Goal: Task Accomplishment & Management: Manage account settings

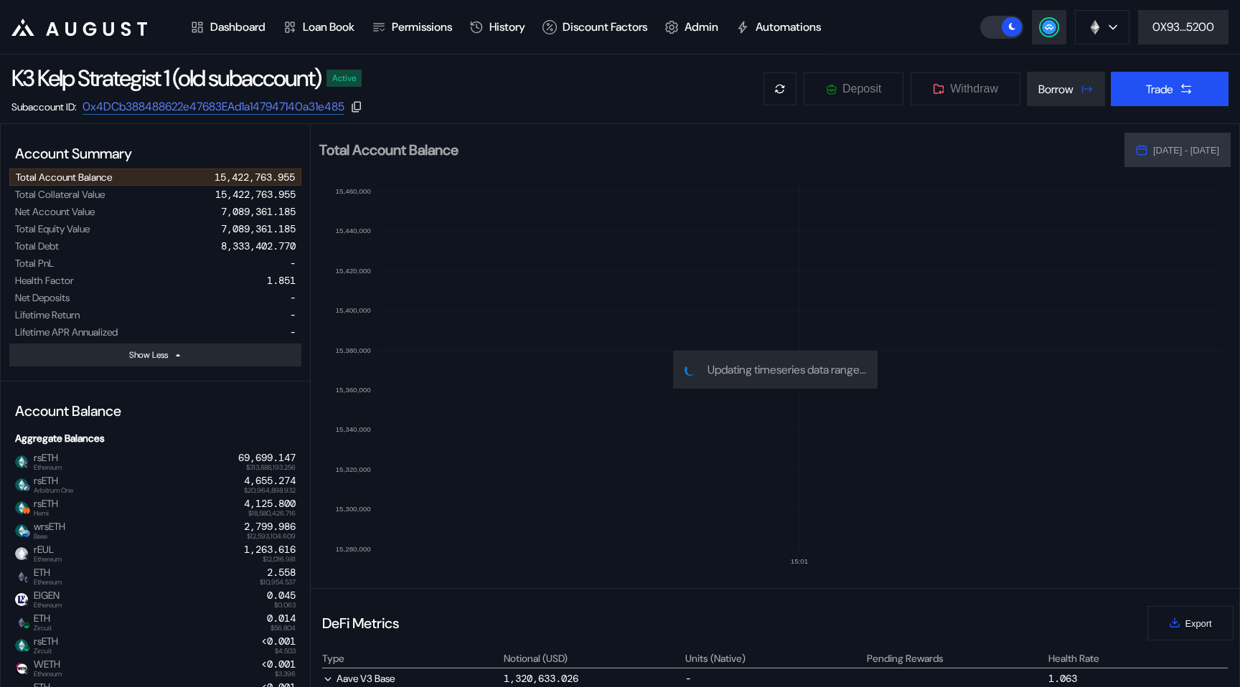
select select "*"
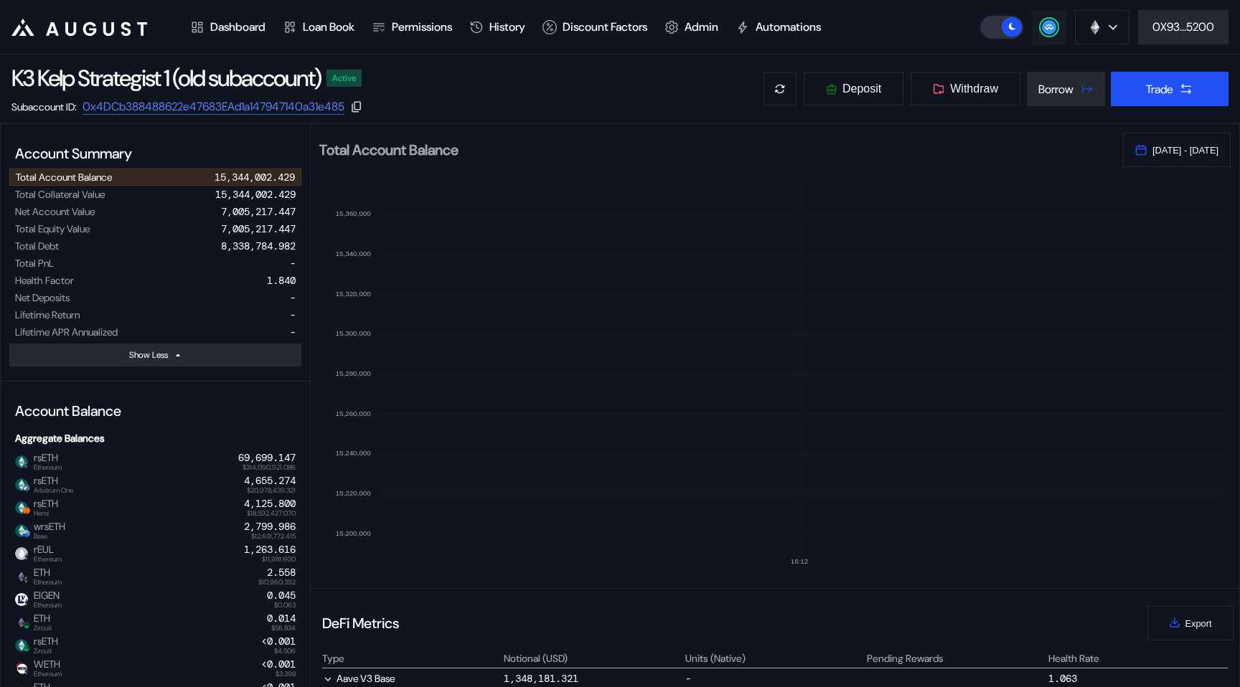
click at [1037, 39] on button at bounding box center [1049, 27] width 34 height 34
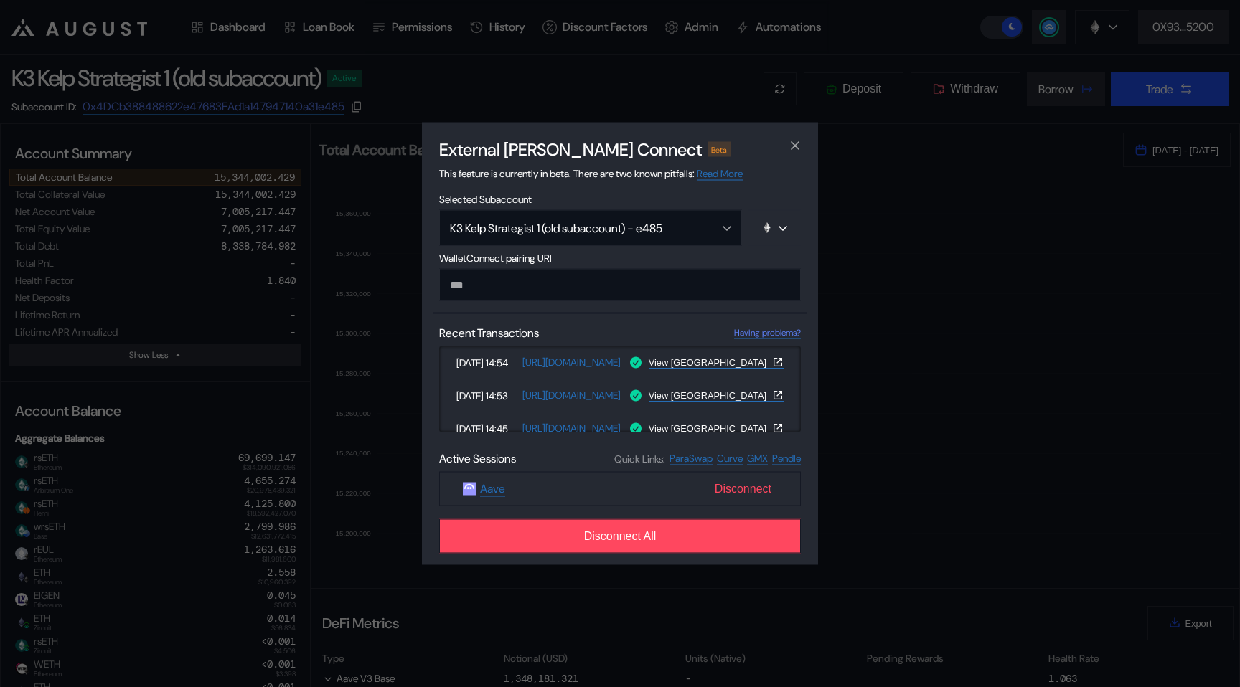
click at [737, 496] on span "Disconnect" at bounding box center [743, 489] width 68 height 24
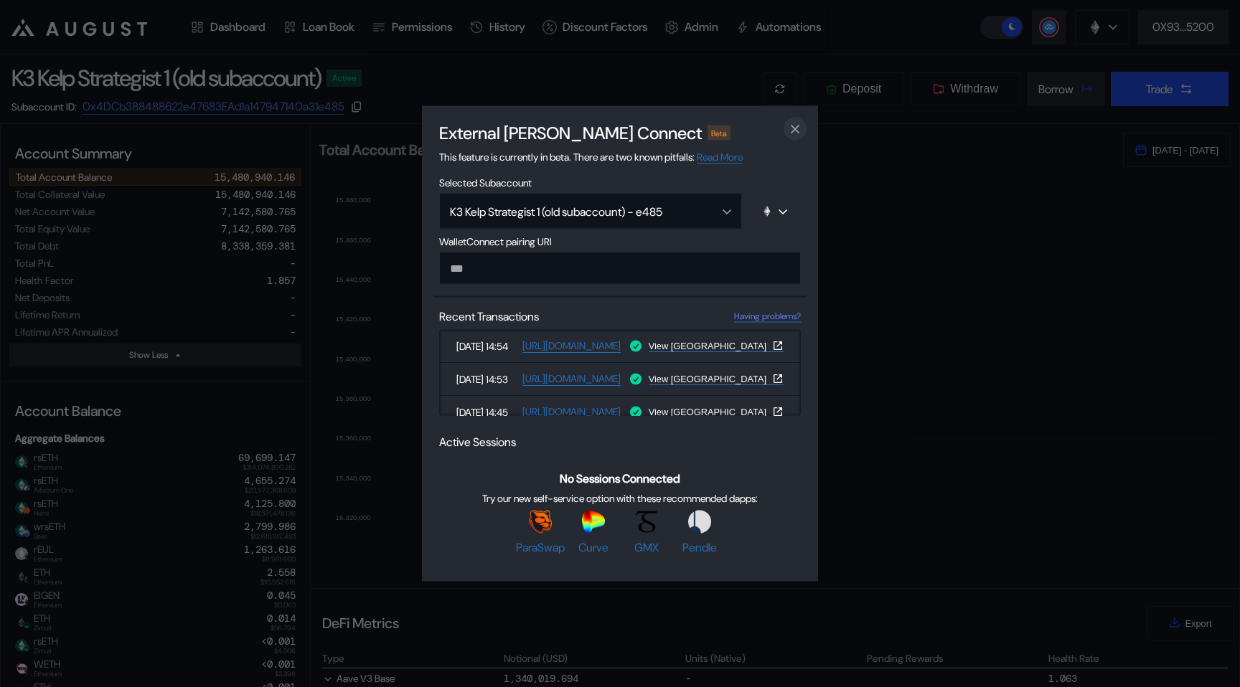
click at [793, 126] on icon "close modal" at bounding box center [794, 129] width 7 height 7
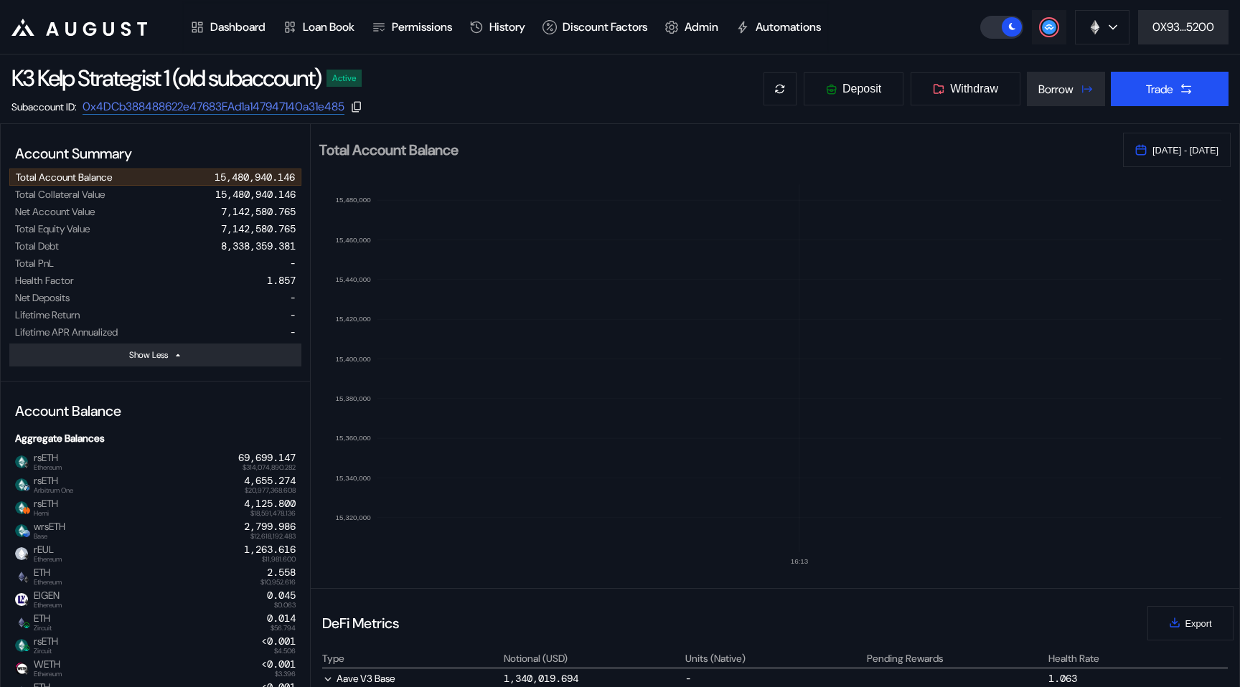
click at [1043, 26] on circle at bounding box center [1049, 27] width 14 height 14
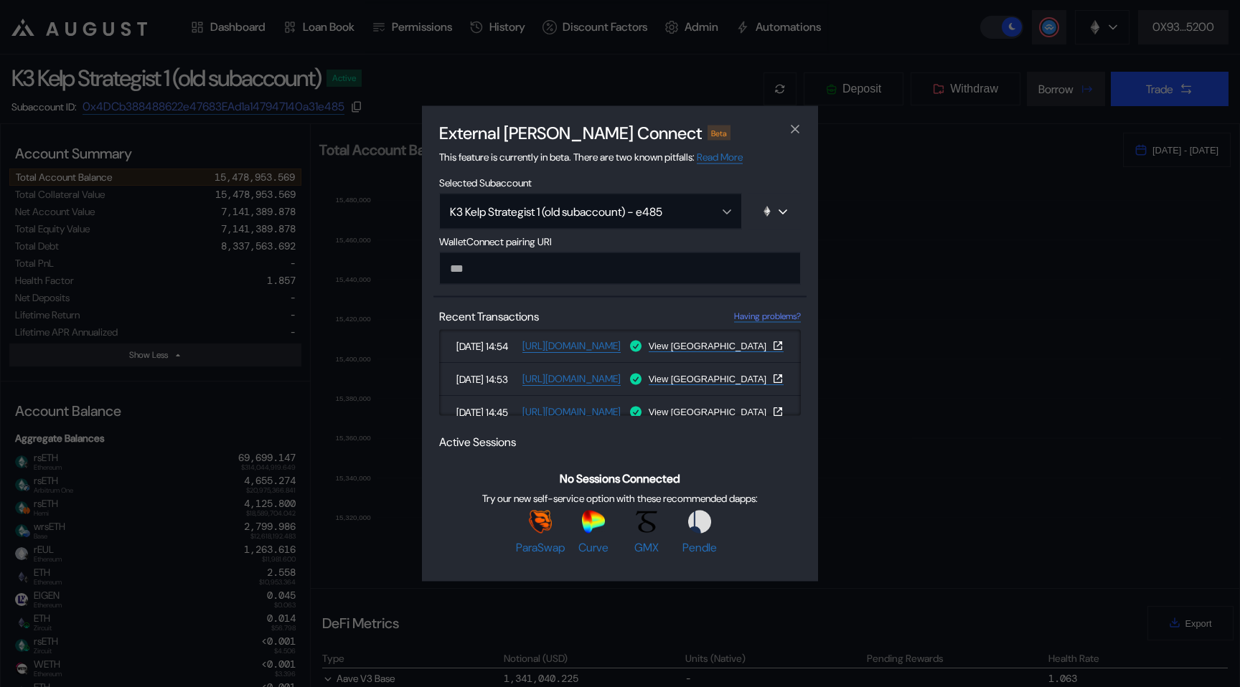
type input "**********"
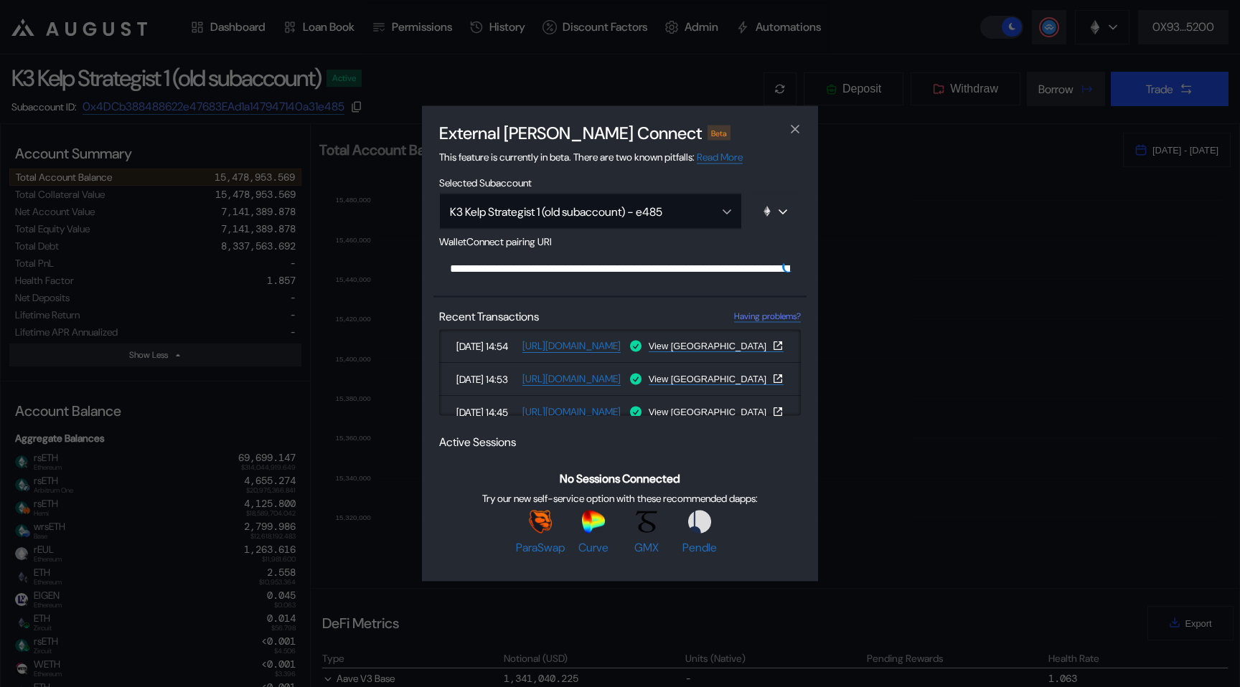
scroll to position [0, 885]
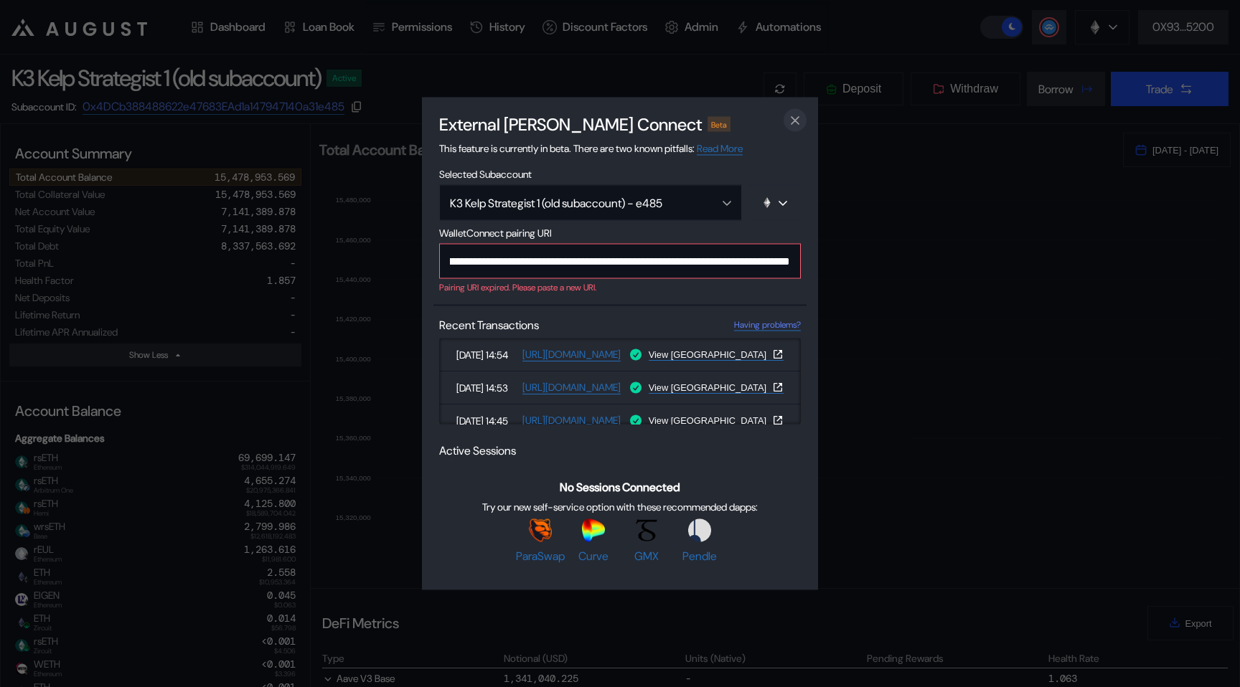
click at [790, 122] on icon "close modal" at bounding box center [795, 120] width 14 height 15
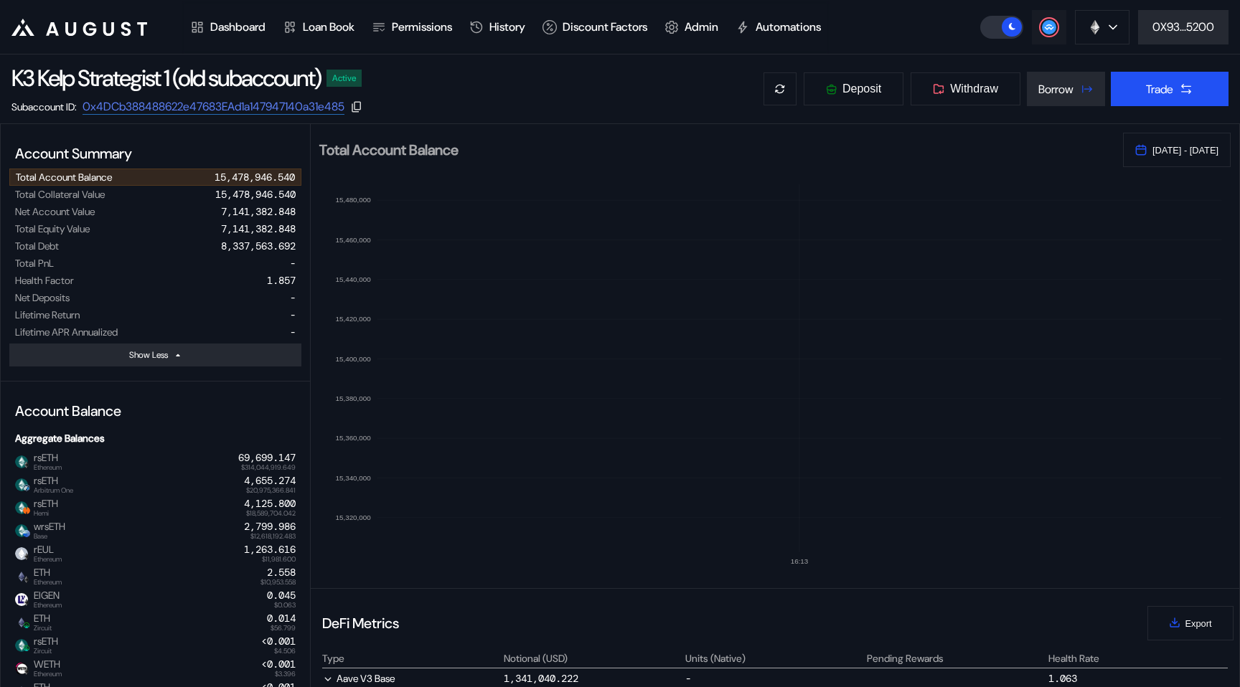
click at [1037, 27] on button at bounding box center [1049, 27] width 34 height 34
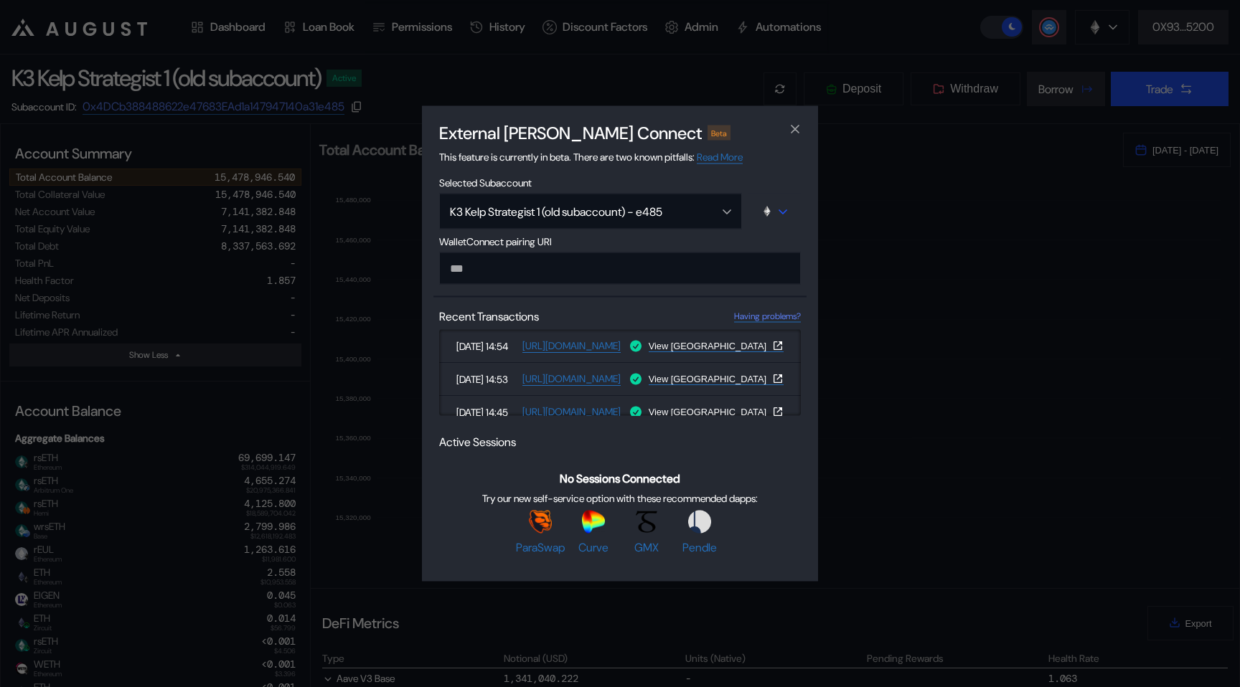
type input "**********"
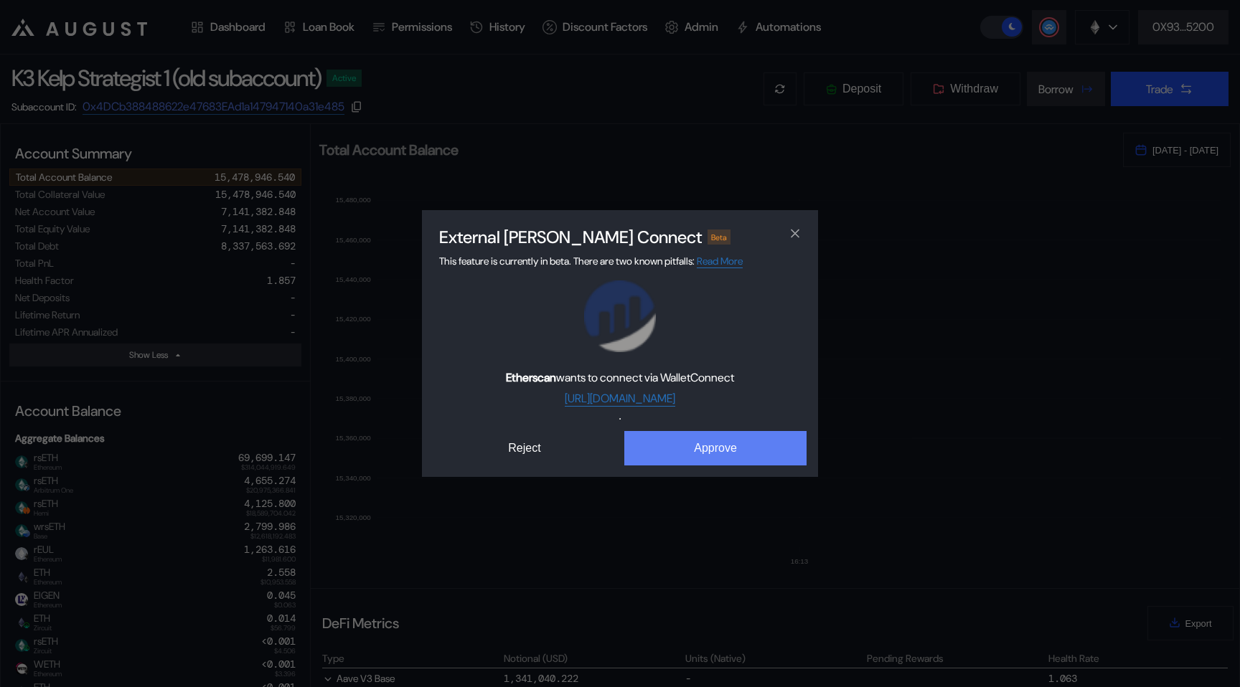
click at [709, 442] on button "Approve" at bounding box center [715, 448] width 182 height 34
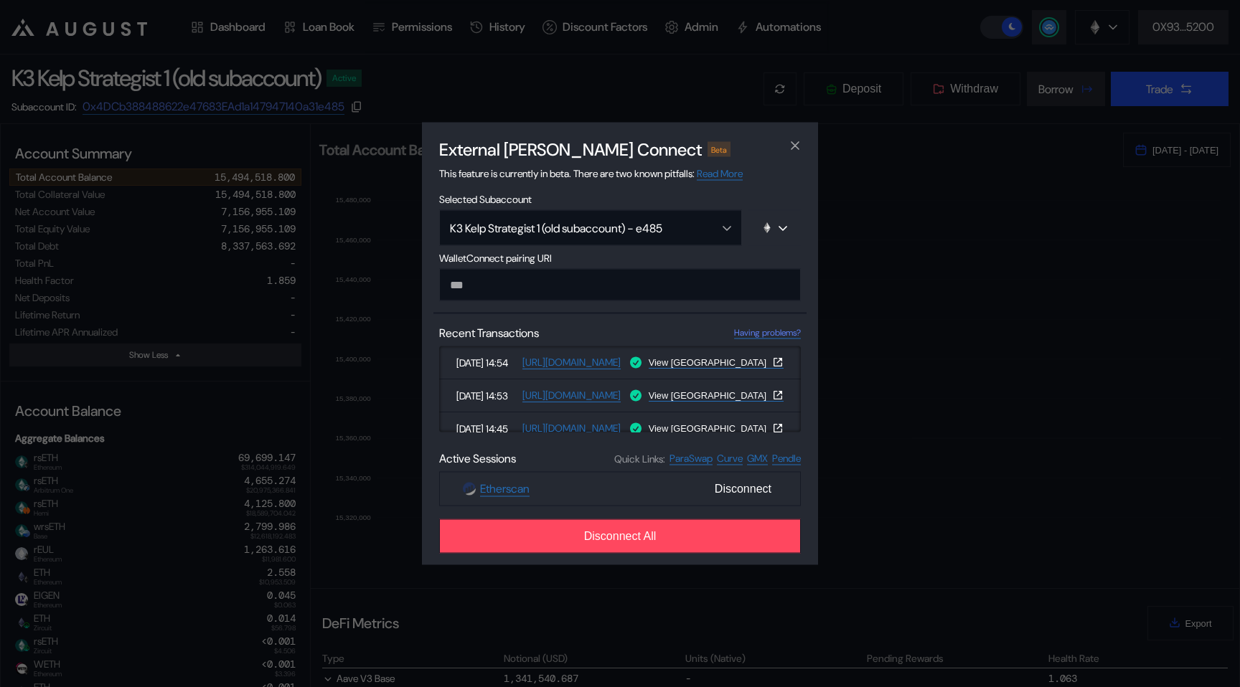
click at [317, 258] on div "External dApp Connect Beta This feature is currently in beta. There are two kno…" at bounding box center [620, 343] width 1240 height 687
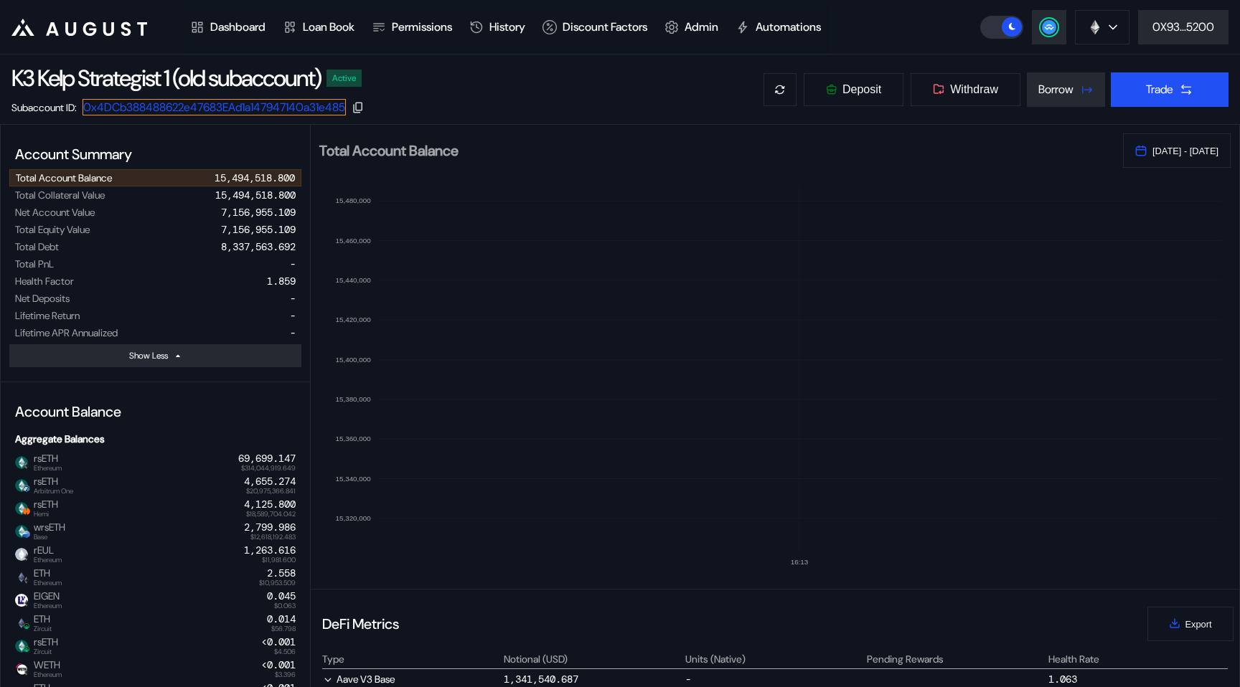
click at [283, 110] on link "0x4DCb388488622e47683EAd1a147947140a31e485" at bounding box center [213, 107] width 263 height 16
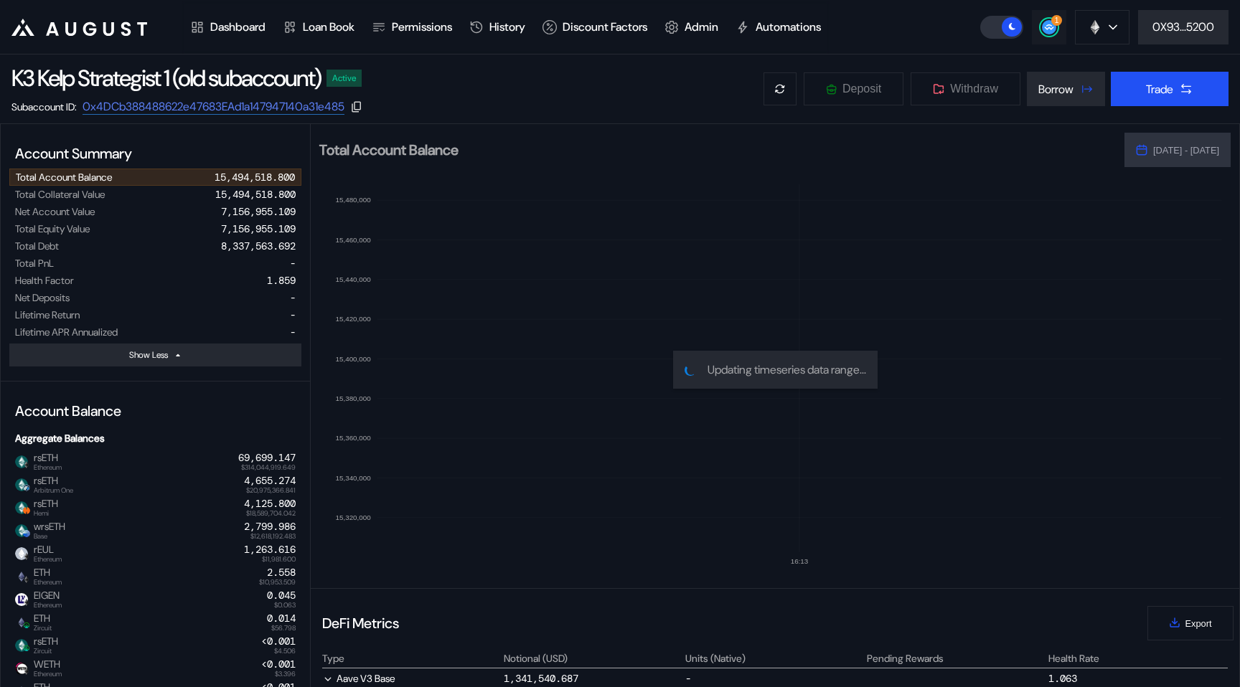
click at [1046, 24] on icon at bounding box center [1048, 27] width 9 height 6
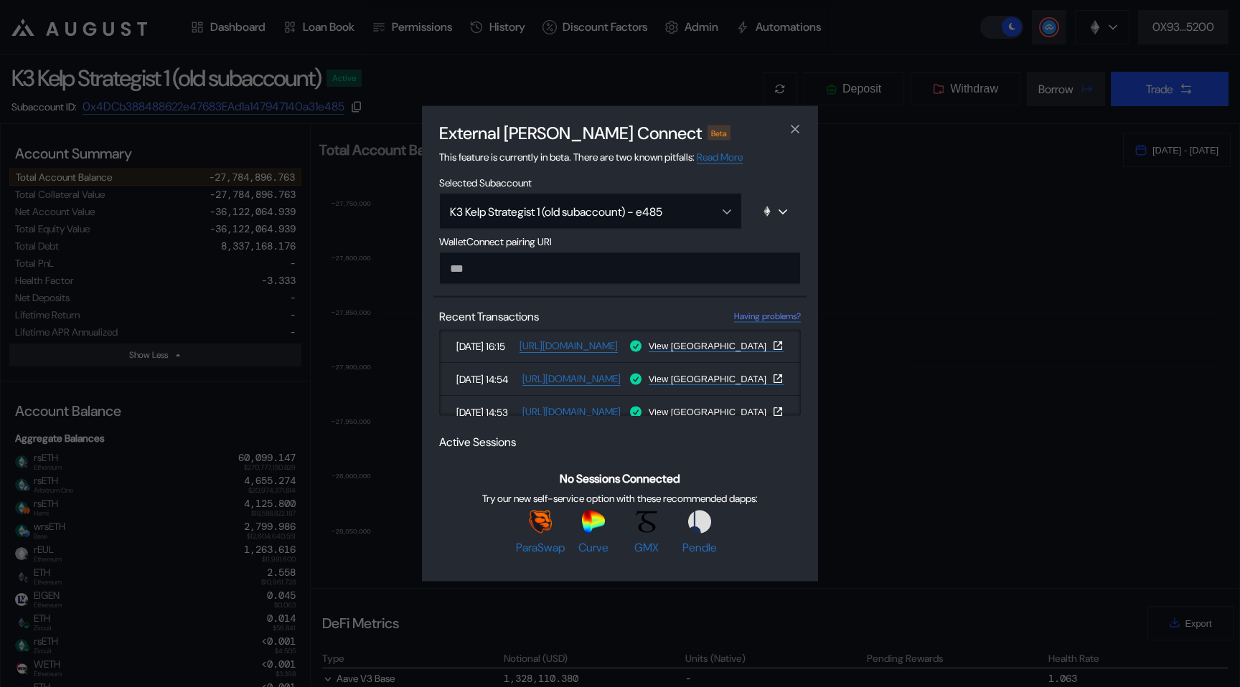
click at [299, 171] on div "External [PERSON_NAME] Connect Beta This feature is currently in beta. There ar…" at bounding box center [620, 343] width 1240 height 687
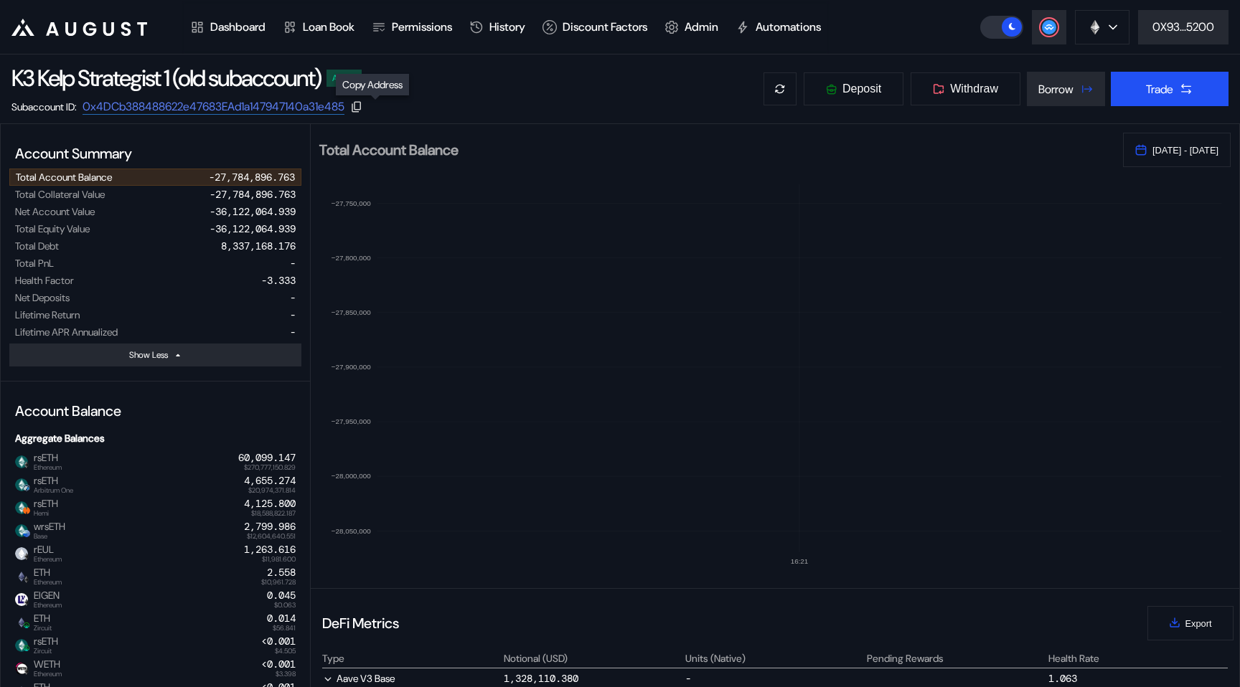
click at [363, 109] on icon at bounding box center [356, 106] width 13 height 13
click at [222, 109] on link "0x4DCb388488622e47683EAd1a147947140a31e485" at bounding box center [213, 107] width 263 height 16
click at [1049, 24] on icon at bounding box center [1048, 27] width 9 height 6
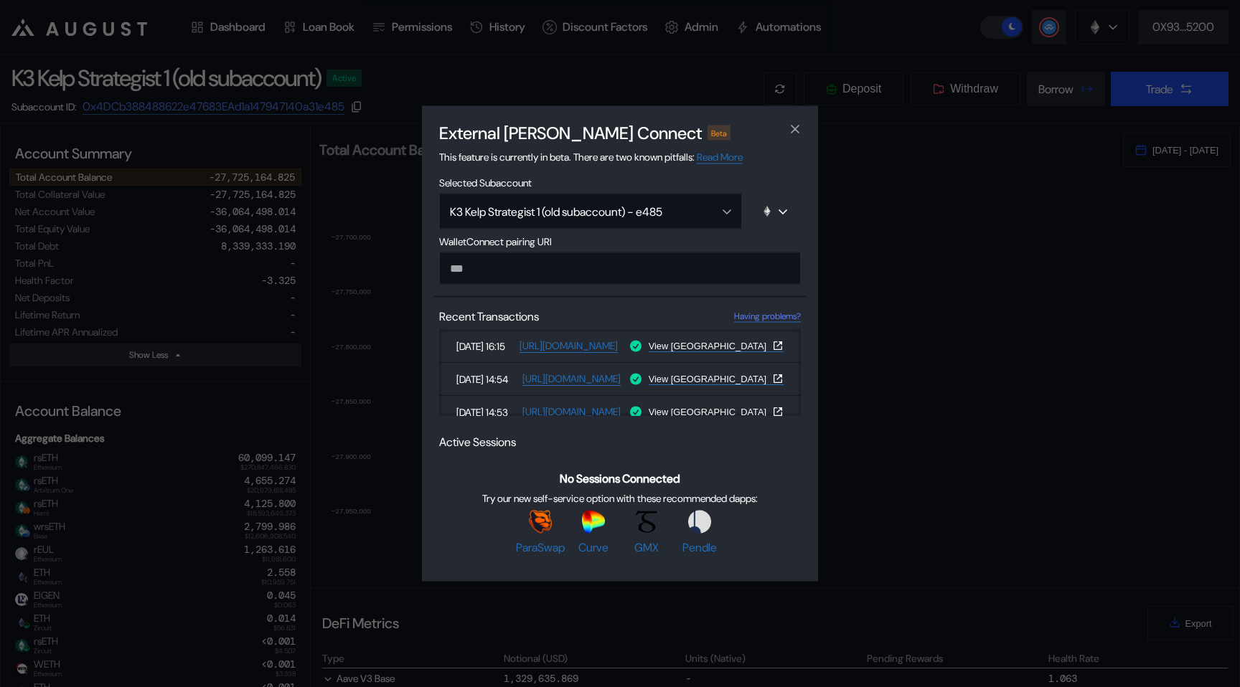
paste input "**********"
type input "**********"
click at [586, 481] on span "No Sessions Connected" at bounding box center [620, 479] width 121 height 15
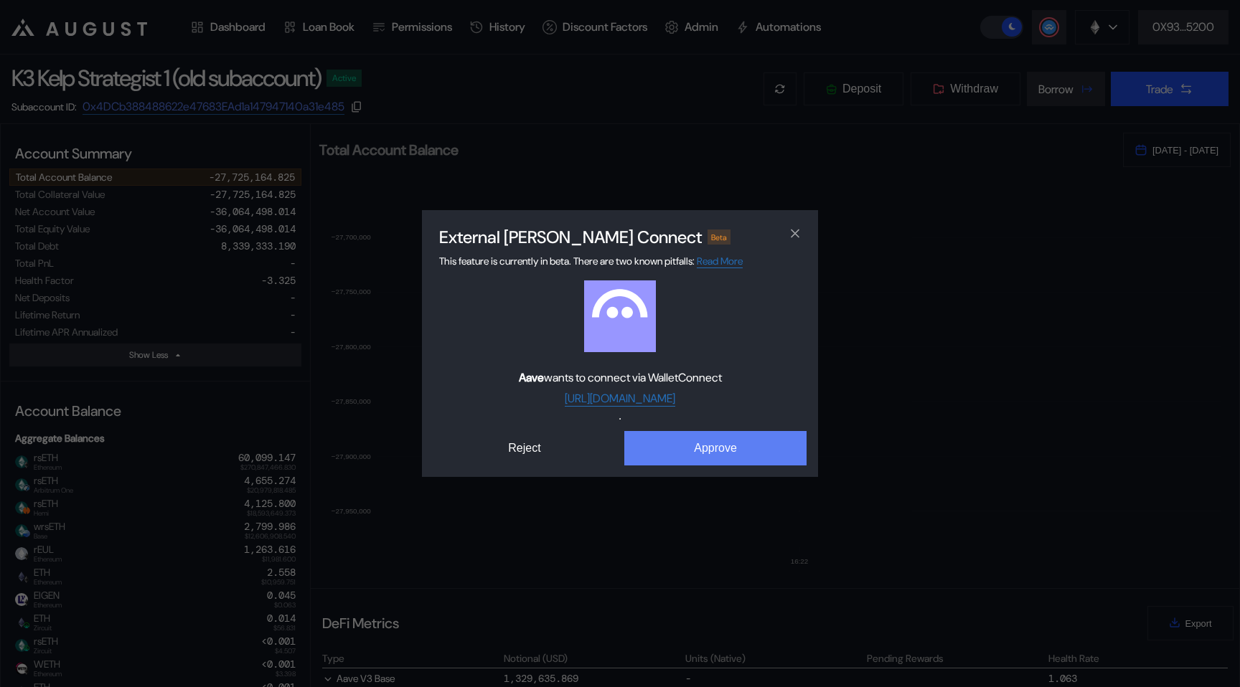
click at [657, 452] on button "Approve" at bounding box center [715, 448] width 182 height 34
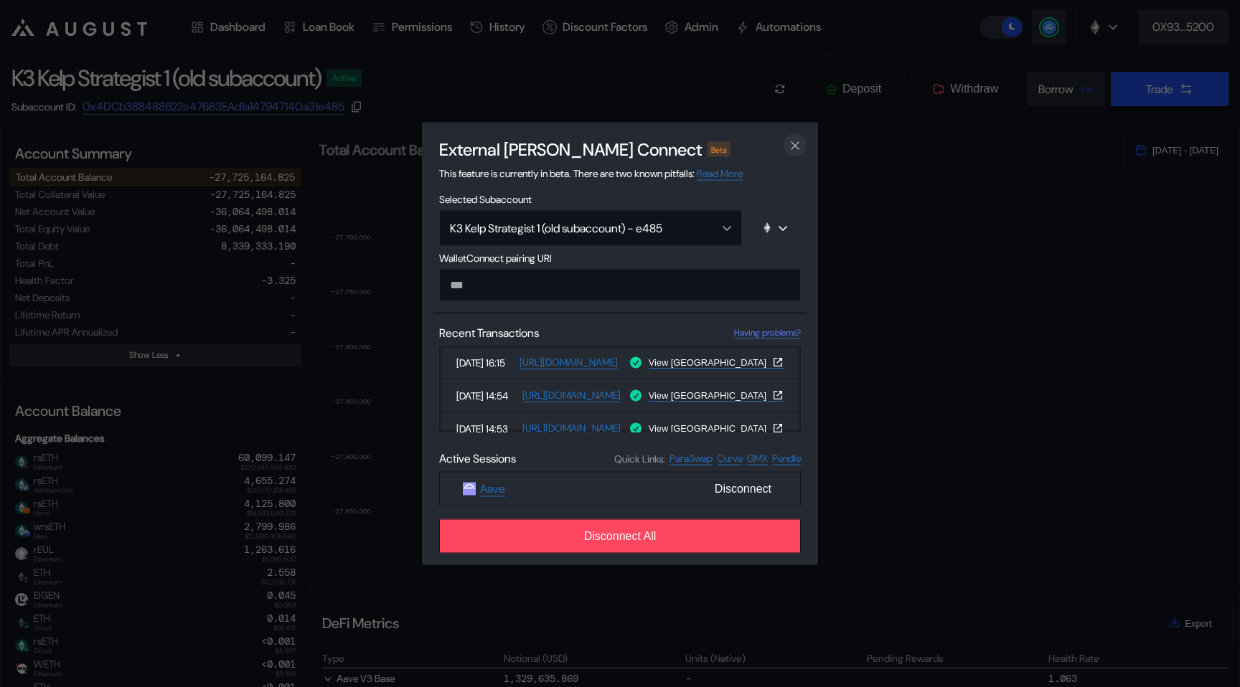
click at [795, 140] on icon "close modal" at bounding box center [795, 145] width 14 height 15
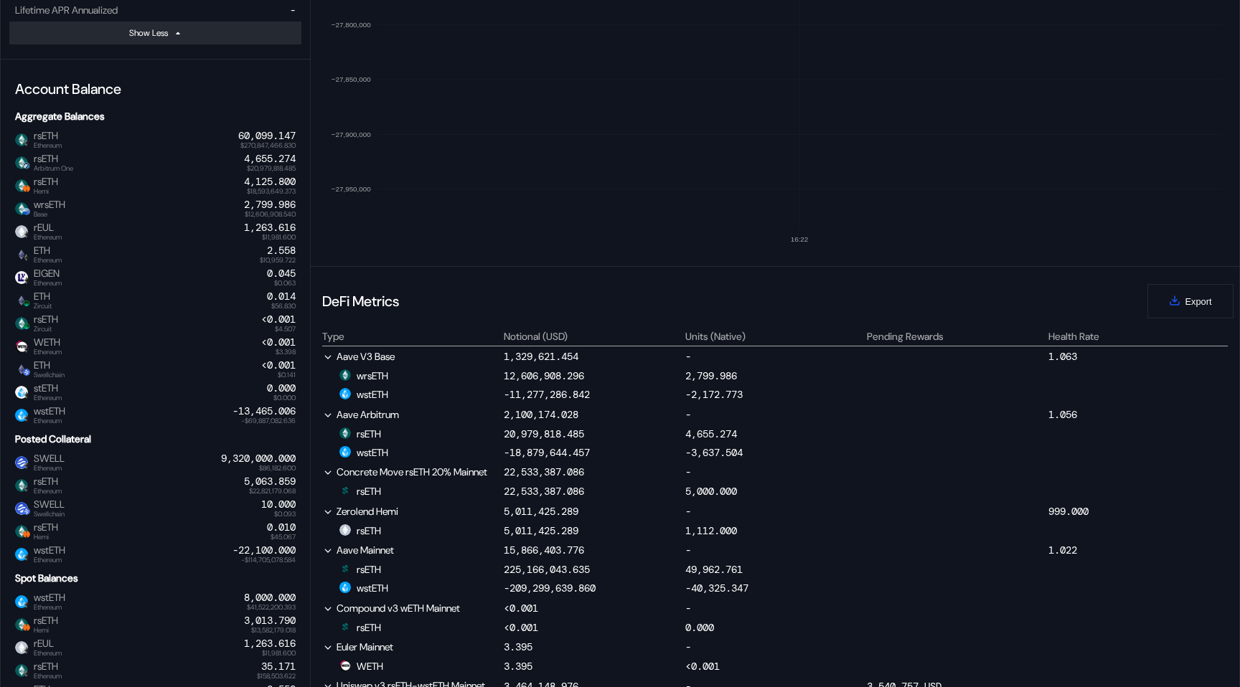
scroll to position [0, 0]
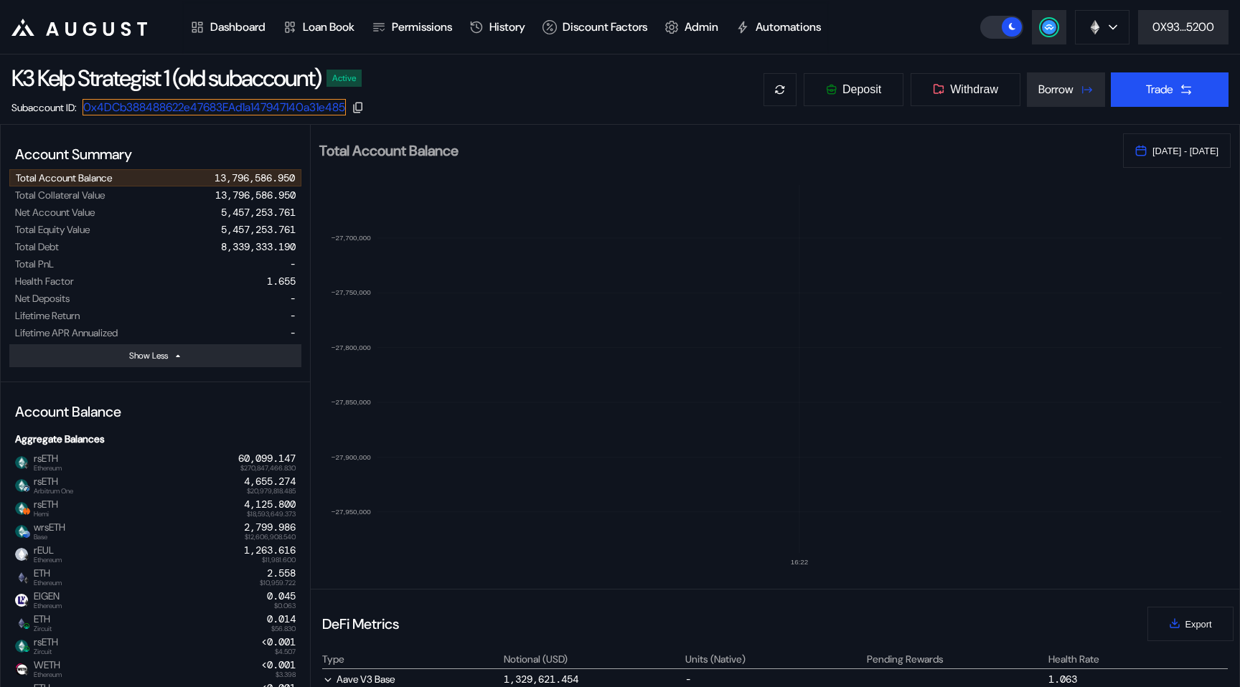
click at [236, 108] on link "0x4DCb388488622e47683EAd1a147947140a31e485" at bounding box center [213, 107] width 263 height 16
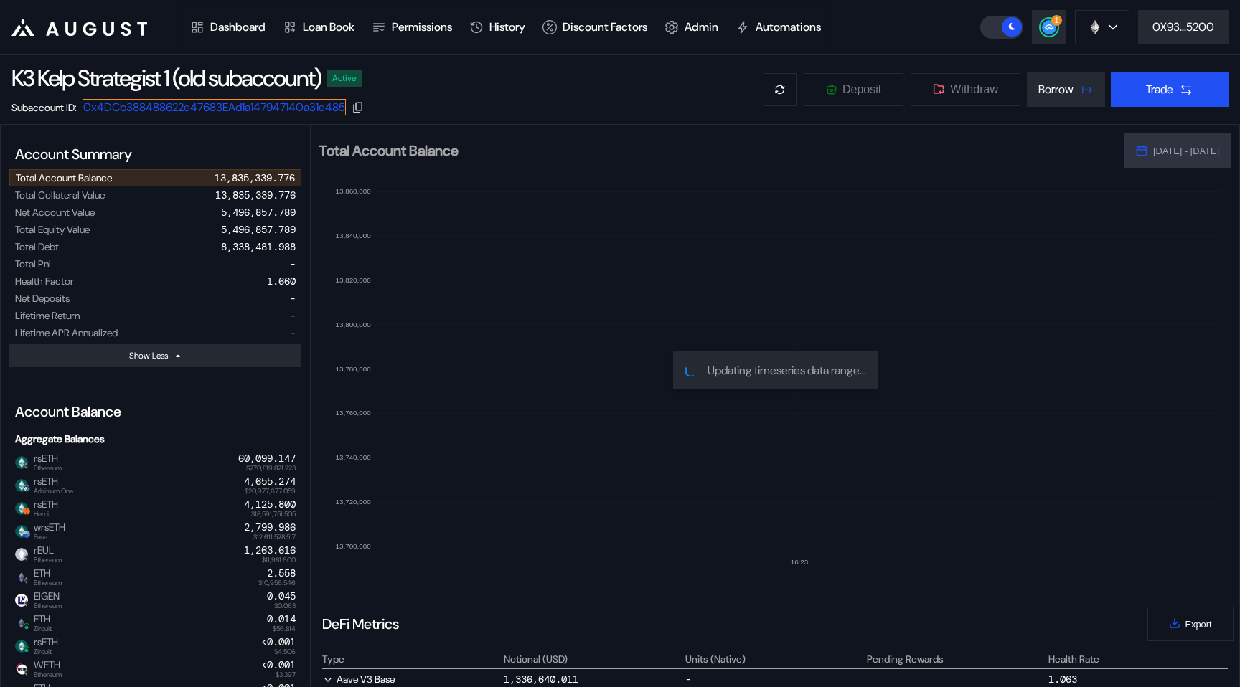
click at [278, 108] on link "0x4DCb388488622e47683EAd1a147947140a31e485" at bounding box center [213, 107] width 263 height 16
click at [1045, 27] on circle at bounding box center [1049, 27] width 14 height 14
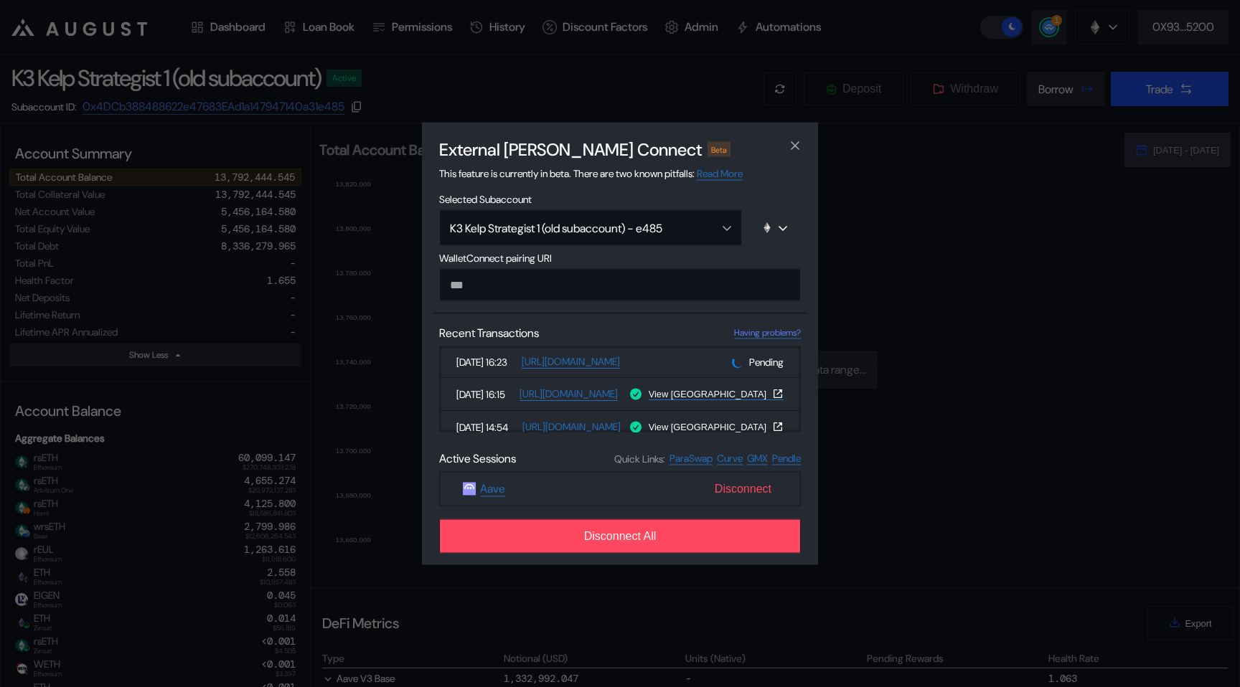
click at [743, 496] on span "Disconnect" at bounding box center [743, 489] width 68 height 24
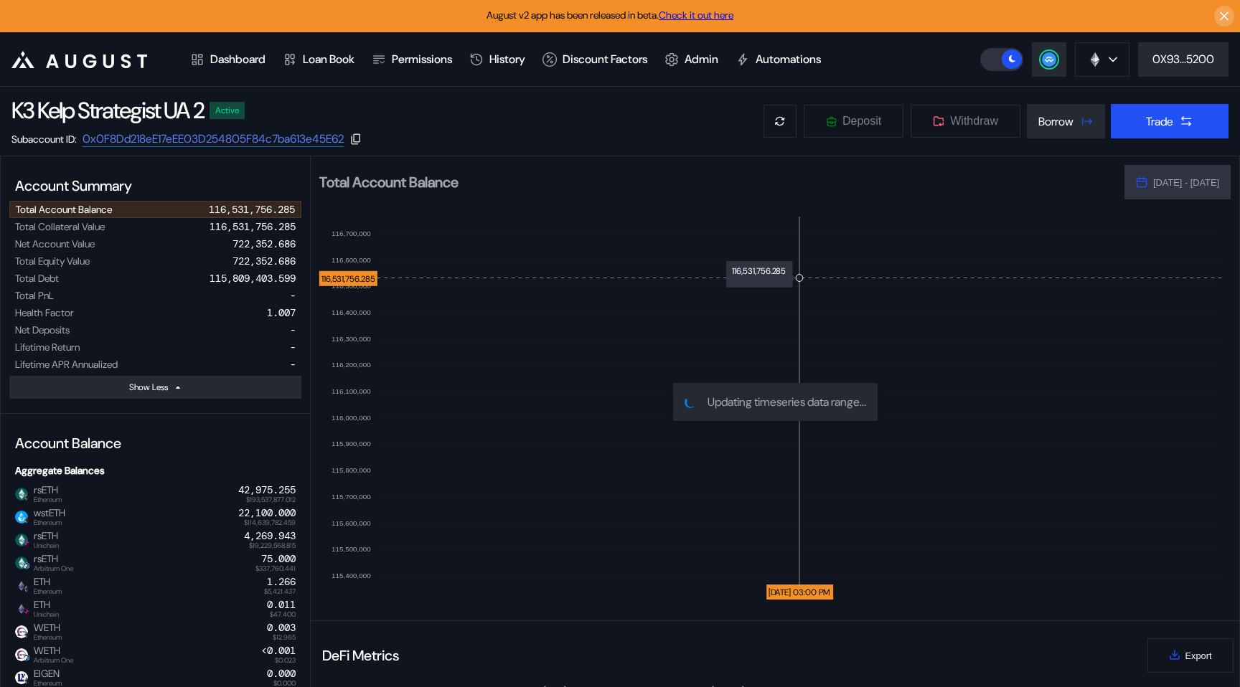
select select "*"
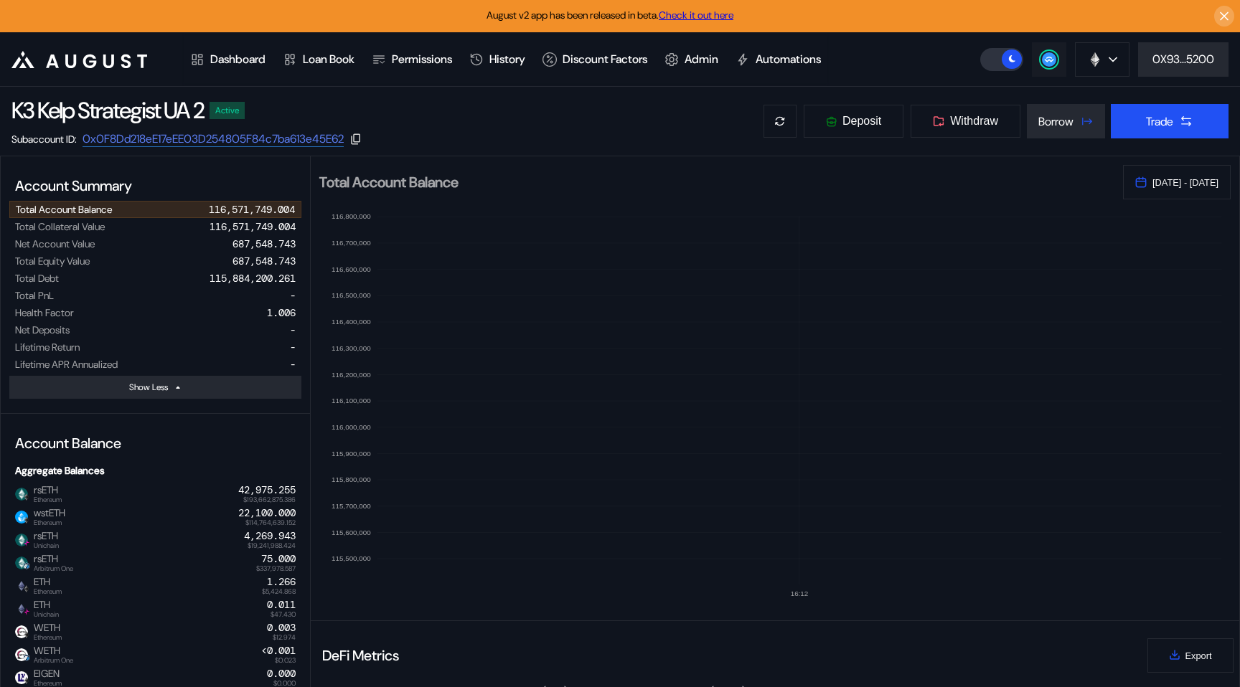
click at [1055, 63] on button at bounding box center [1049, 59] width 34 height 34
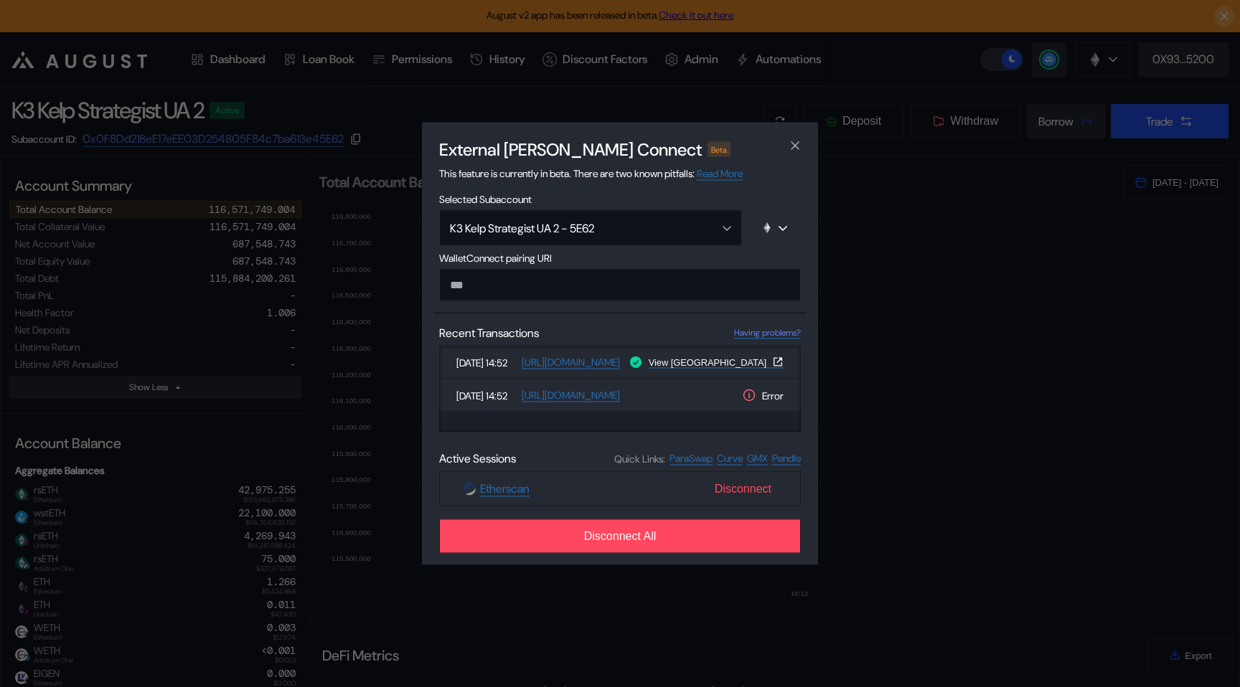
click at [736, 496] on span "Disconnect" at bounding box center [743, 489] width 68 height 24
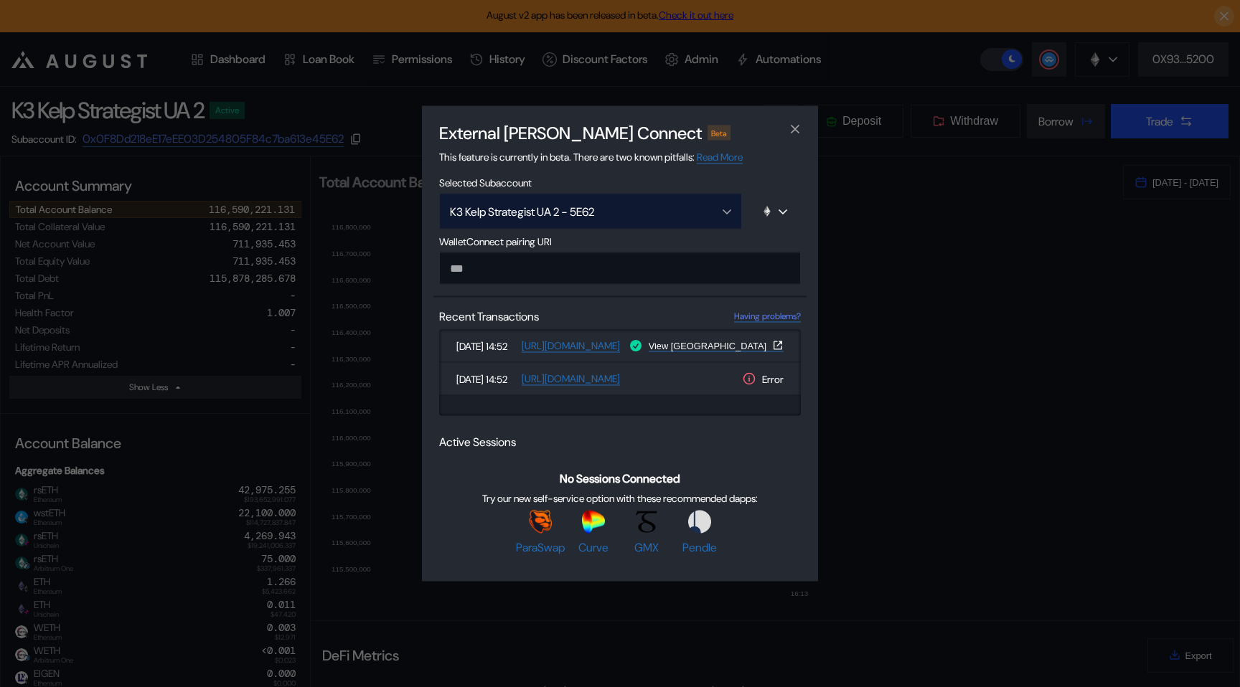
paste input "**********"
type input "**********"
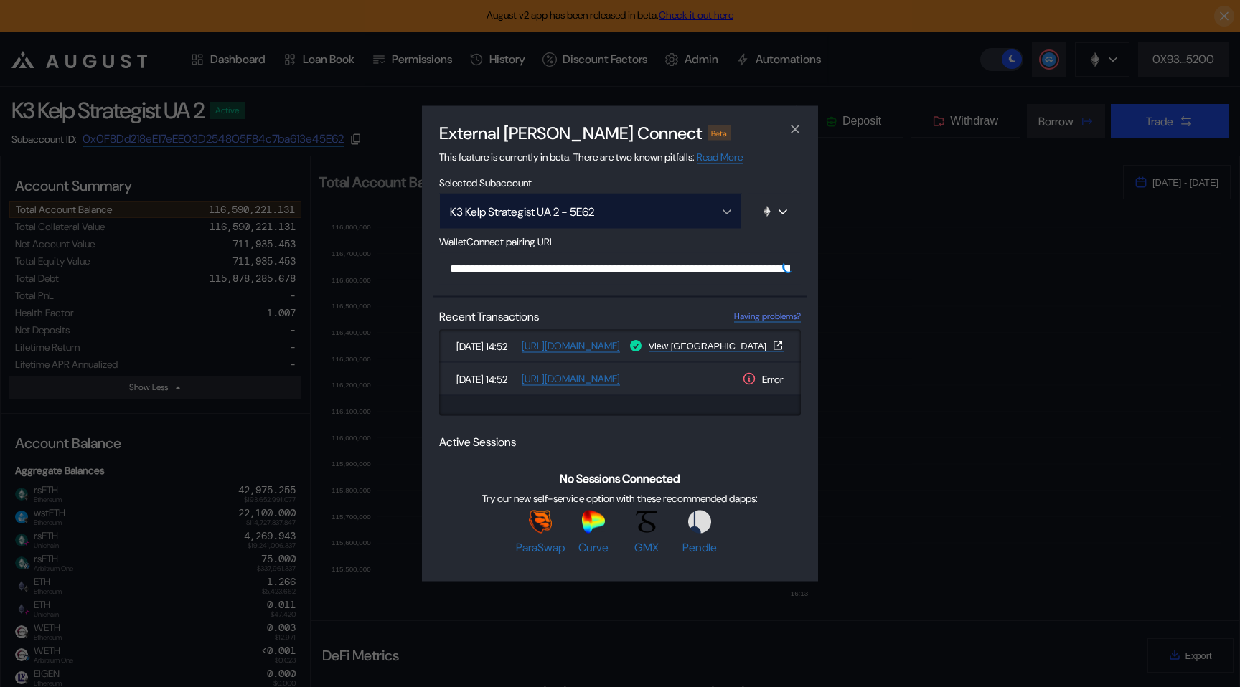
scroll to position [0, 885]
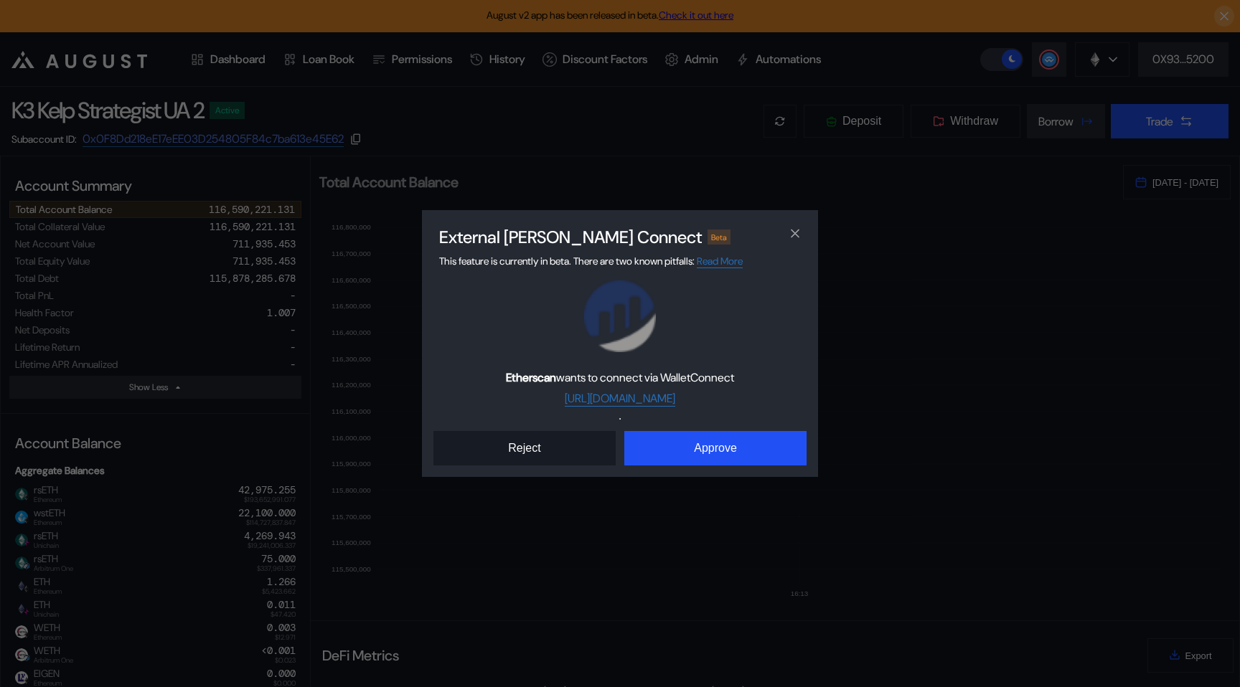
click at [580, 443] on button "Reject" at bounding box center [524, 448] width 182 height 34
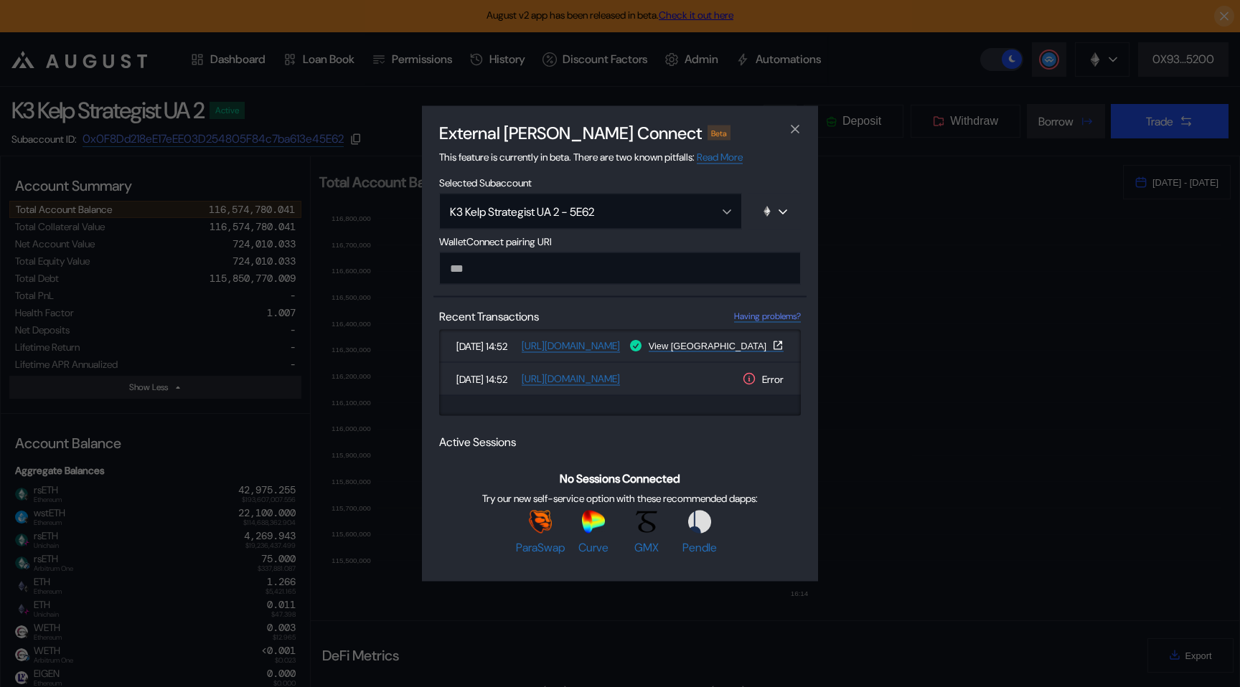
click at [372, 49] on div "External dApp Connect Beta This feature is currently in beta. There are two kno…" at bounding box center [620, 343] width 1240 height 687
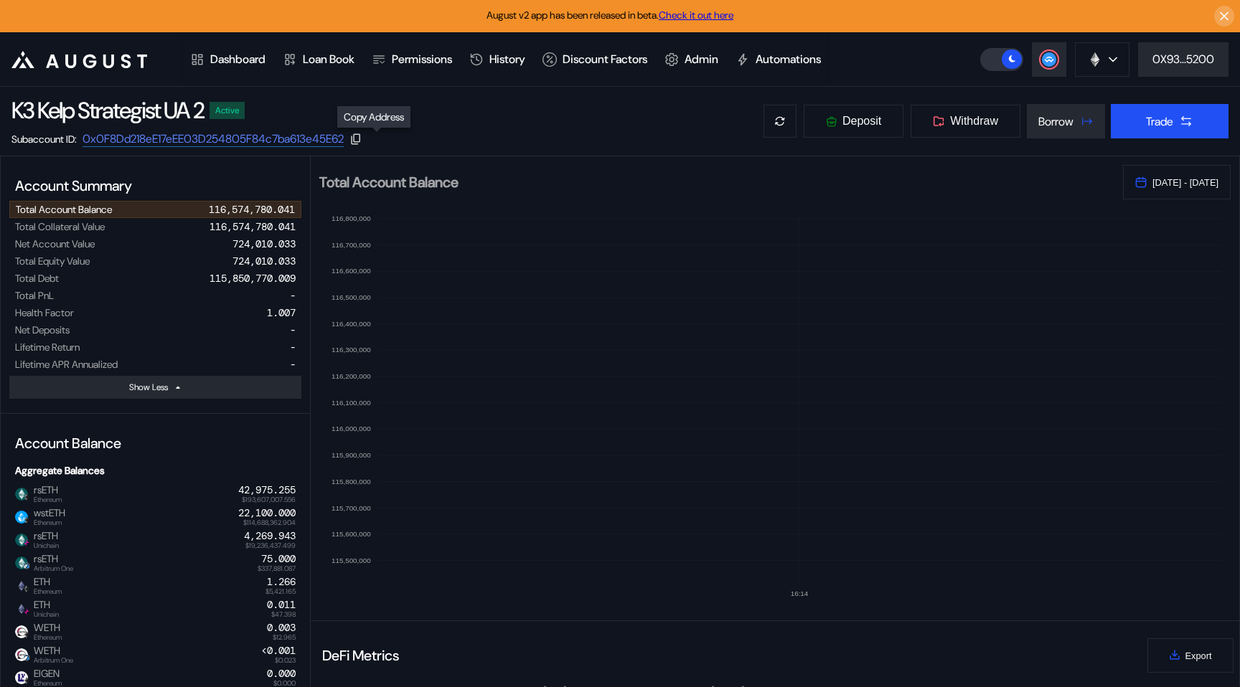
click at [362, 134] on icon at bounding box center [355, 139] width 13 height 13
click at [268, 133] on link "0x0F8Dd218eE17eEE03D254805F84c7ba613e45E62" at bounding box center [213, 139] width 263 height 16
click at [1046, 67] on div at bounding box center [1048, 59] width 17 height 17
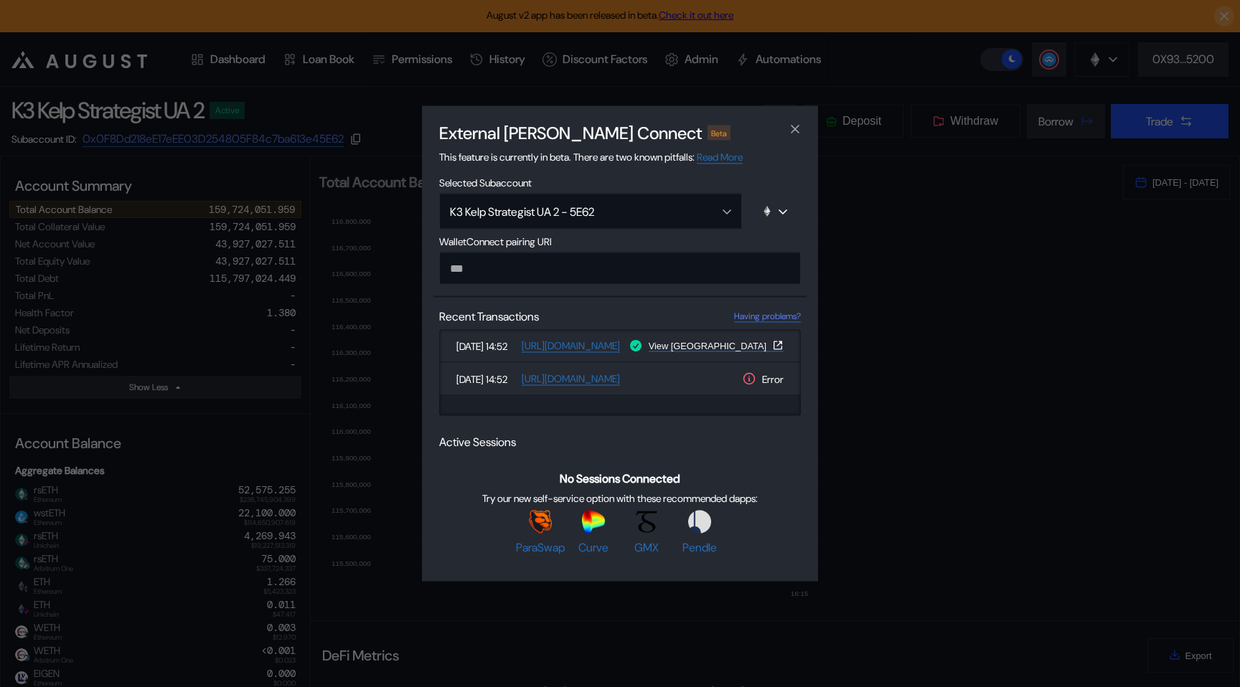
paste input "**********"
type input "**********"
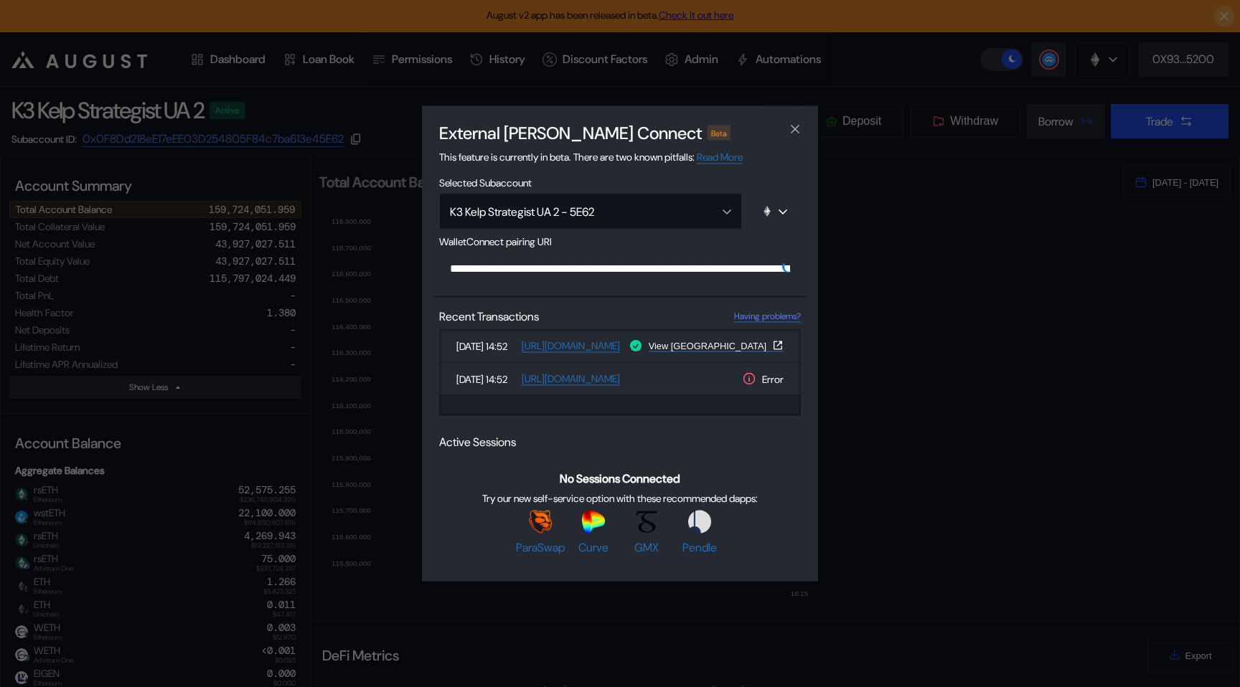
scroll to position [0, 840]
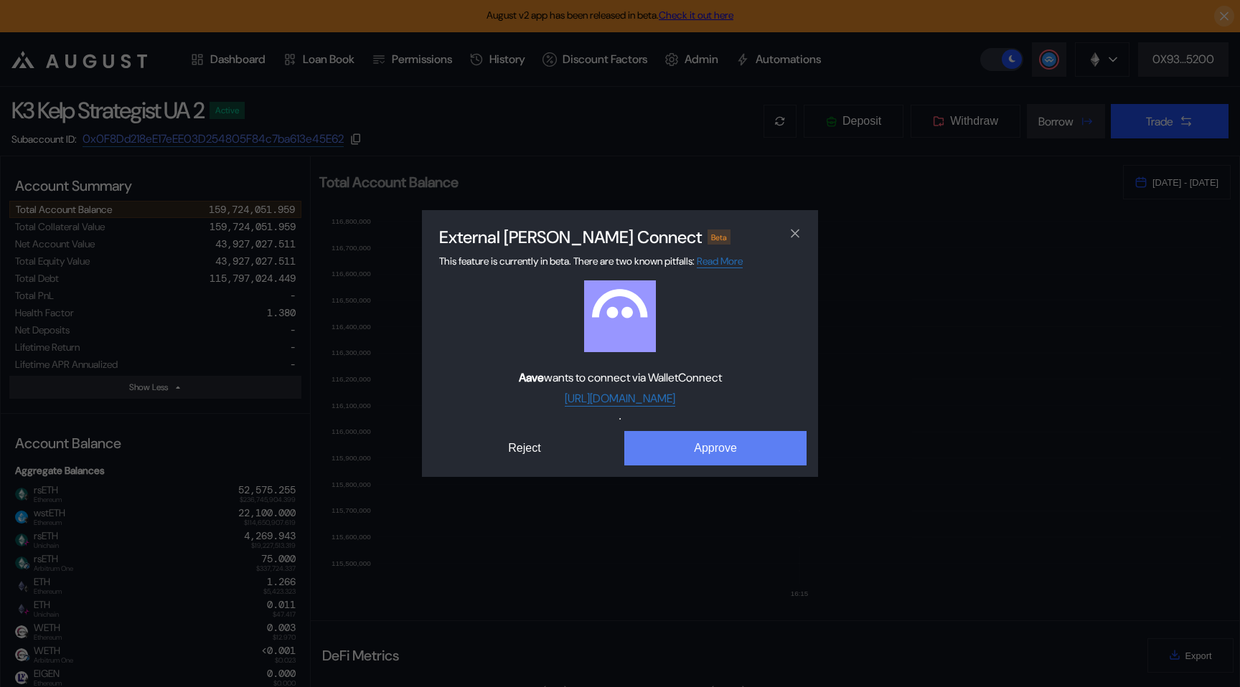
click at [693, 456] on button "Approve" at bounding box center [715, 448] width 182 height 34
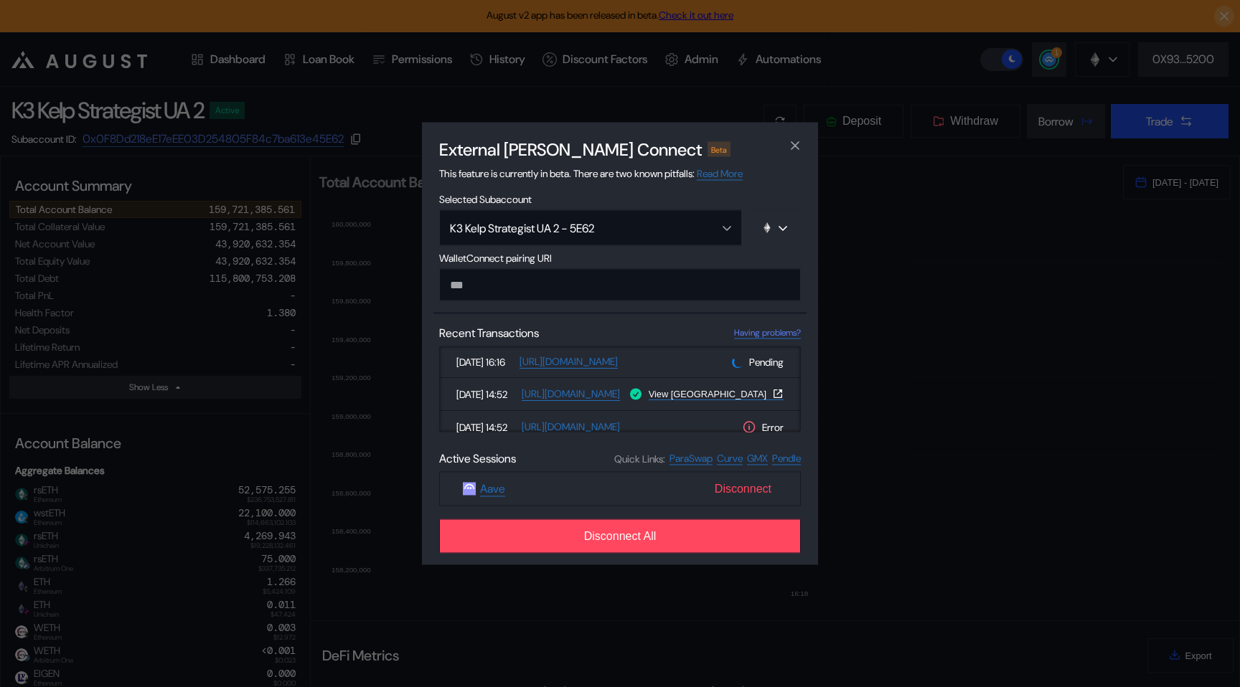
click at [725, 485] on span "Disconnect" at bounding box center [743, 489] width 68 height 24
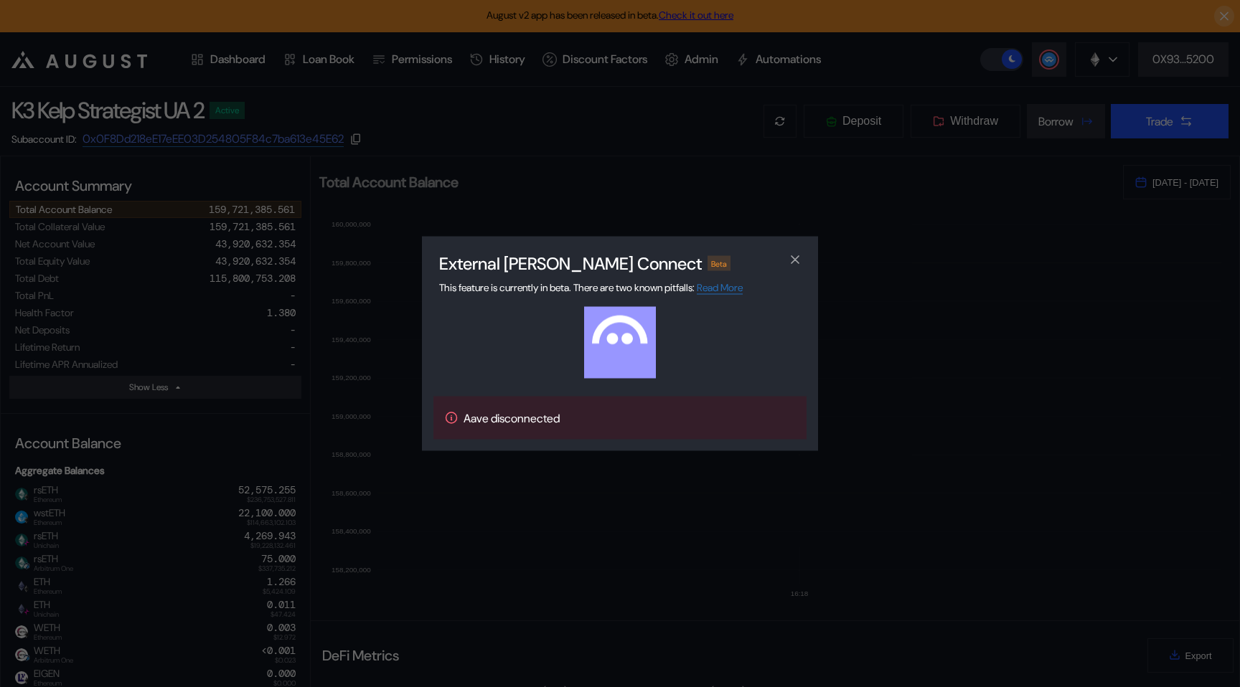
click at [725, 485] on div "External dApp Connect Beta This feature is currently in beta. There are two kno…" at bounding box center [620, 343] width 1240 height 687
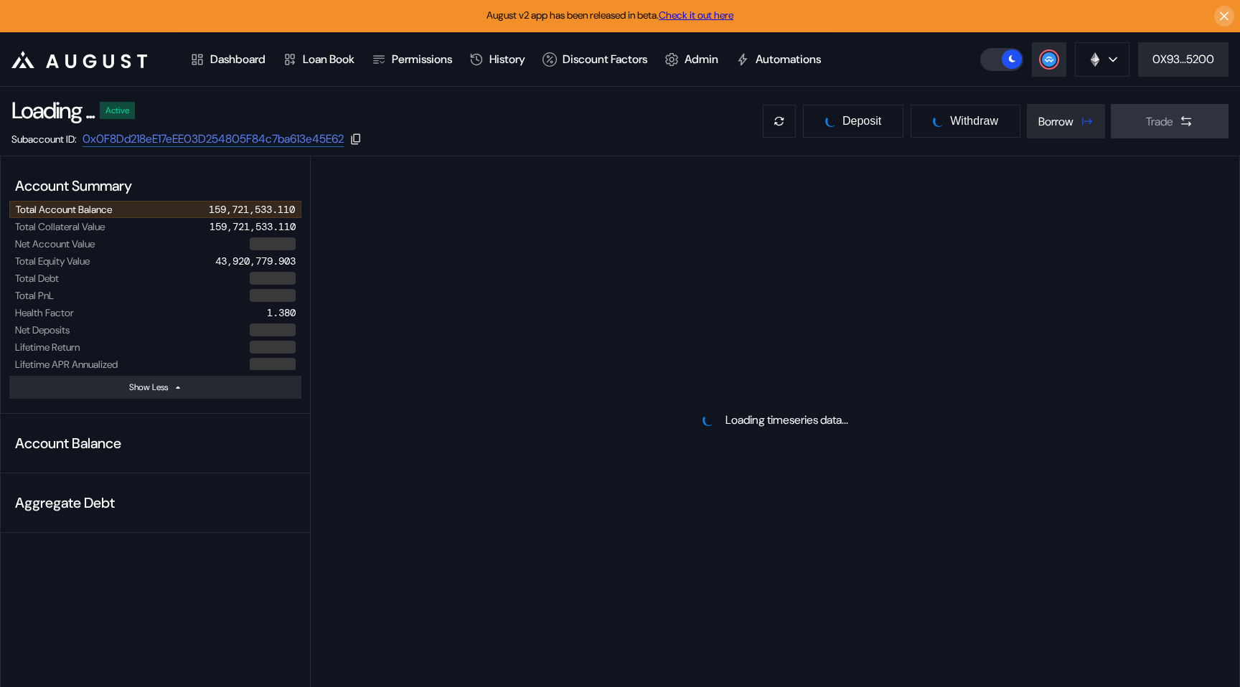
select select "*"
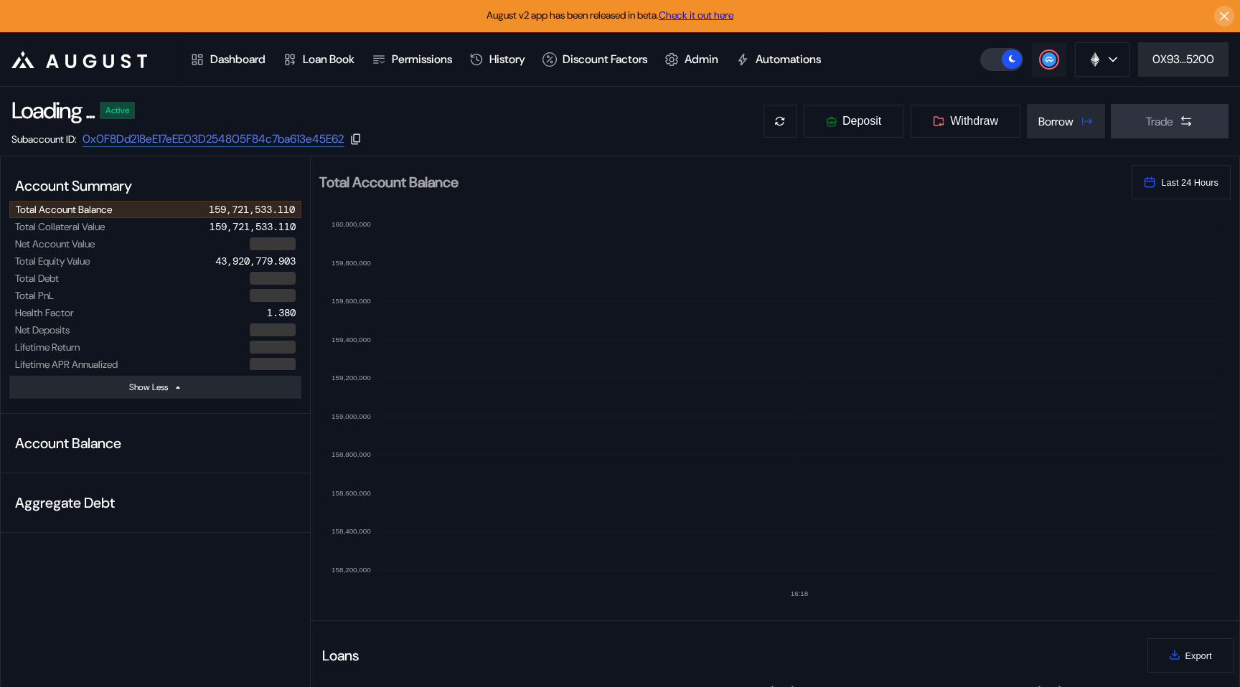
click at [1042, 57] on circle at bounding box center [1049, 59] width 14 height 14
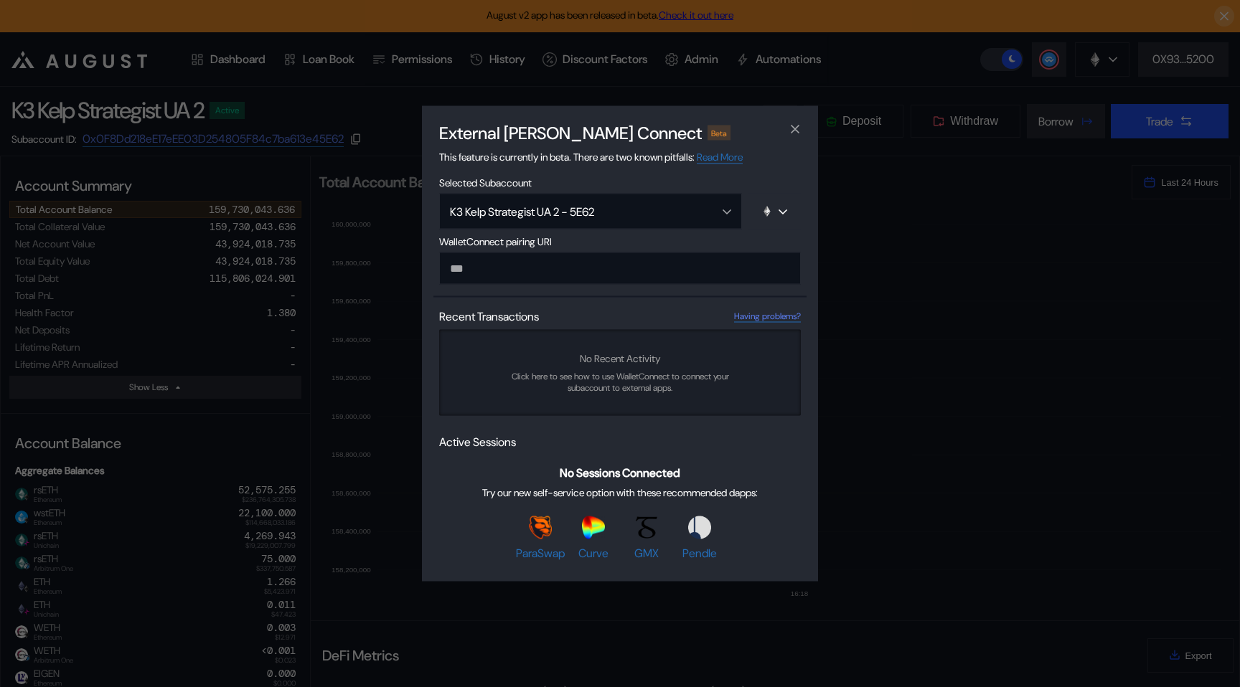
paste input "**********"
type input "**********"
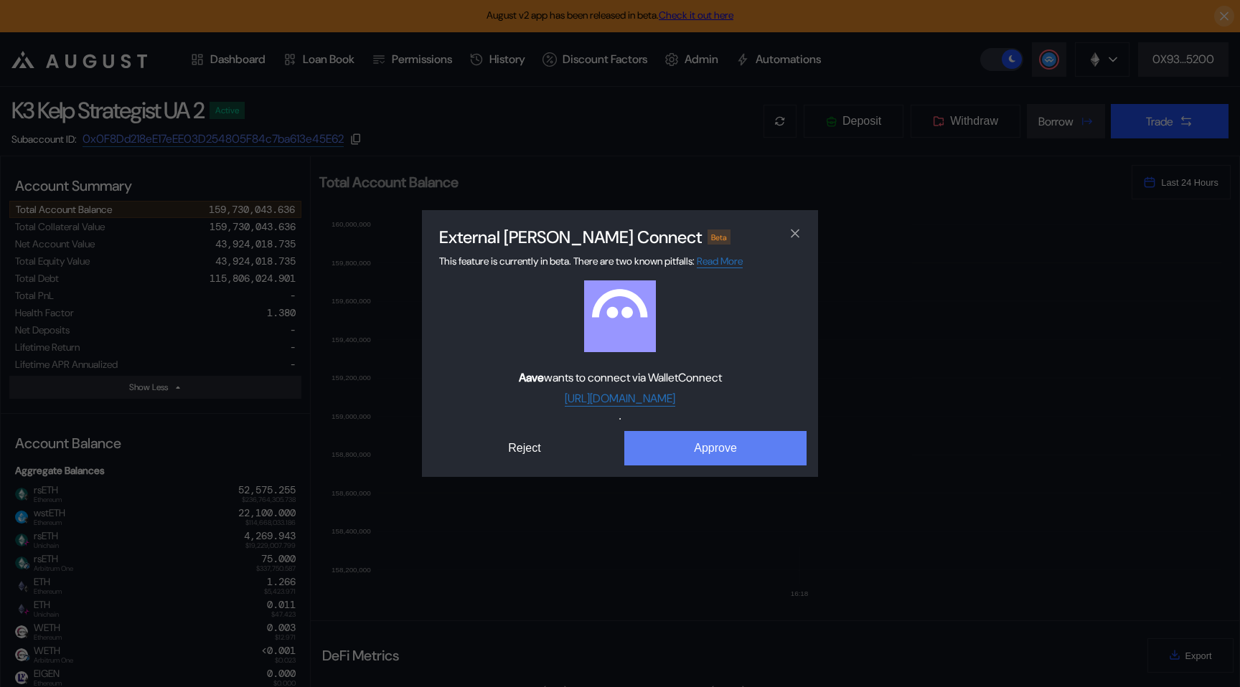
click at [654, 432] on button "Approve" at bounding box center [715, 448] width 182 height 34
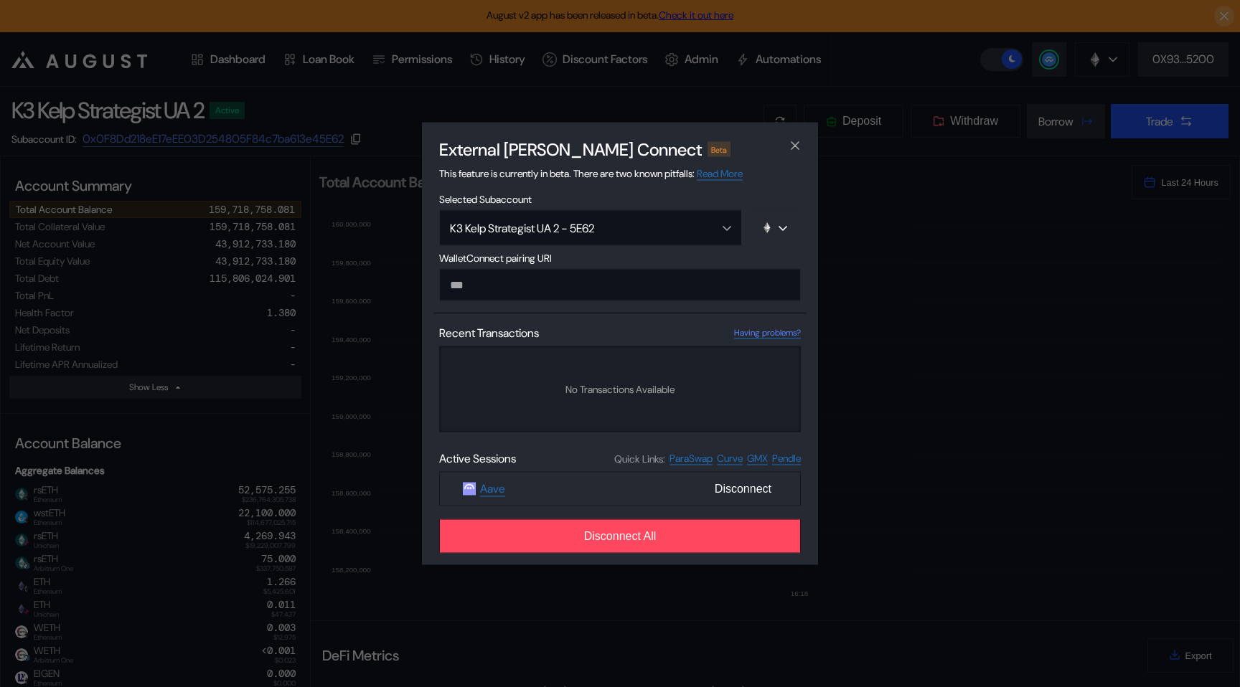
click at [259, 143] on div "External [PERSON_NAME] Connect Beta This feature is currently in beta. There ar…" at bounding box center [620, 343] width 1240 height 687
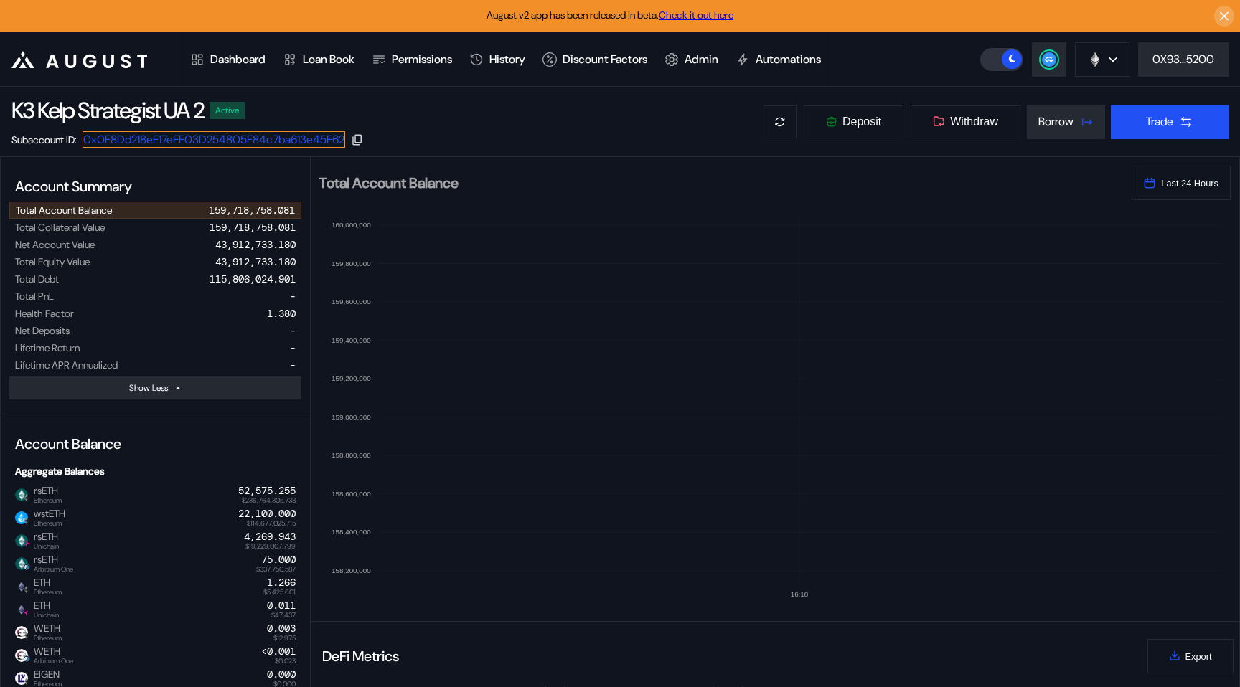
click at [252, 137] on link "0x0F8Dd218eE17eEE03D254805F84c7ba613e45E62" at bounding box center [213, 139] width 263 height 16
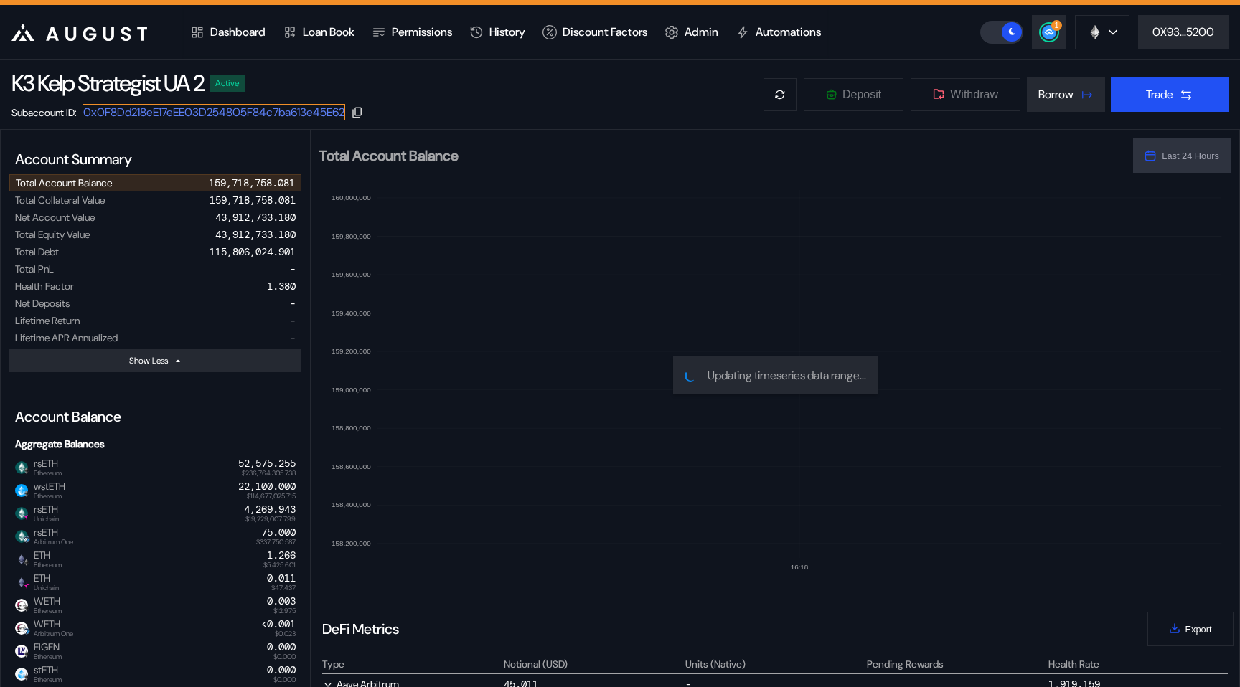
scroll to position [0, 0]
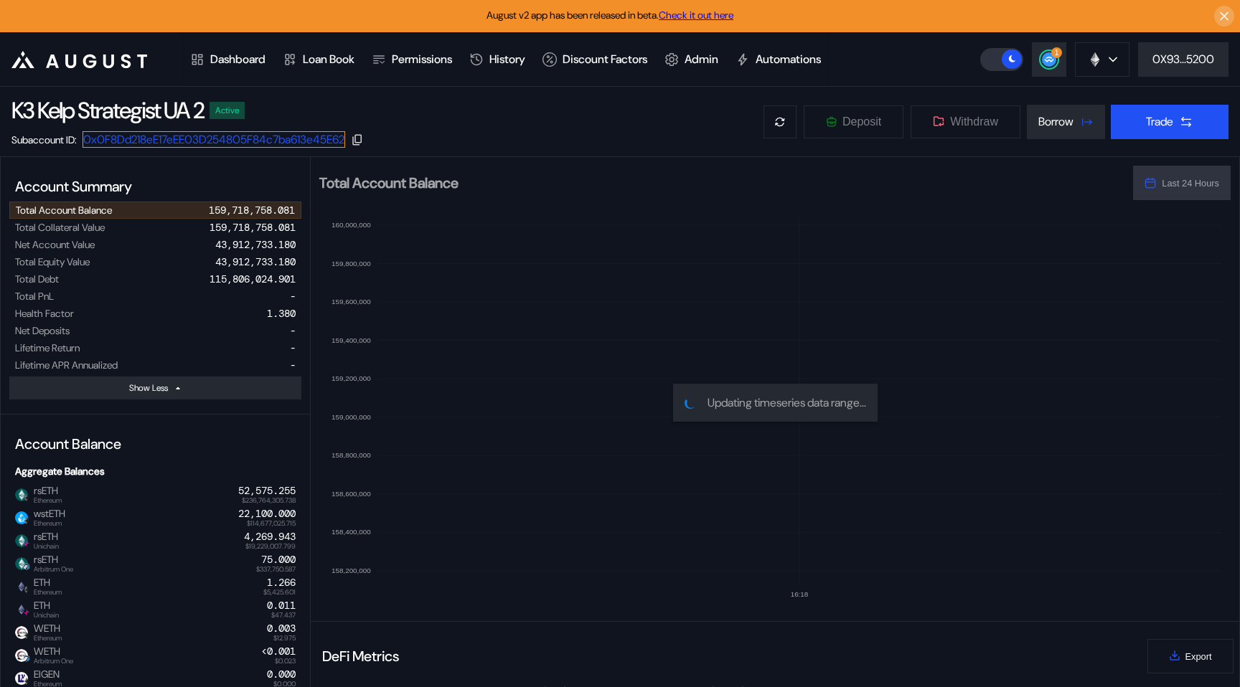
click at [303, 141] on link "0x0F8Dd218eE17eEE03D254805F84c7ba613e45E62" at bounding box center [213, 139] width 263 height 16
click at [1043, 61] on circle at bounding box center [1049, 59] width 14 height 14
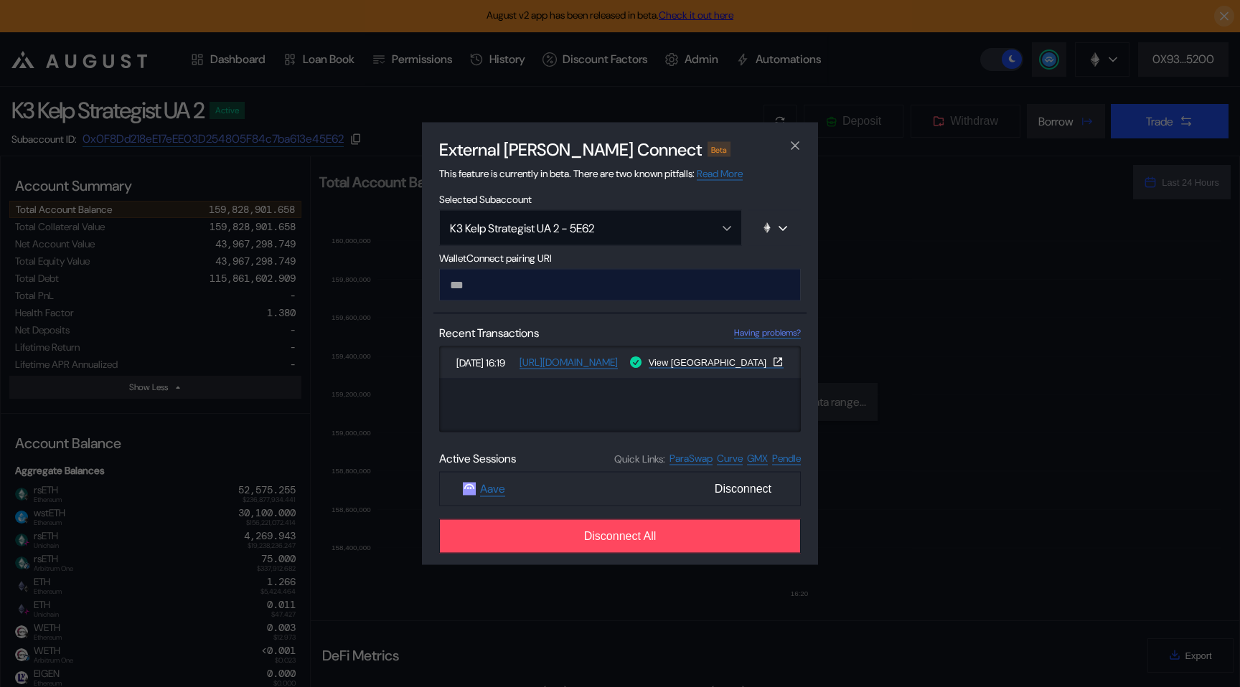
type input "**********"
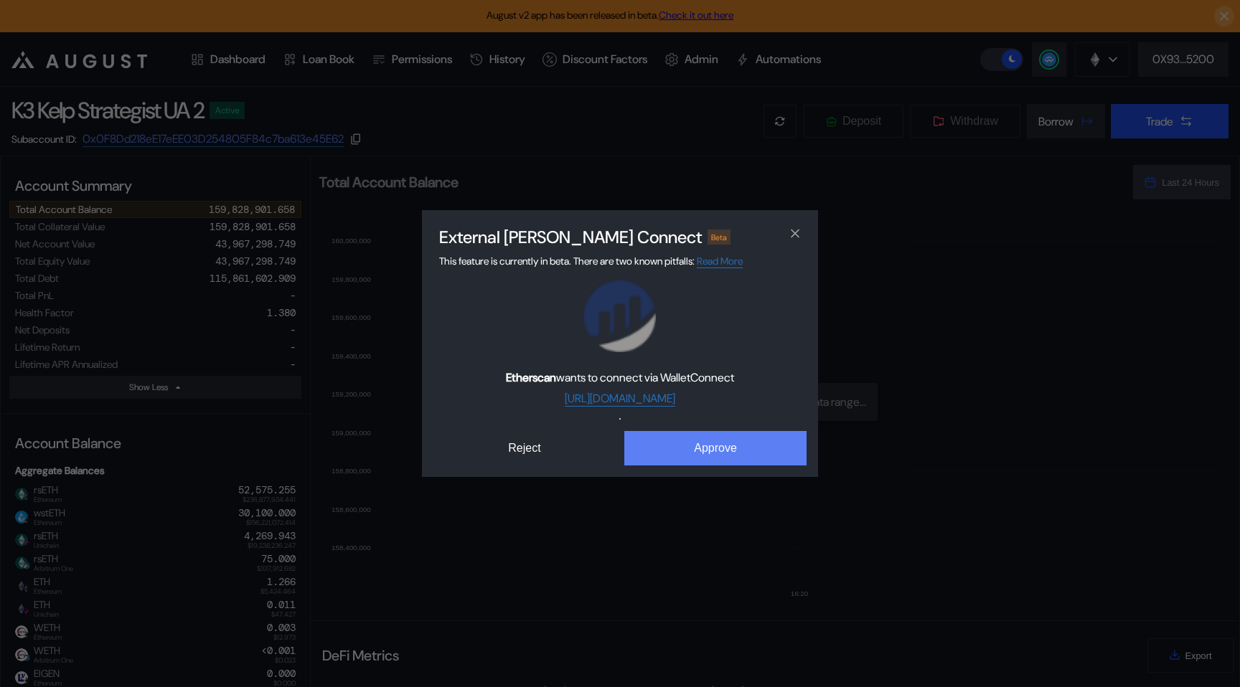
click at [661, 435] on button "Approve" at bounding box center [715, 448] width 182 height 34
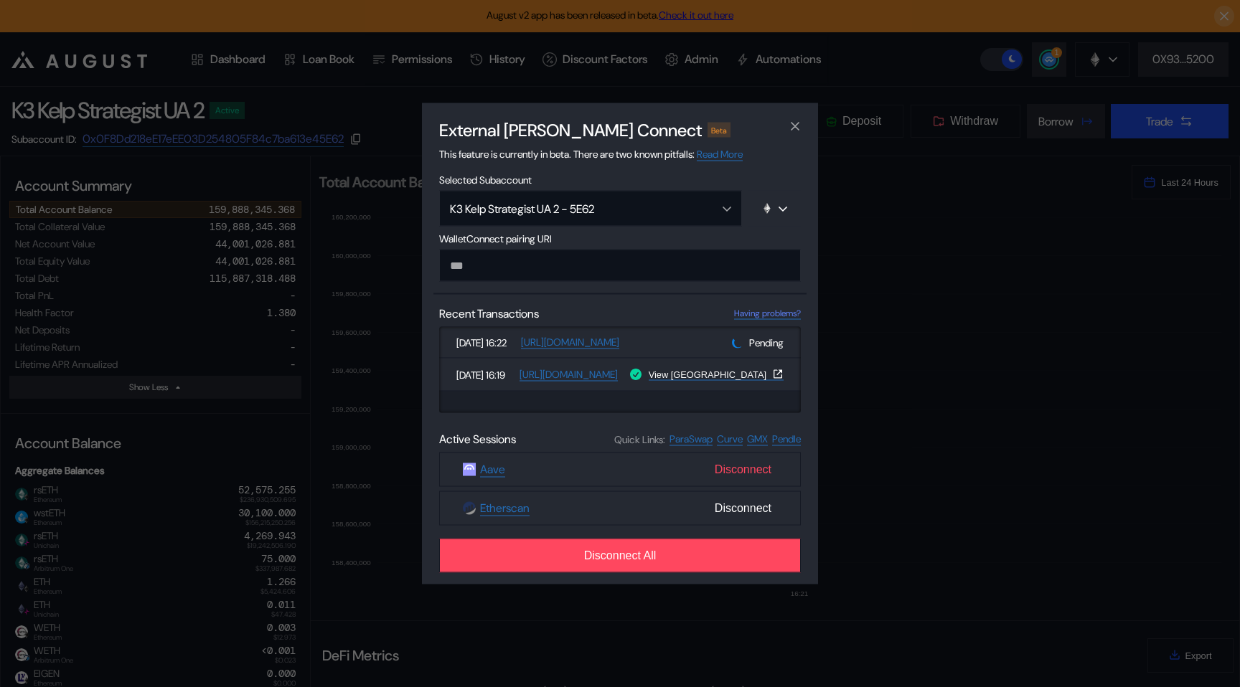
click at [753, 478] on span "Disconnect" at bounding box center [743, 470] width 68 height 24
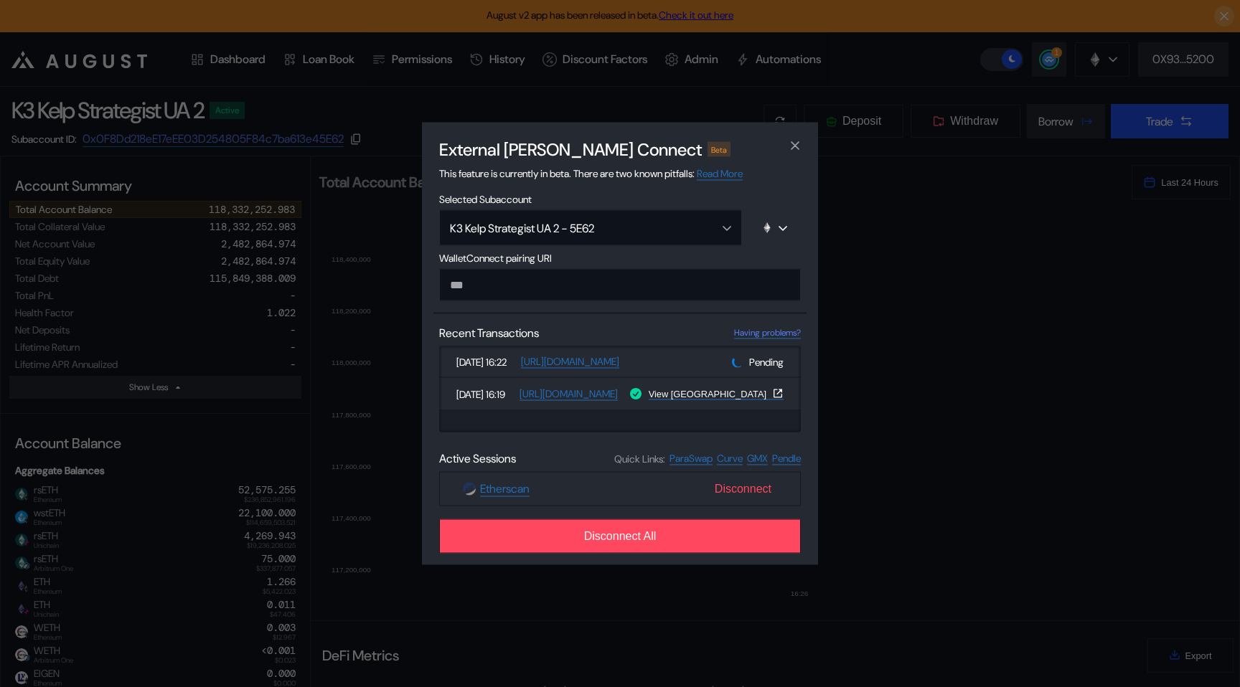
click at [740, 483] on span "Disconnect" at bounding box center [743, 489] width 68 height 24
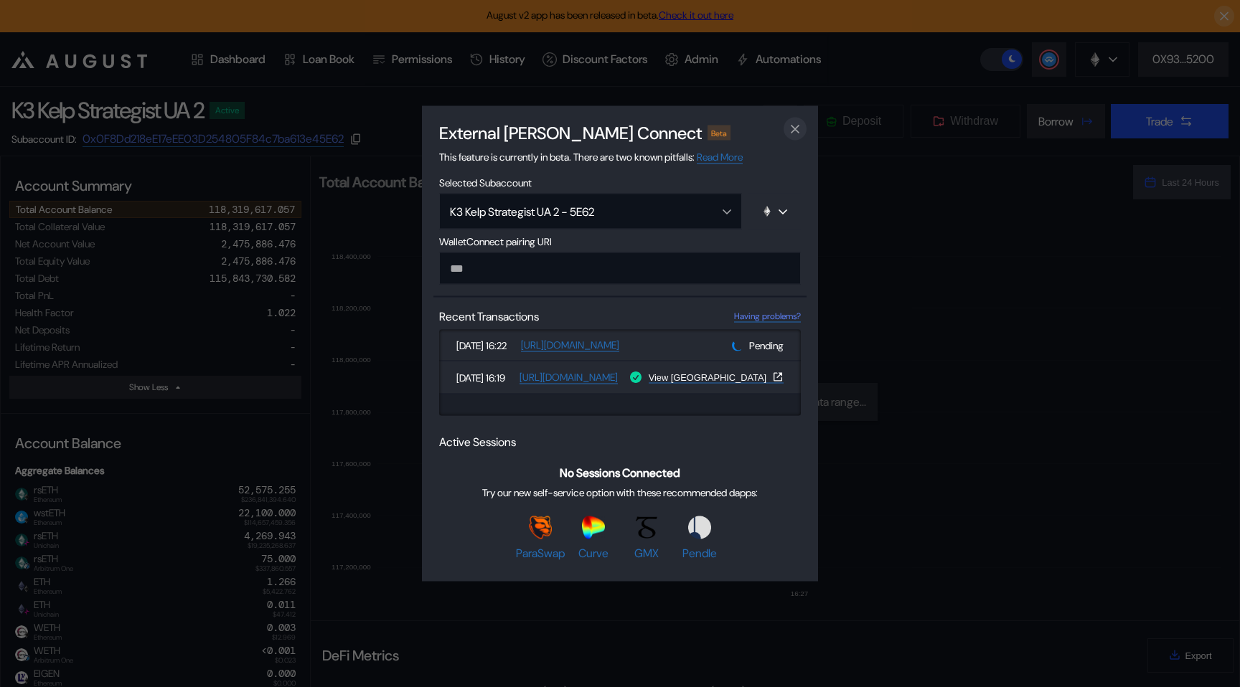
click at [801, 132] on icon "close modal" at bounding box center [795, 128] width 14 height 15
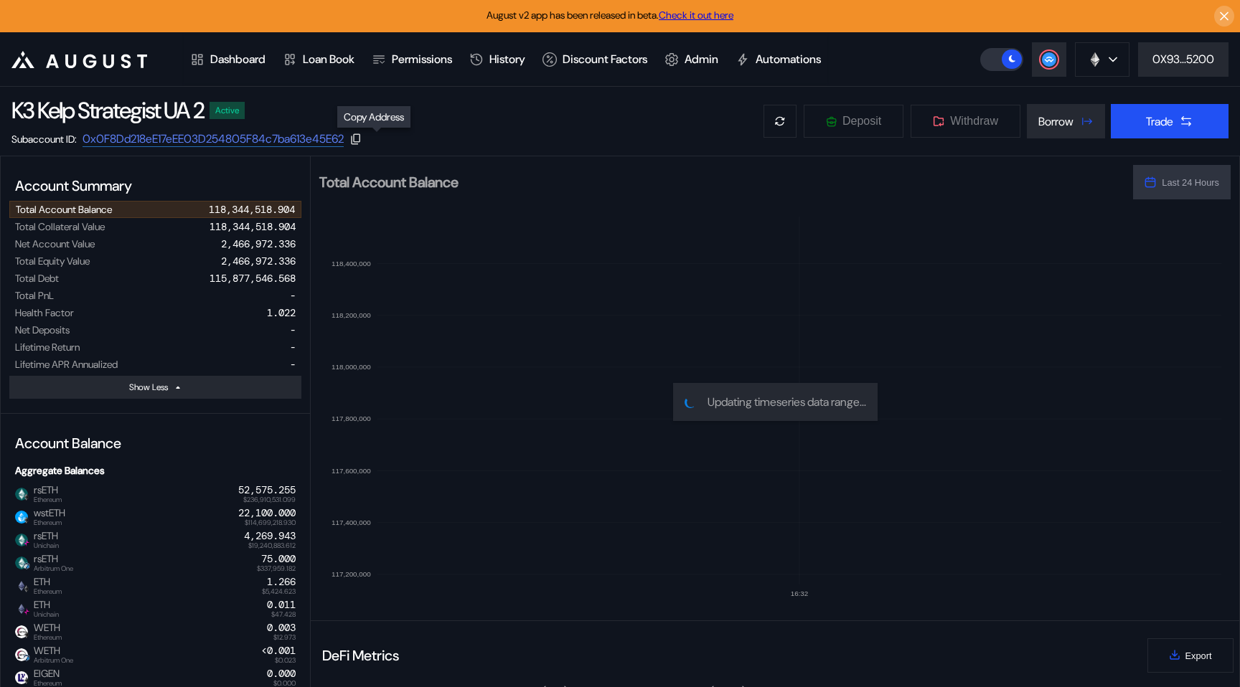
click at [362, 143] on icon at bounding box center [355, 139] width 13 height 13
click at [275, 136] on link "0x0F8Dd218eE17eEE03D254805F84c7ba613e45E62" at bounding box center [213, 139] width 263 height 16
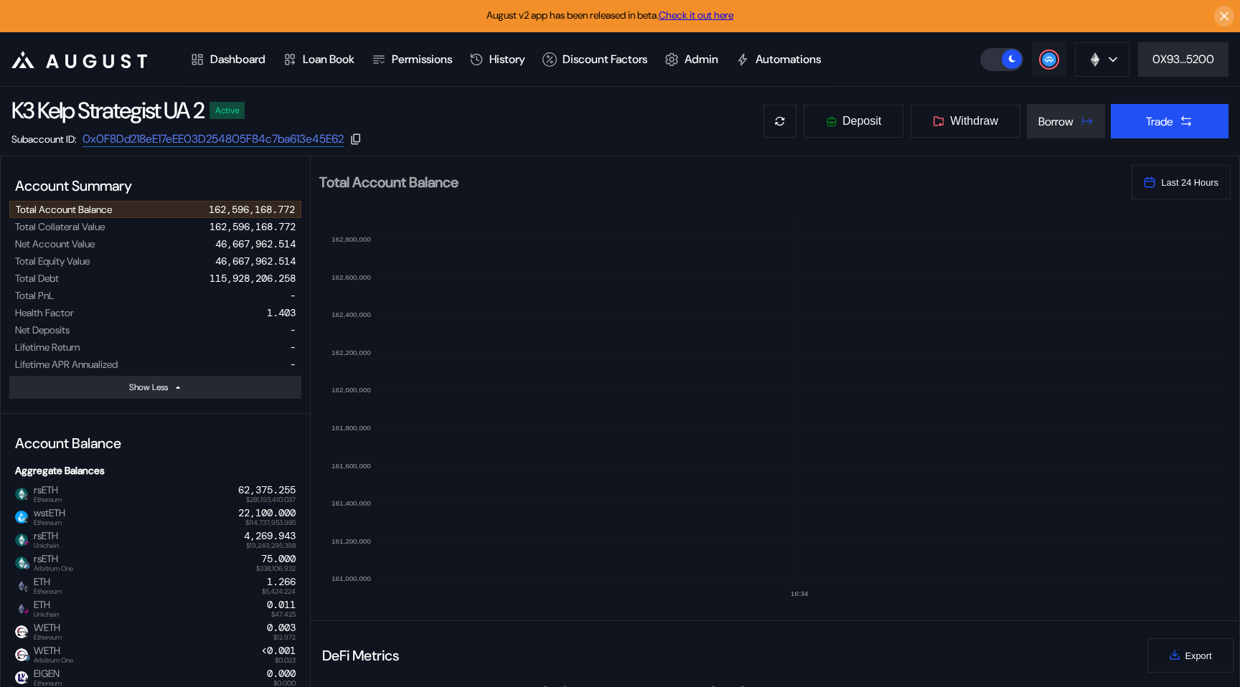
click at [1042, 62] on circle at bounding box center [1049, 59] width 14 height 14
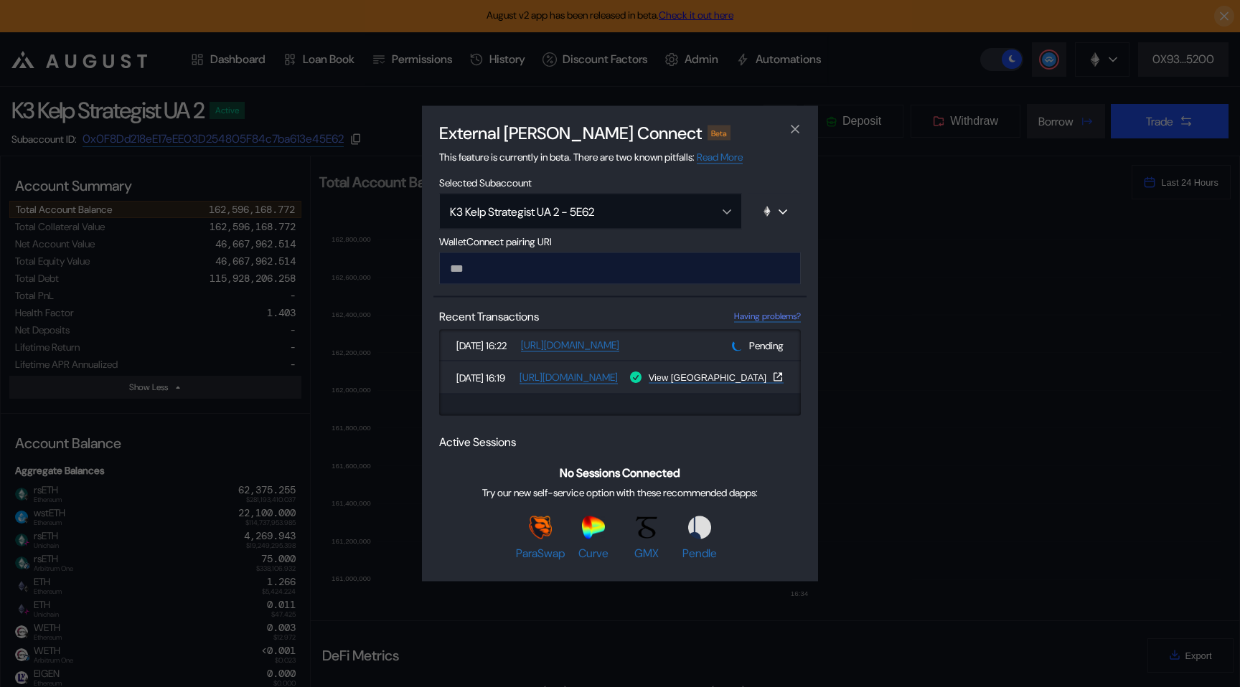
type input "**********"
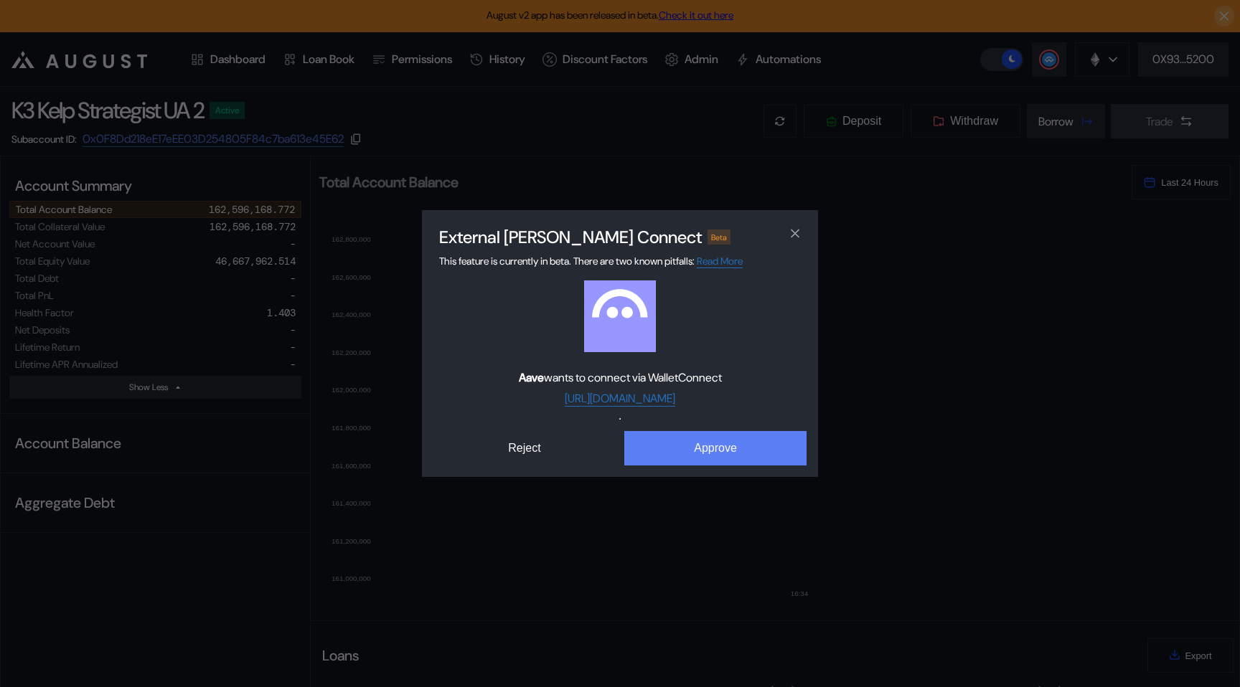
click at [674, 453] on button "Approve" at bounding box center [715, 448] width 182 height 34
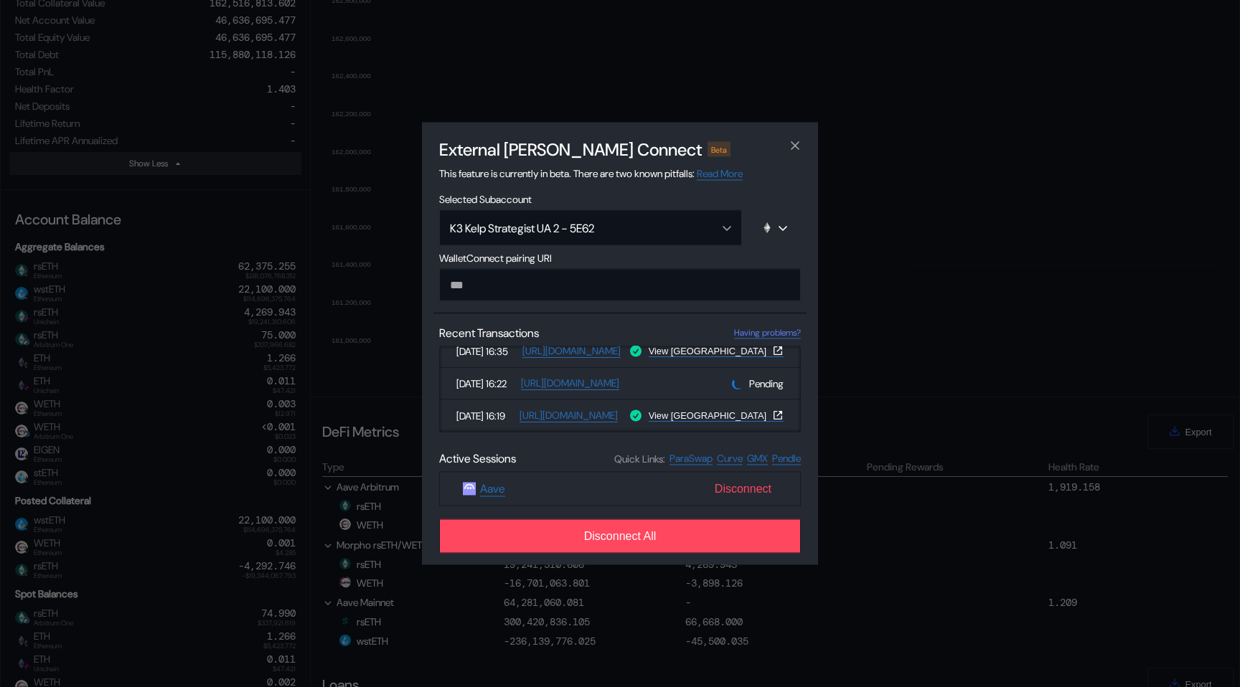
scroll to position [226, 0]
click at [742, 490] on span "Disconnect" at bounding box center [743, 489] width 68 height 24
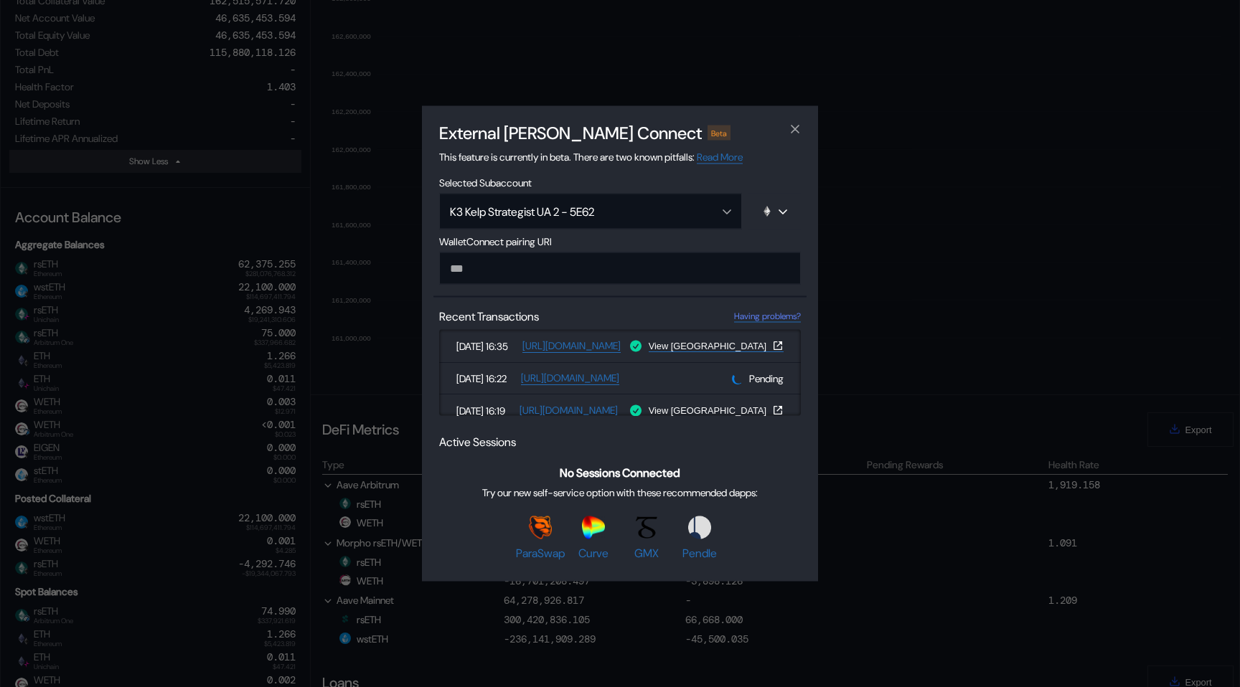
paste input "**********"
type input "**********"
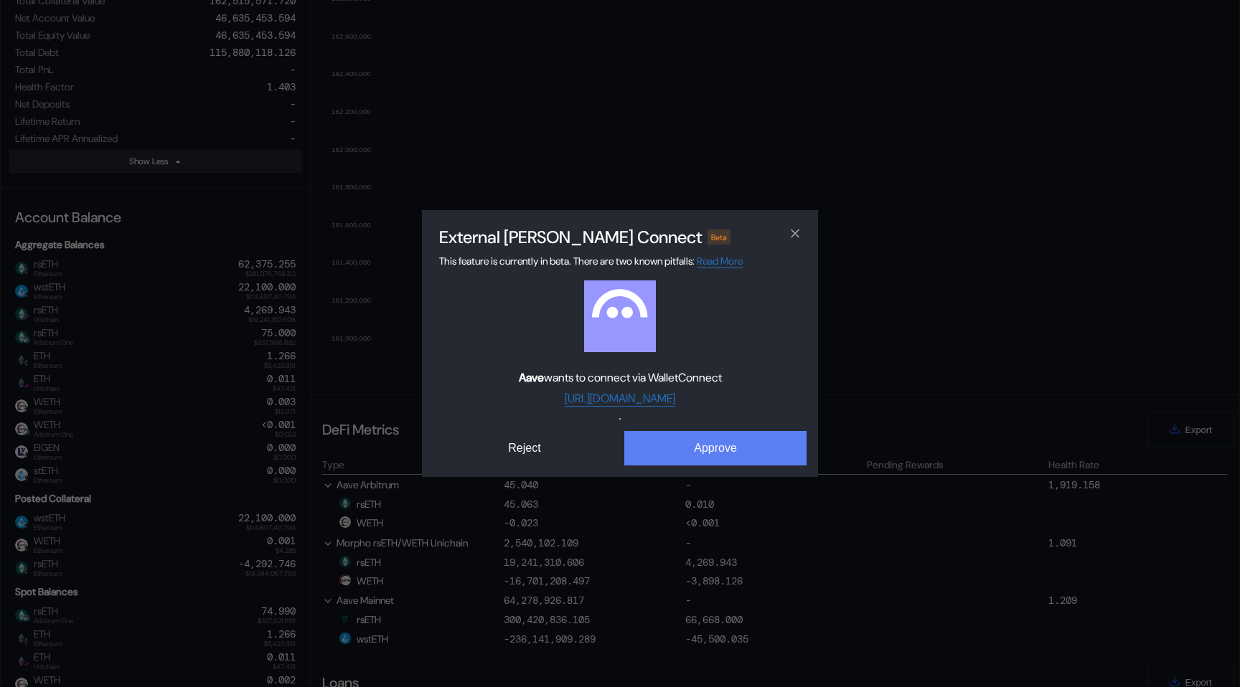
click at [661, 455] on button "Approve" at bounding box center [715, 448] width 182 height 34
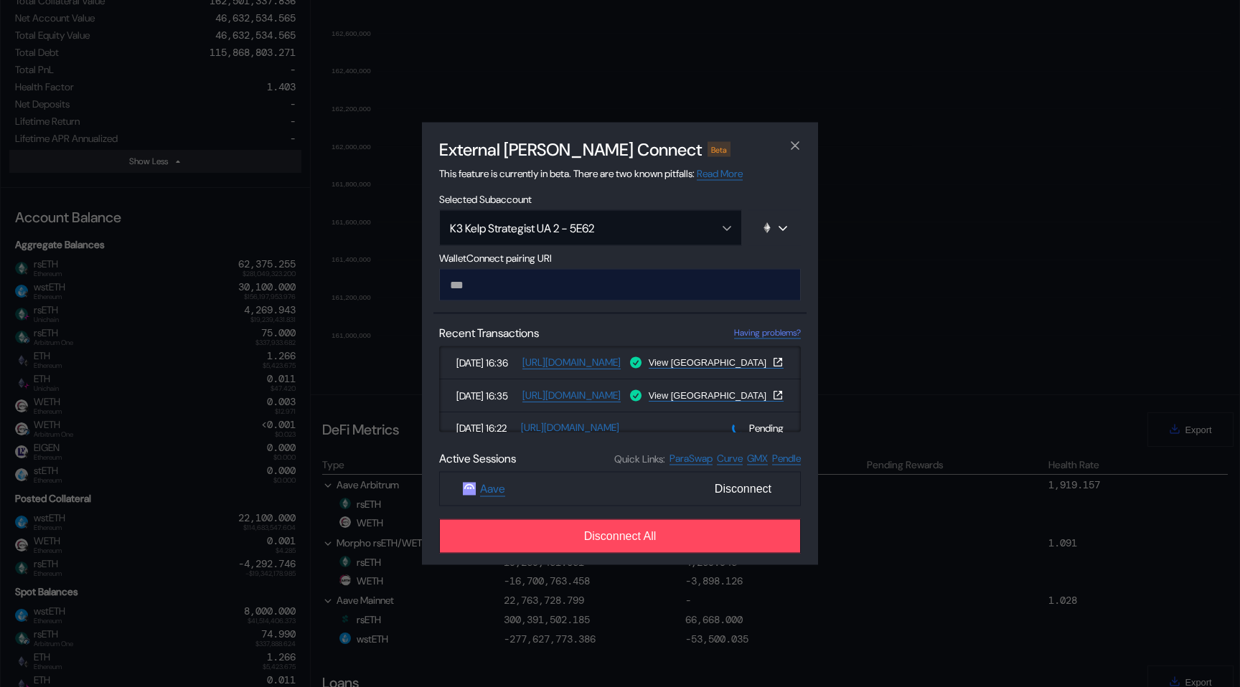
paste input "**********"
type input "**********"
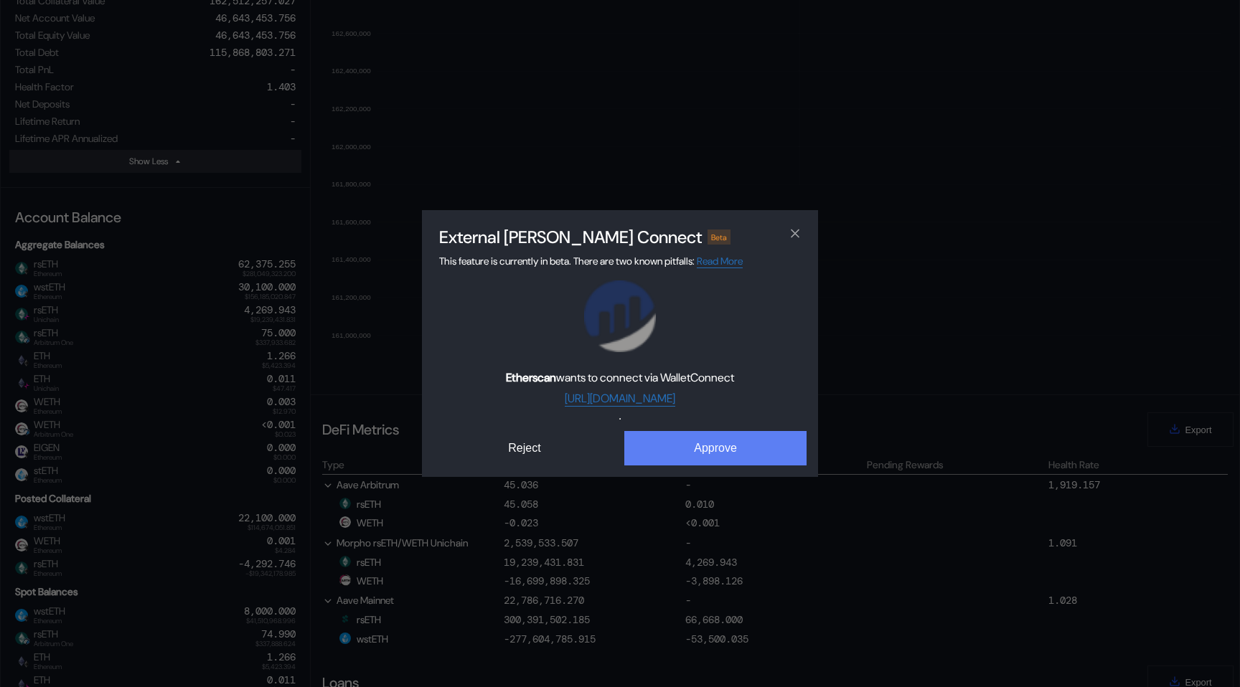
click at [676, 447] on button "Approve" at bounding box center [715, 448] width 182 height 34
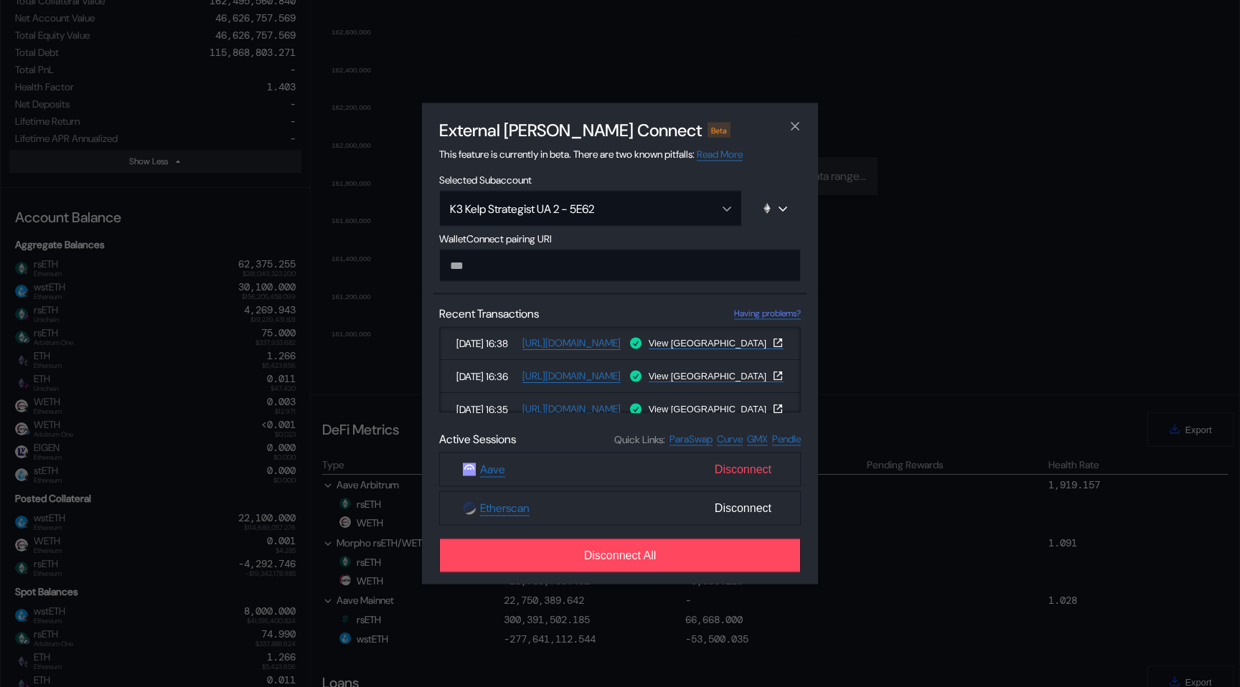
click at [730, 471] on span "Disconnect" at bounding box center [743, 470] width 68 height 24
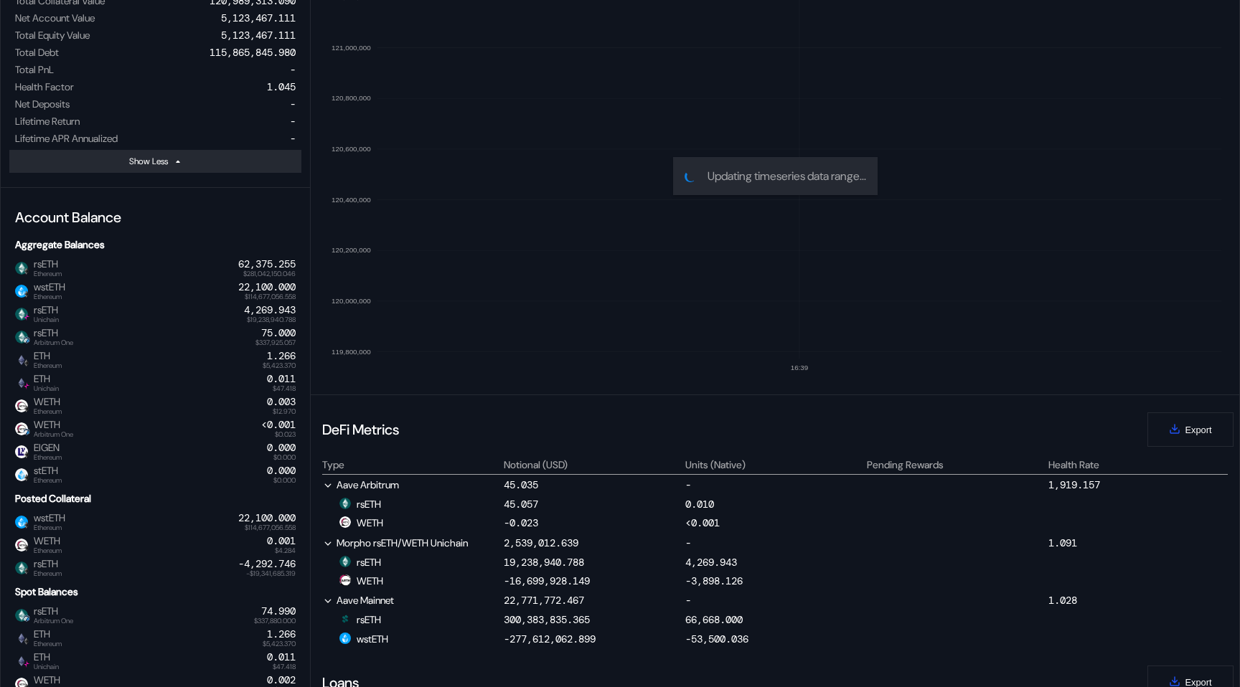
scroll to position [0, 0]
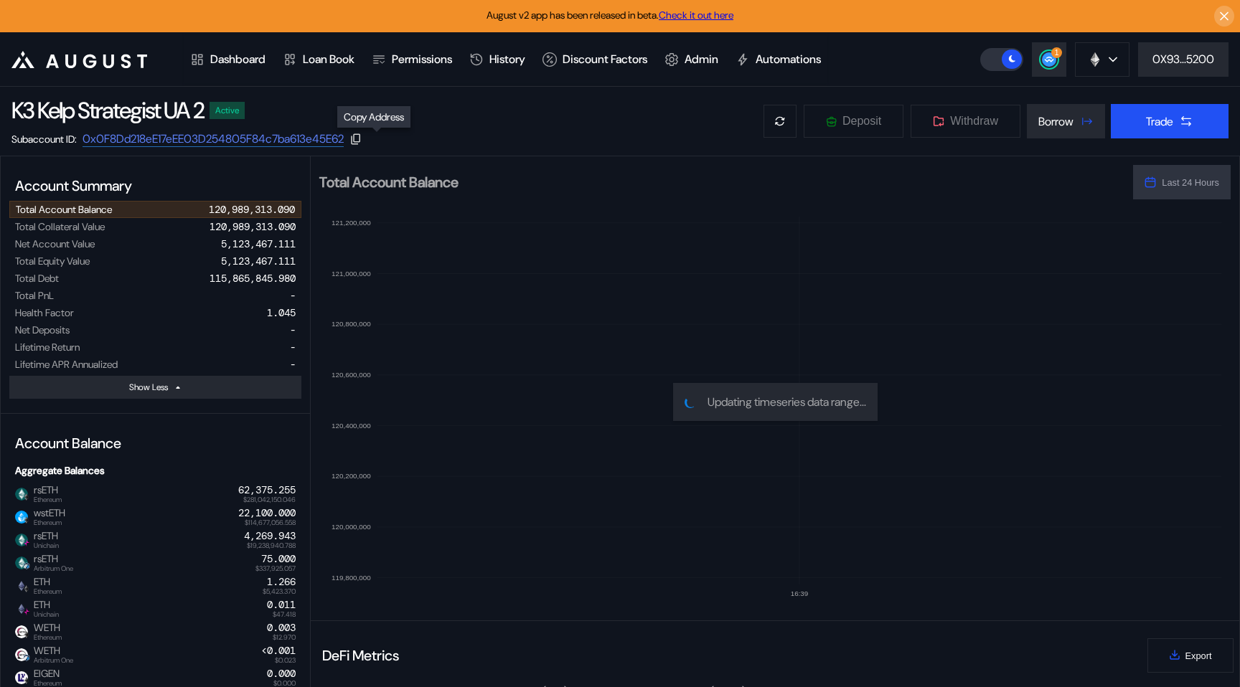
click at [362, 141] on icon at bounding box center [355, 139] width 13 height 13
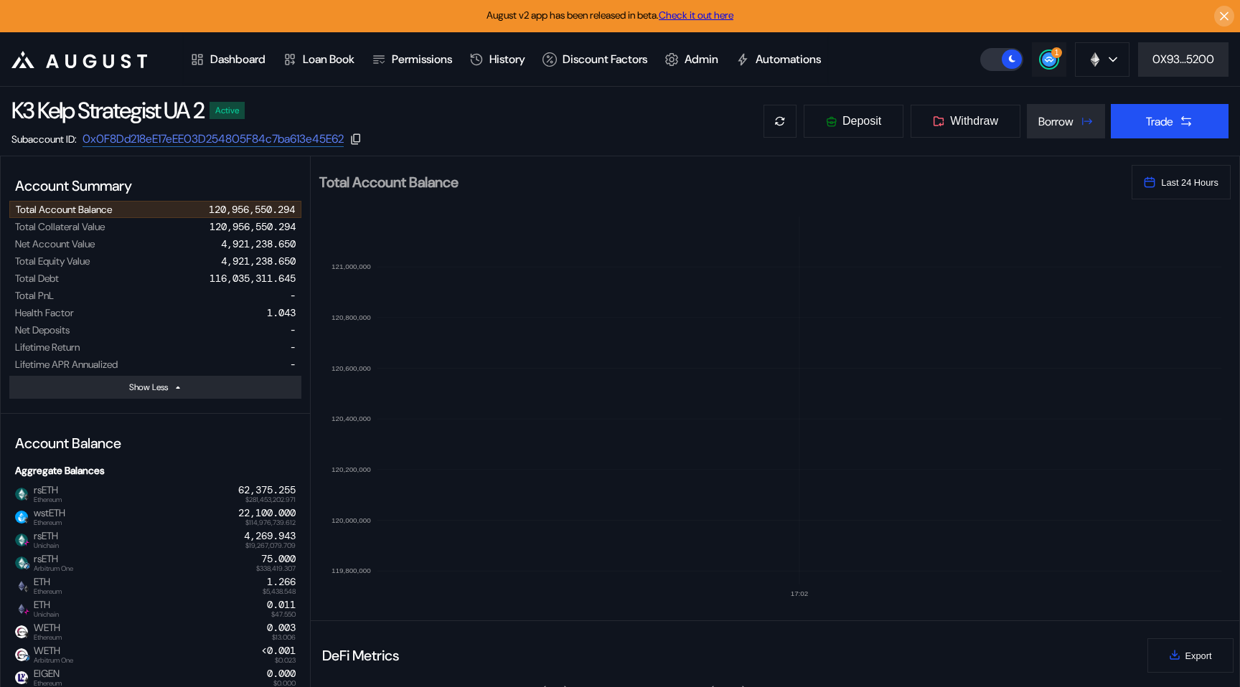
click at [1040, 55] on div "1" at bounding box center [1048, 59] width 17 height 17
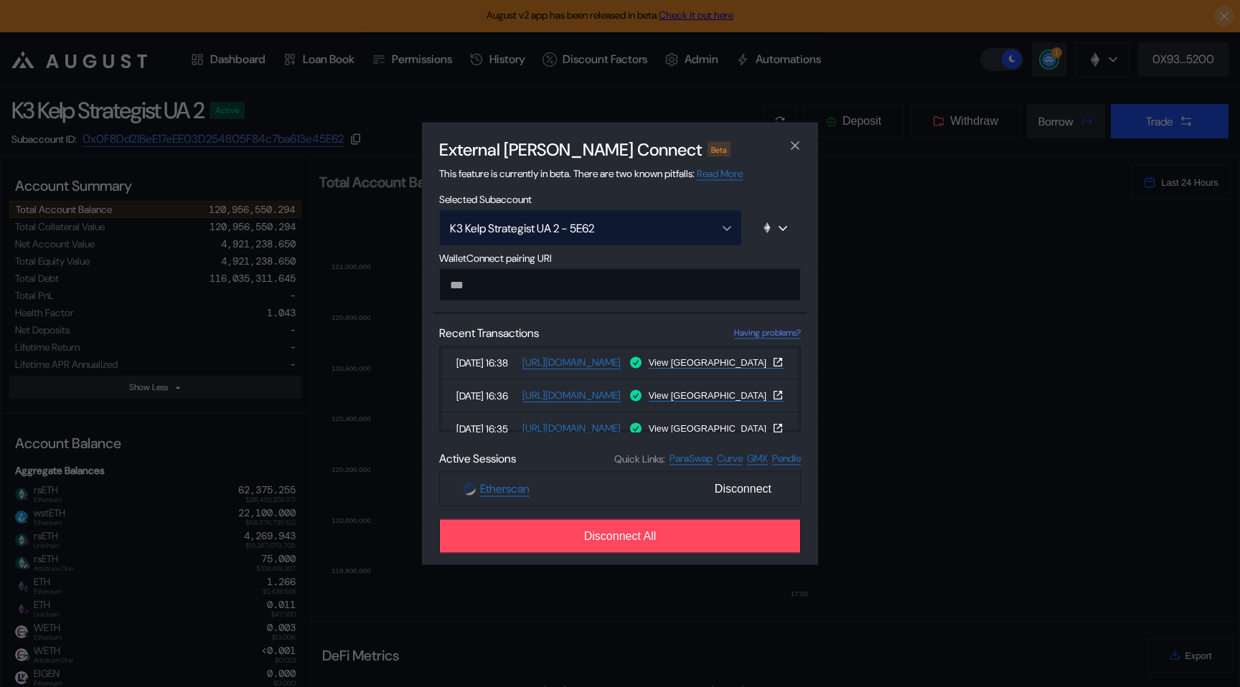
type input "**********"
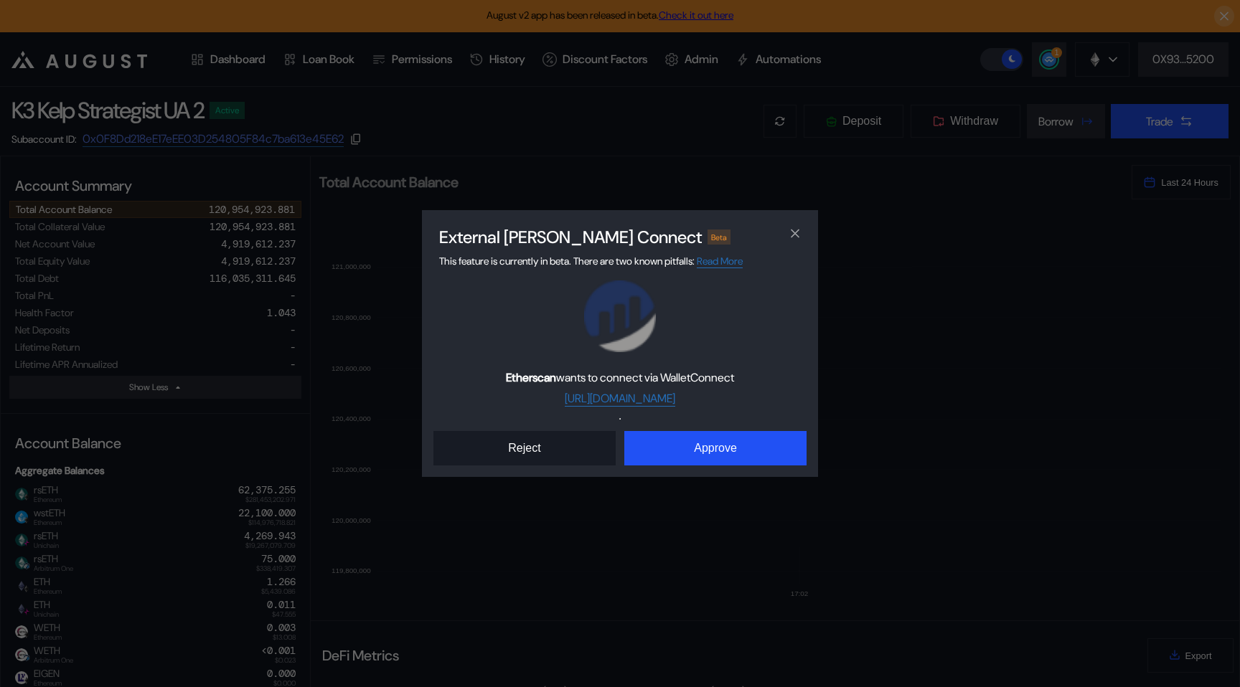
click at [552, 451] on button "Reject" at bounding box center [524, 448] width 182 height 34
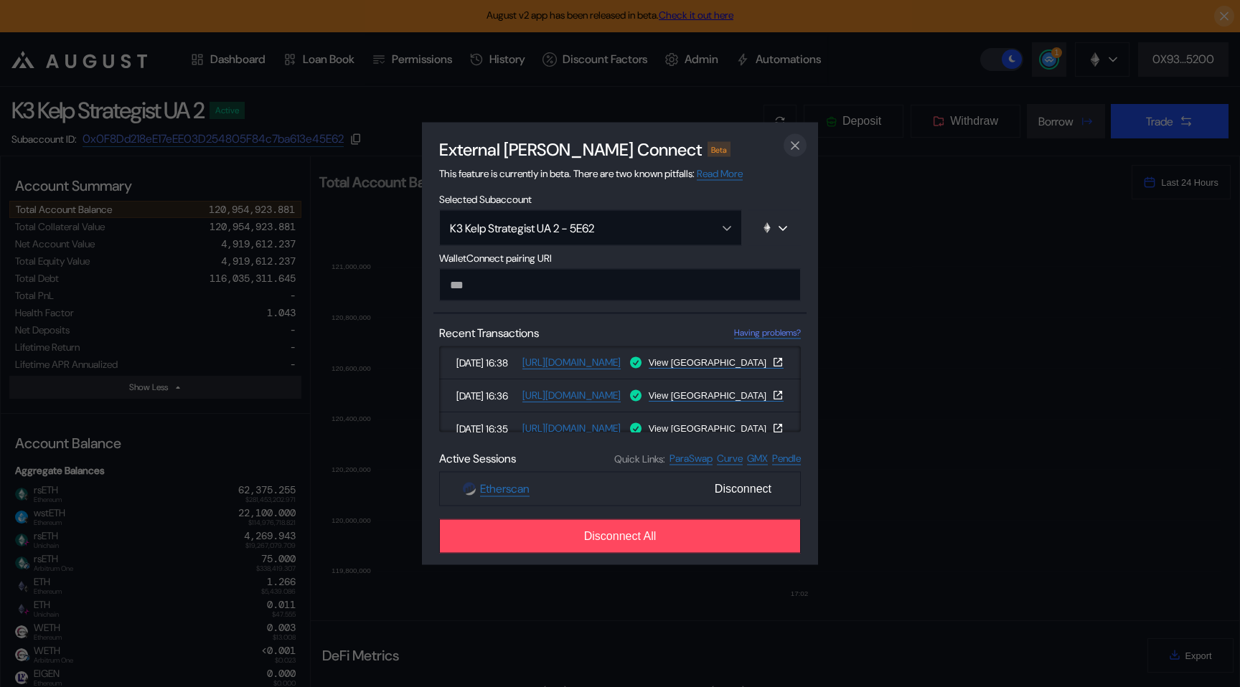
click at [792, 138] on icon "close modal" at bounding box center [795, 145] width 14 height 15
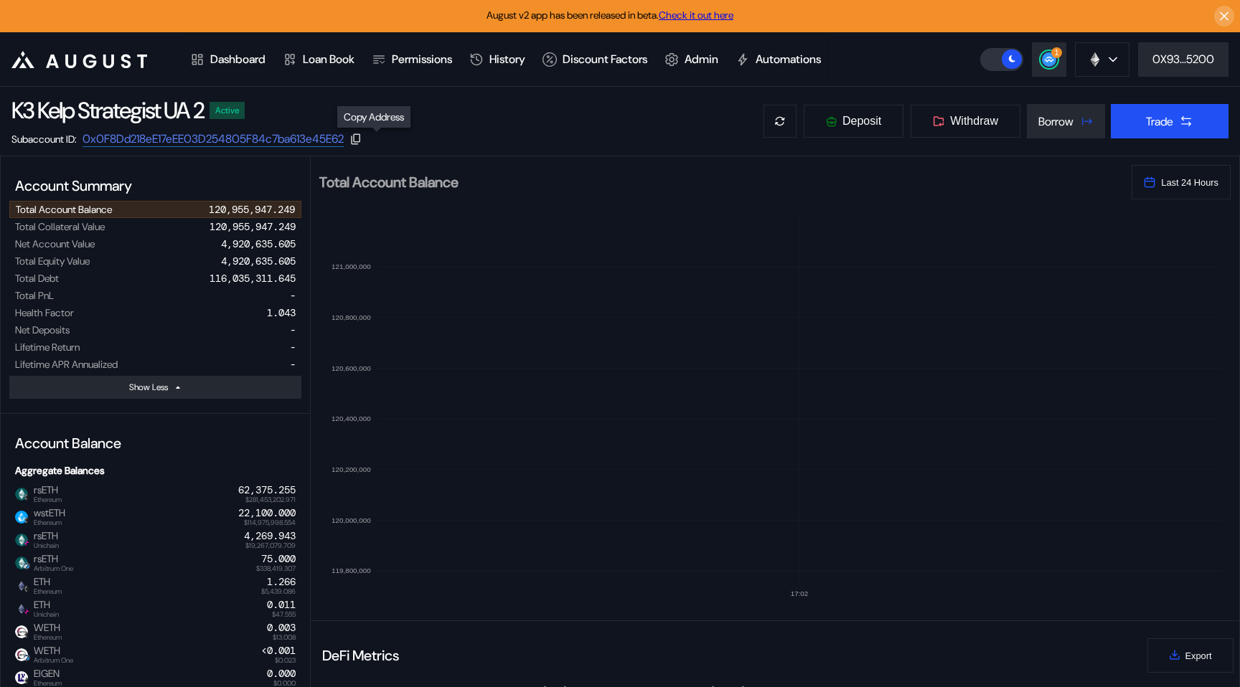
click at [362, 133] on icon at bounding box center [355, 139] width 13 height 13
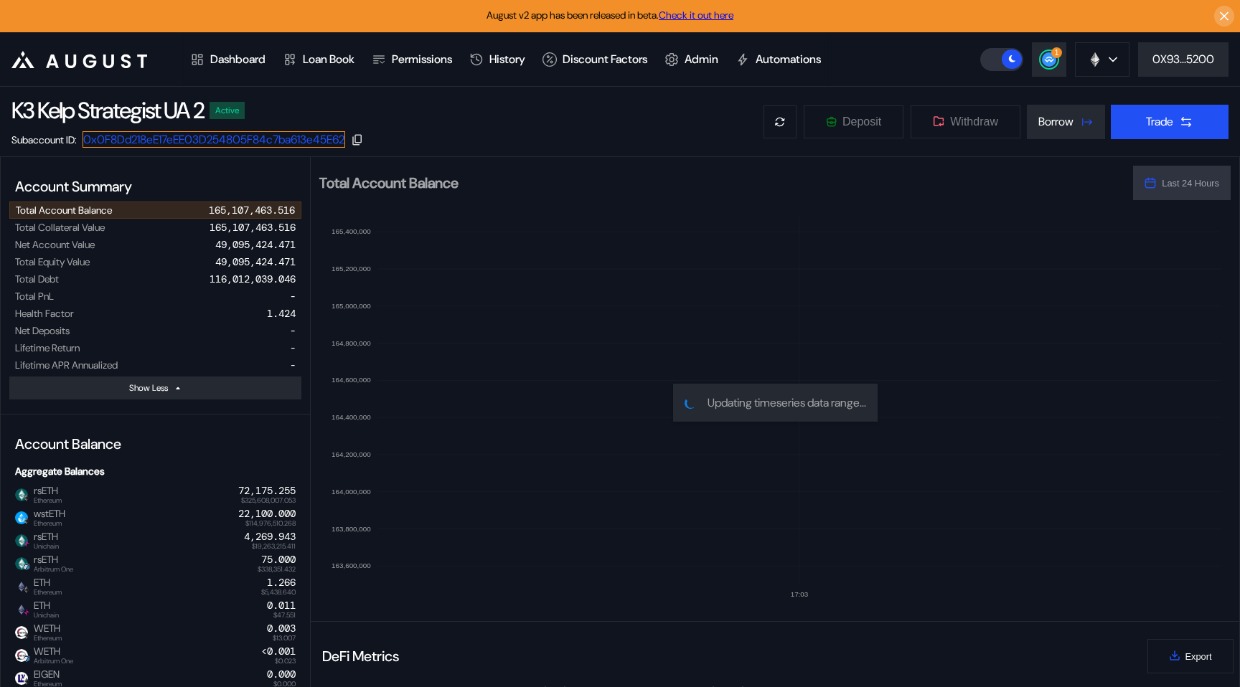
click at [289, 138] on link "0x0F8Dd218eE17eEE03D254805F84c7ba613e45E62" at bounding box center [213, 139] width 263 height 16
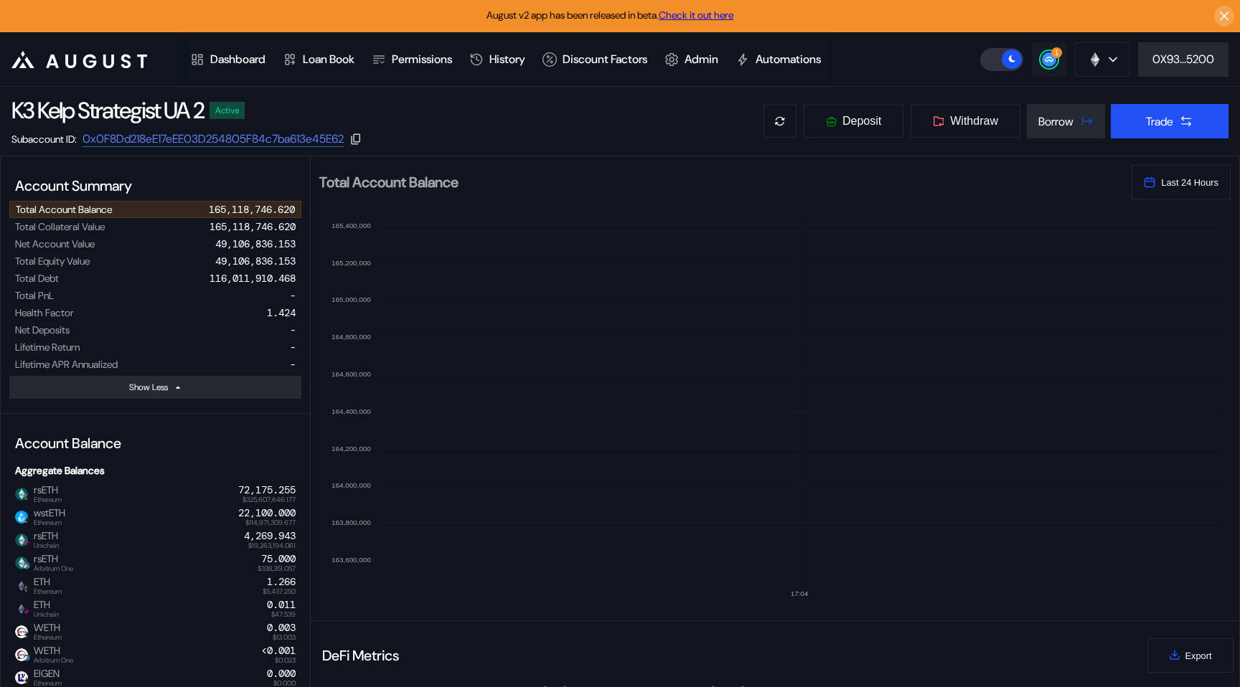
click at [1057, 67] on button "1" at bounding box center [1049, 59] width 34 height 34
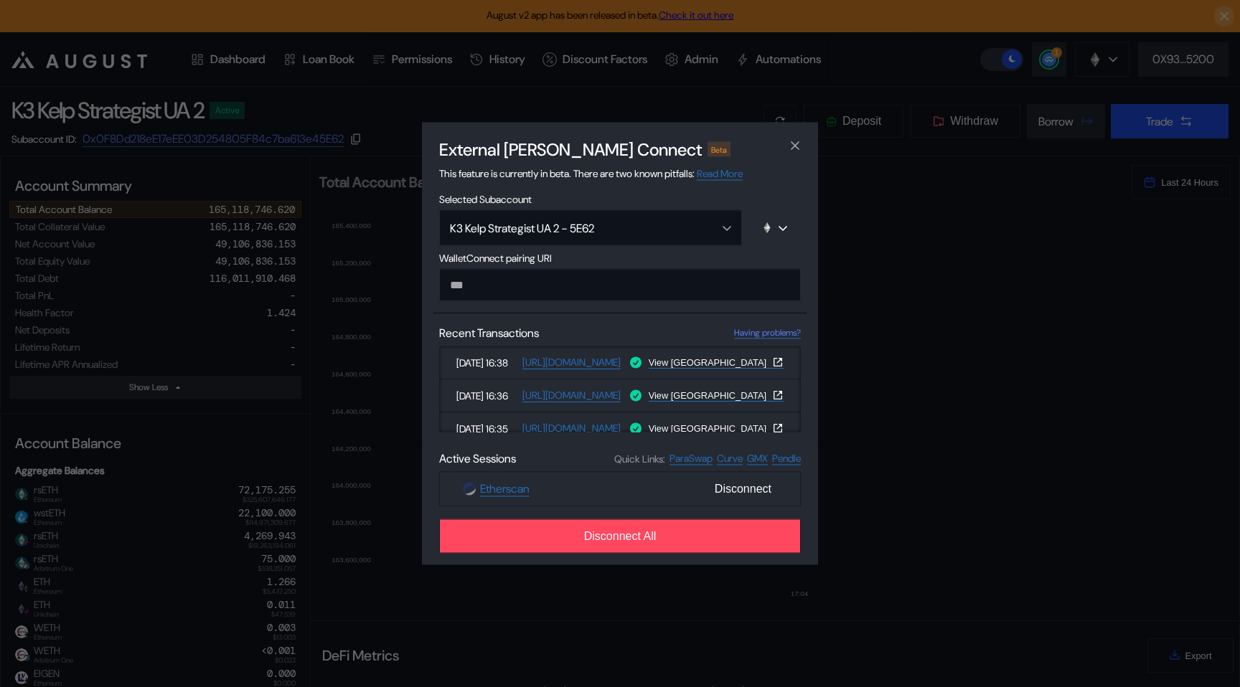
type input "**********"
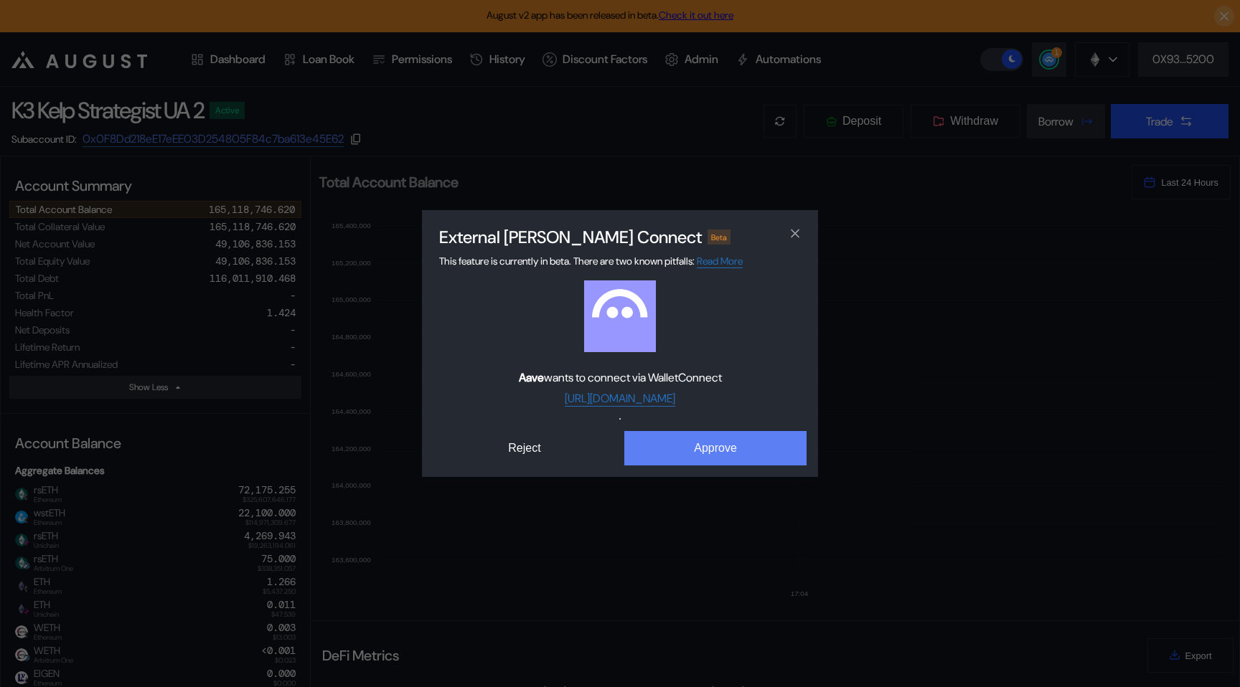
click at [687, 448] on button "Approve" at bounding box center [715, 448] width 182 height 34
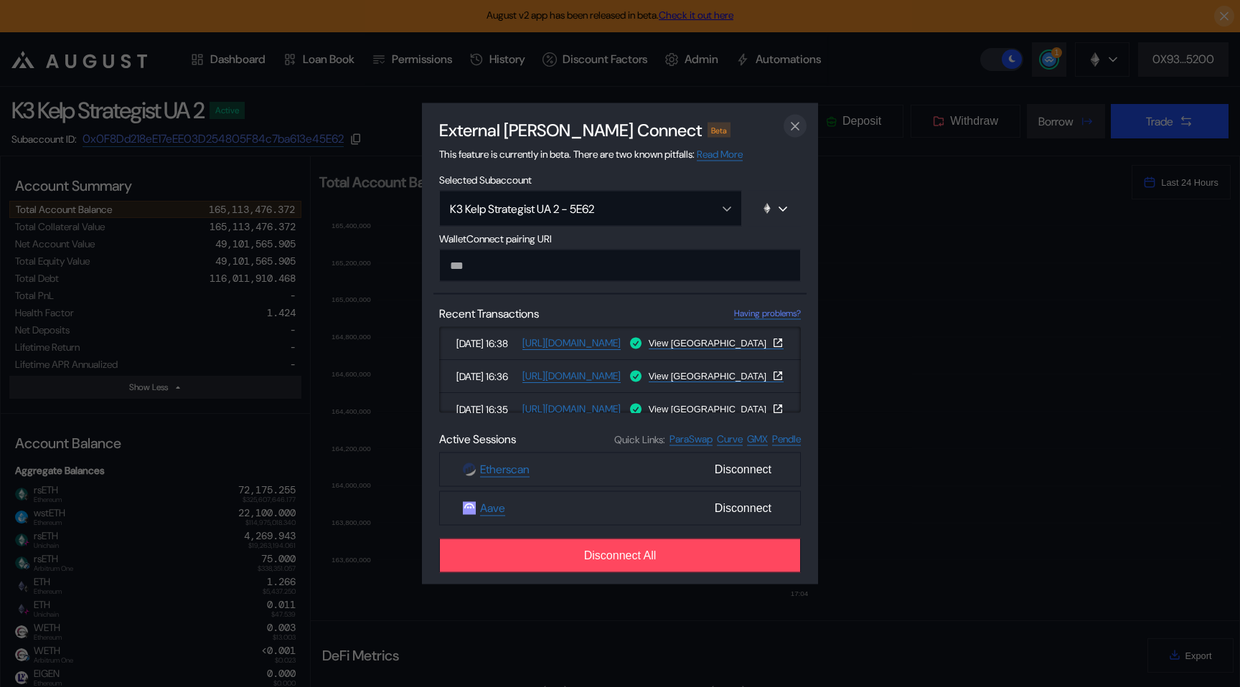
click at [801, 123] on icon "close modal" at bounding box center [795, 125] width 14 height 15
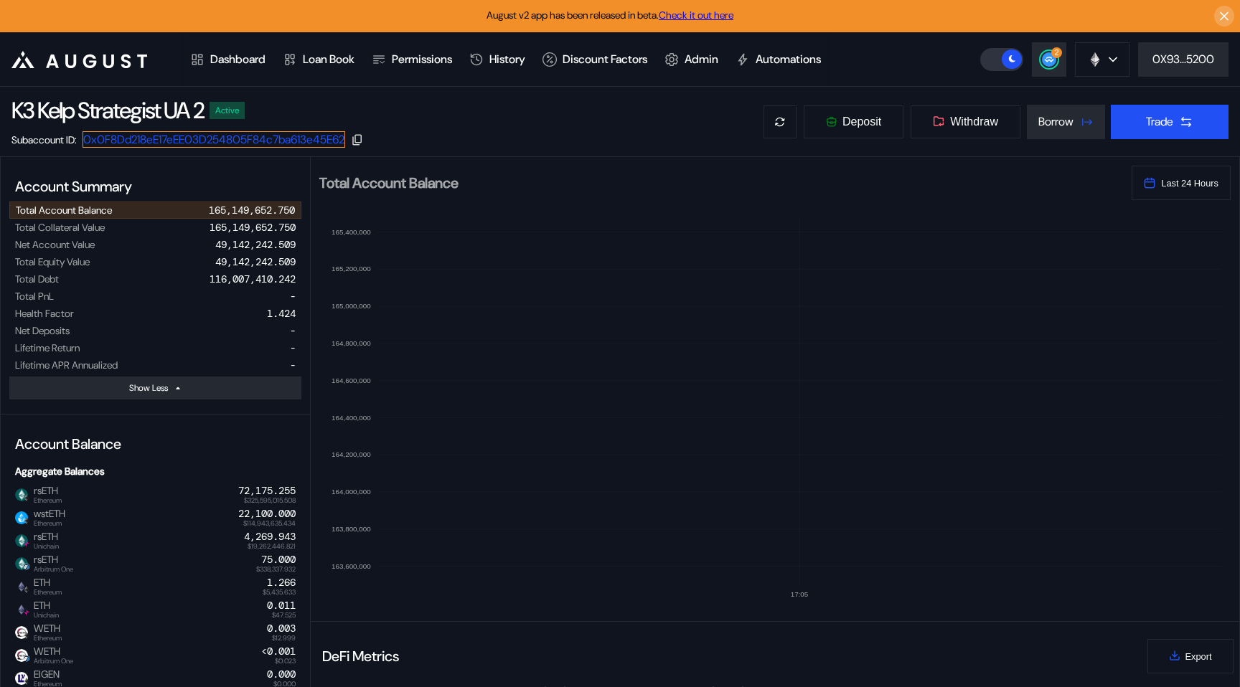
click at [272, 134] on link "0x0F8Dd218eE17eEE03D254805F84c7ba613e45E62" at bounding box center [213, 139] width 263 height 16
click at [1046, 65] on circle at bounding box center [1049, 59] width 14 height 14
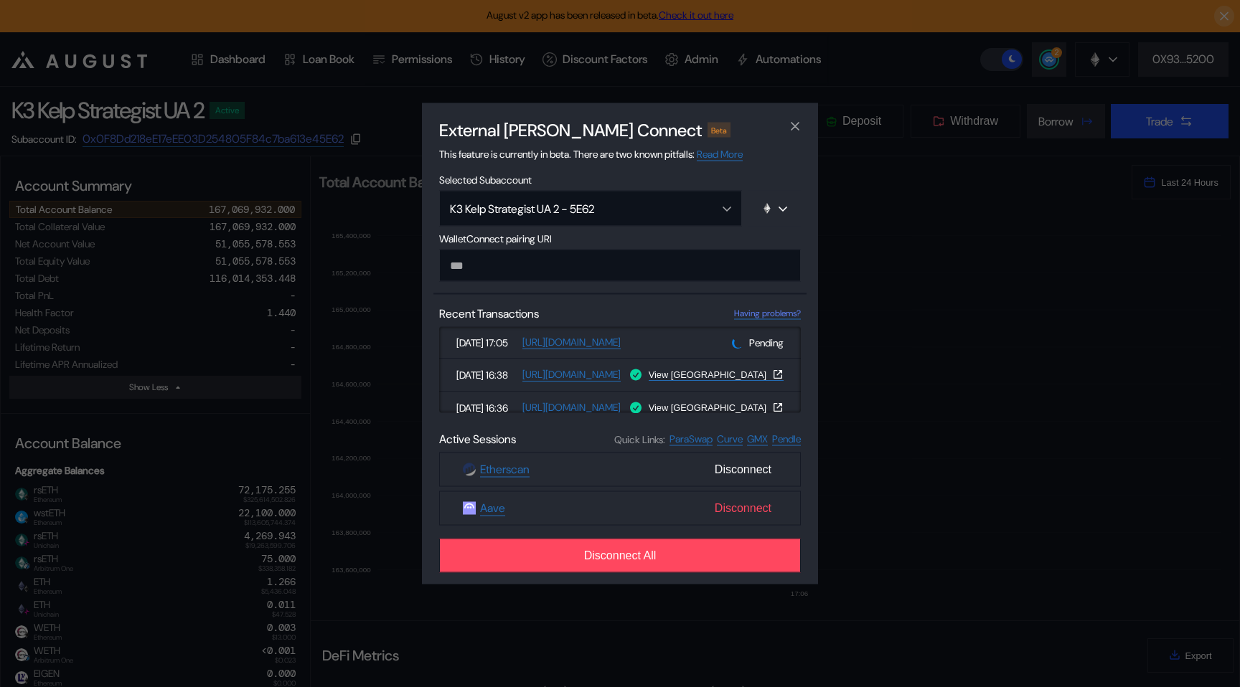
click at [750, 519] on span "Disconnect" at bounding box center [743, 508] width 68 height 24
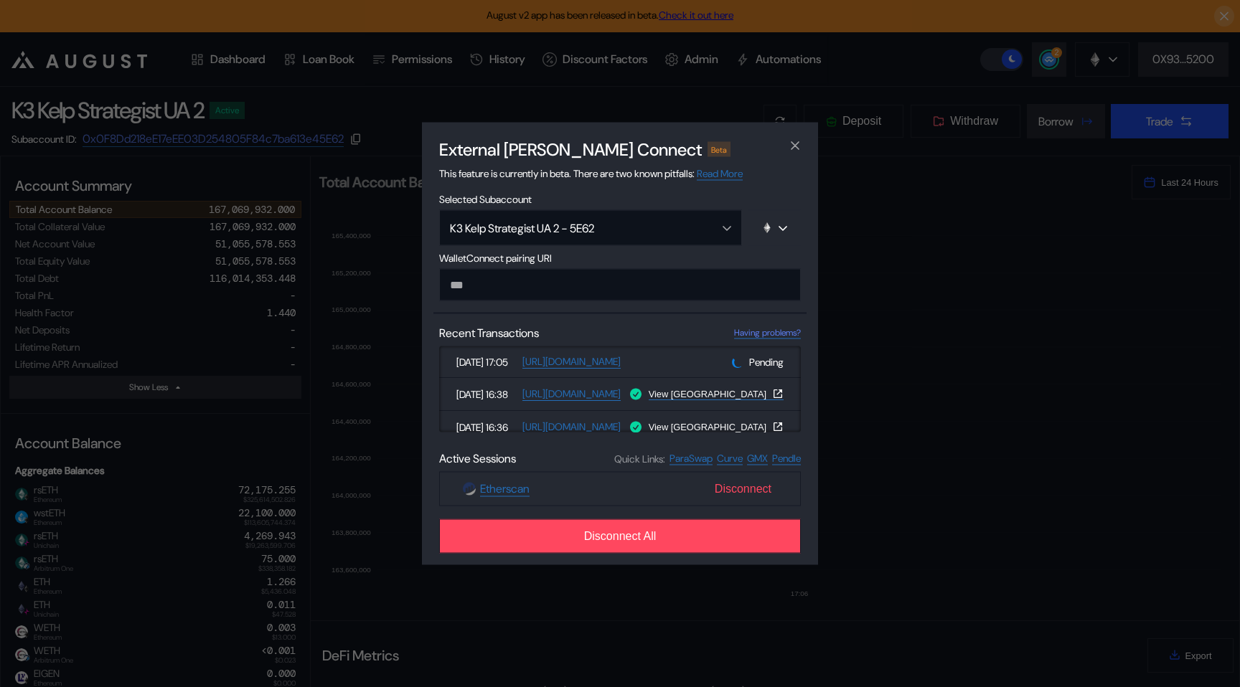
click at [741, 480] on span "Disconnect" at bounding box center [743, 489] width 68 height 24
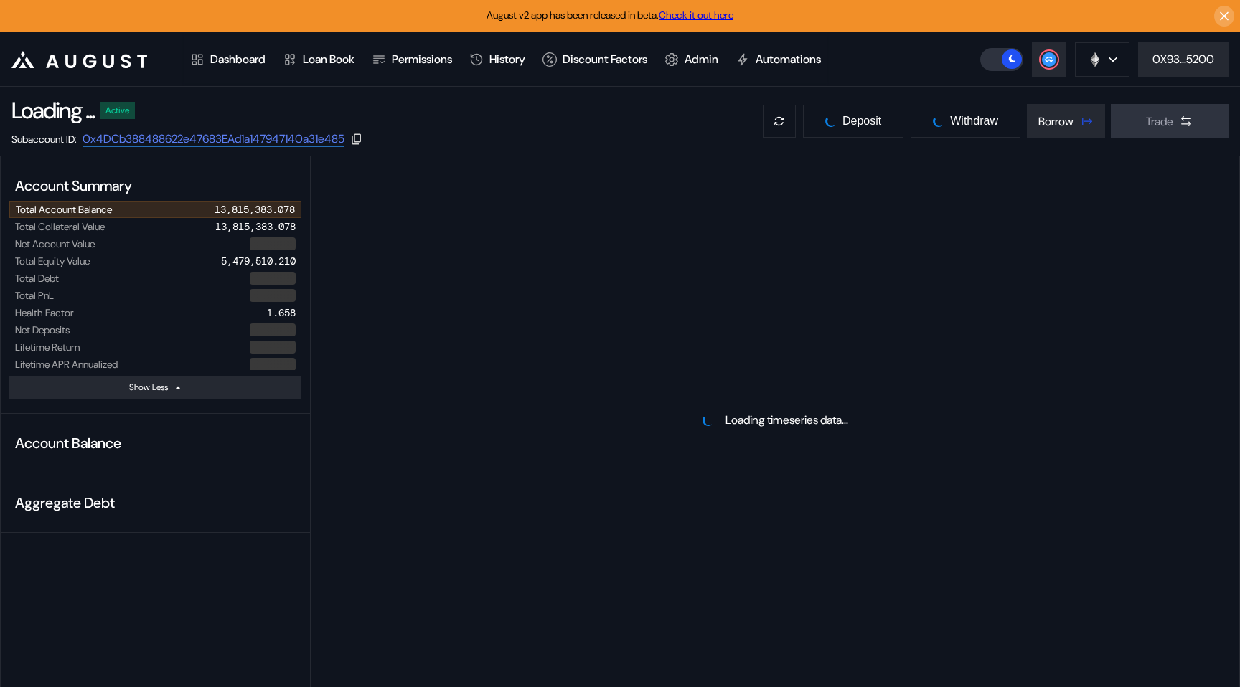
select select "*"
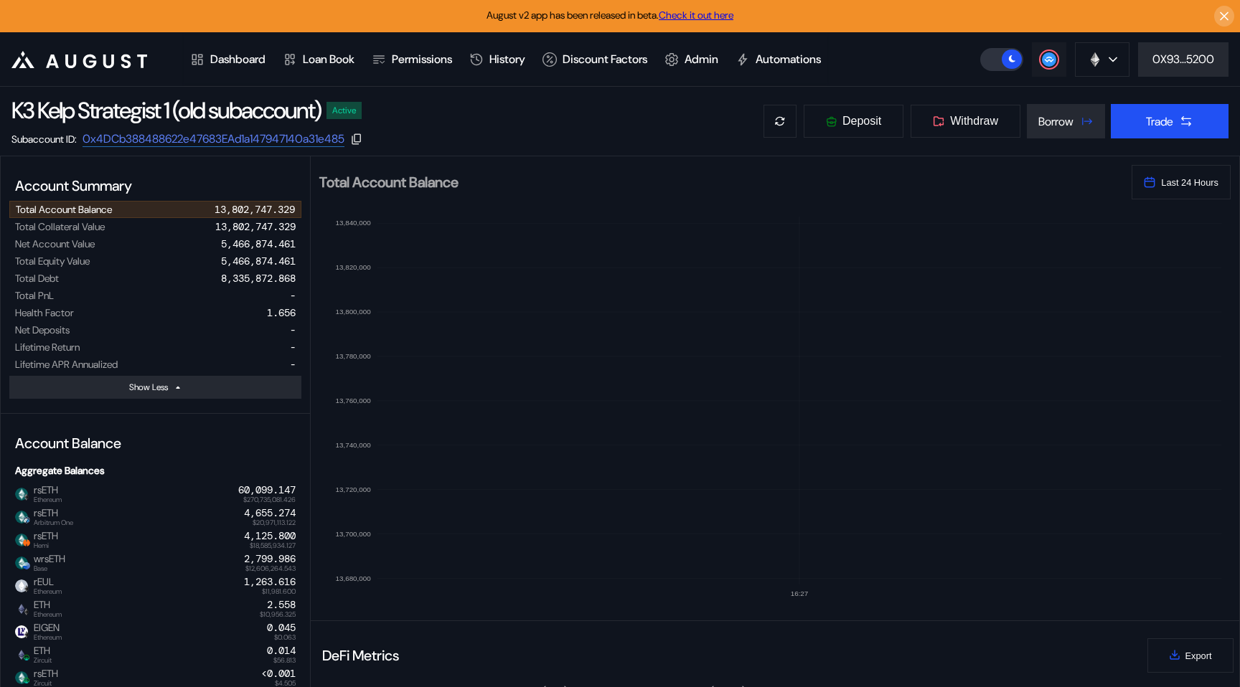
click at [1045, 64] on circle at bounding box center [1049, 59] width 14 height 14
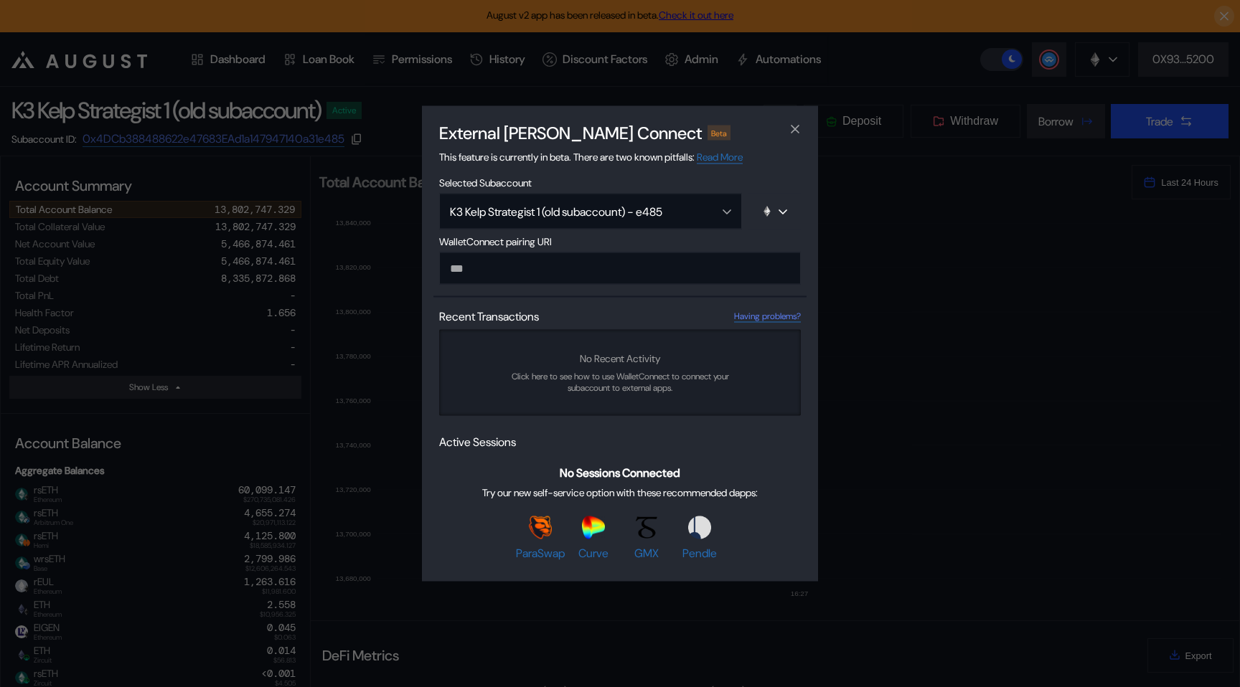
paste input "**********"
type input "**********"
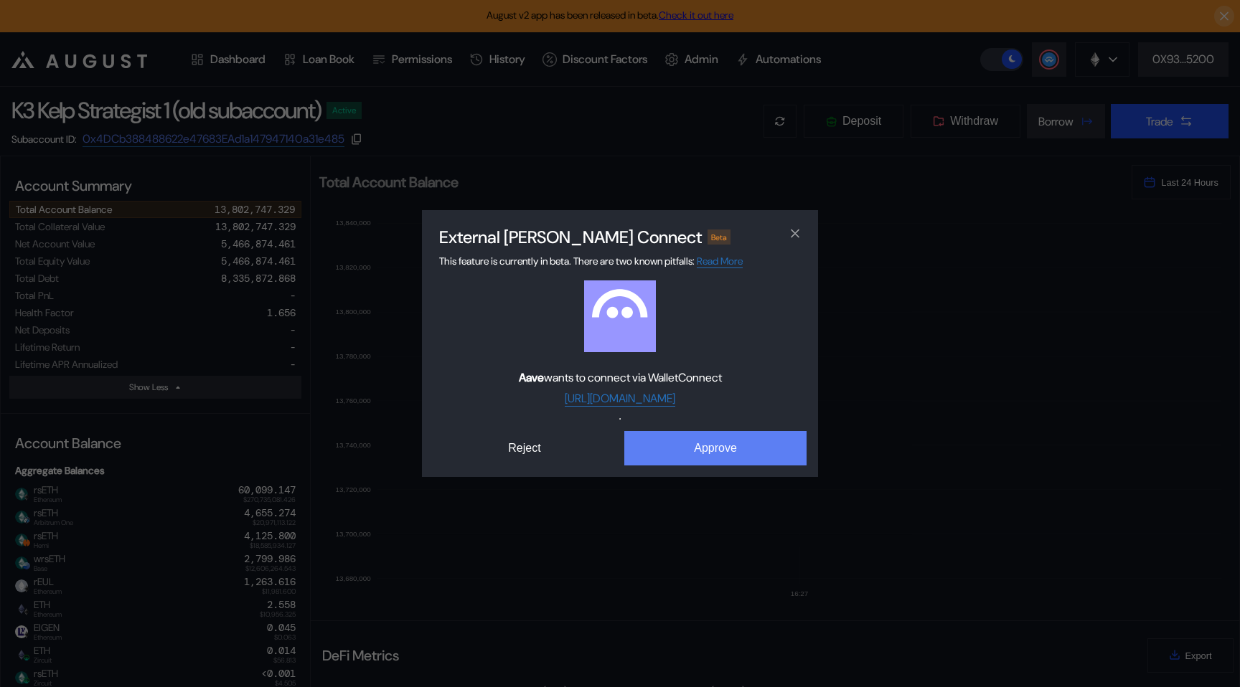
click at [659, 456] on button "Approve" at bounding box center [715, 448] width 182 height 34
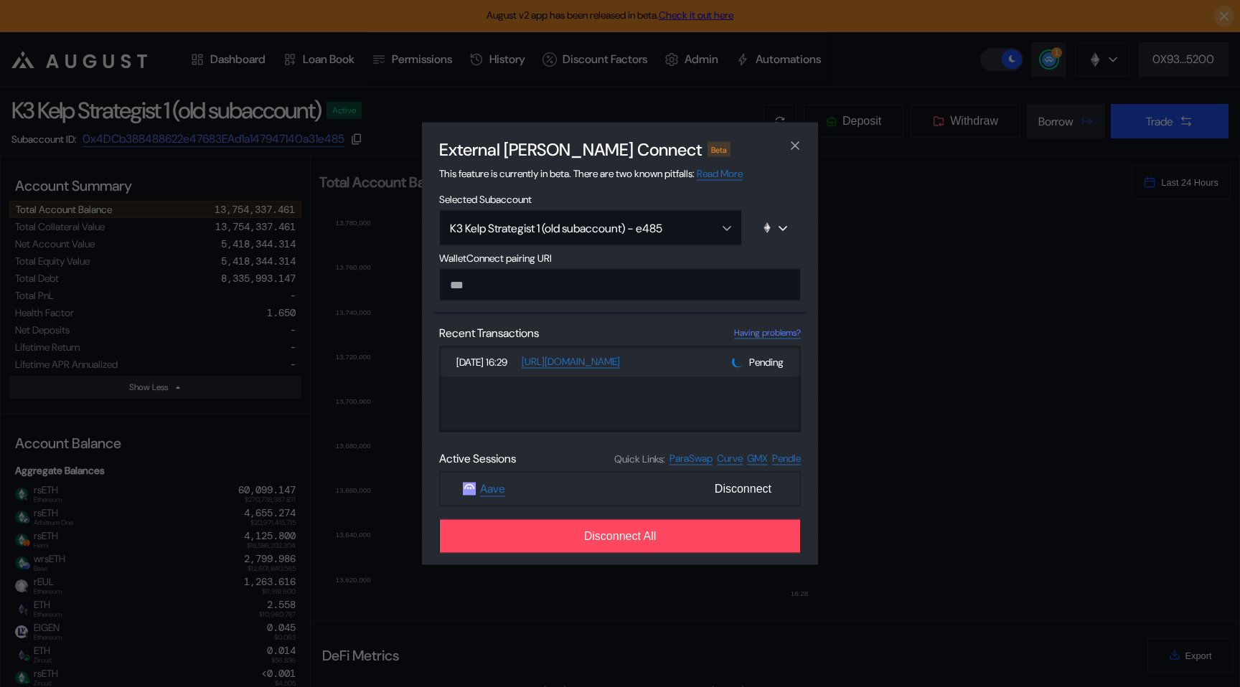
click at [700, 144] on div "External dApp Connect Beta" at bounding box center [619, 149] width 373 height 22
drag, startPoint x: 674, startPoint y: 148, endPoint x: 645, endPoint y: 148, distance: 28.7
click at [645, 148] on div "External dApp Connect Beta" at bounding box center [619, 149] width 373 height 22
click at [707, 148] on div "Beta" at bounding box center [718, 149] width 23 height 14
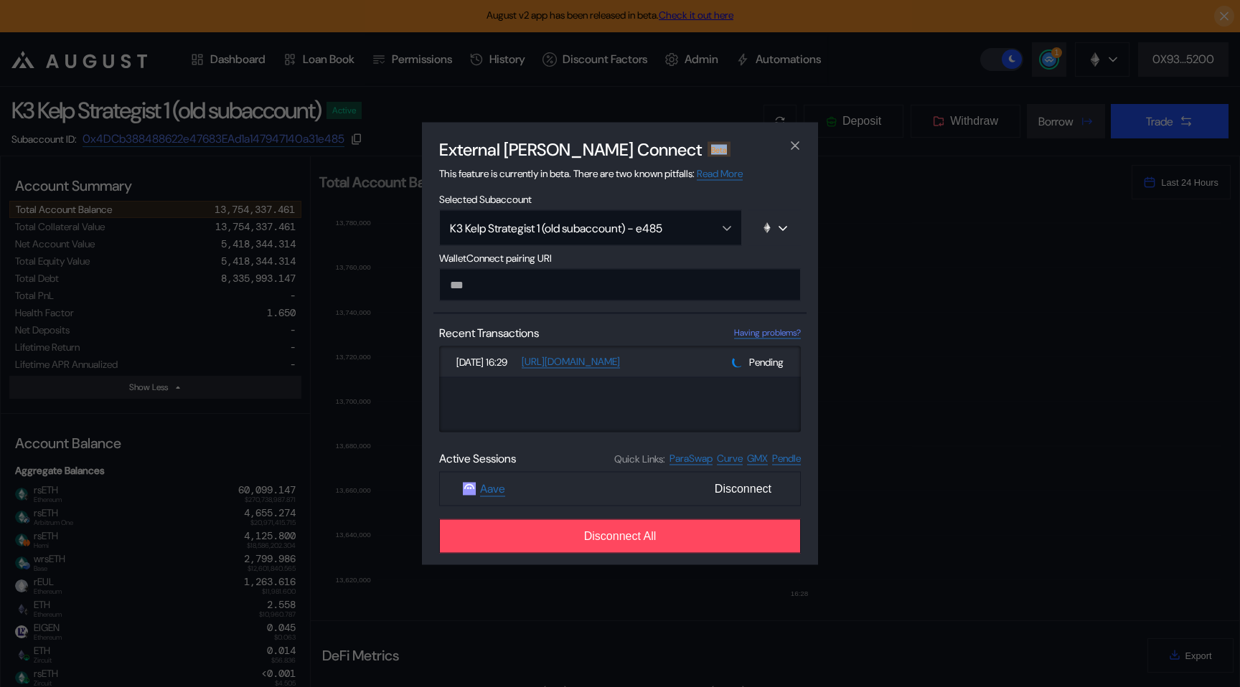
click at [707, 148] on div "Beta" at bounding box center [718, 149] width 23 height 14
click at [232, 126] on div "External dApp Connect Beta This feature is currently in beta. There are two kno…" at bounding box center [620, 343] width 1240 height 687
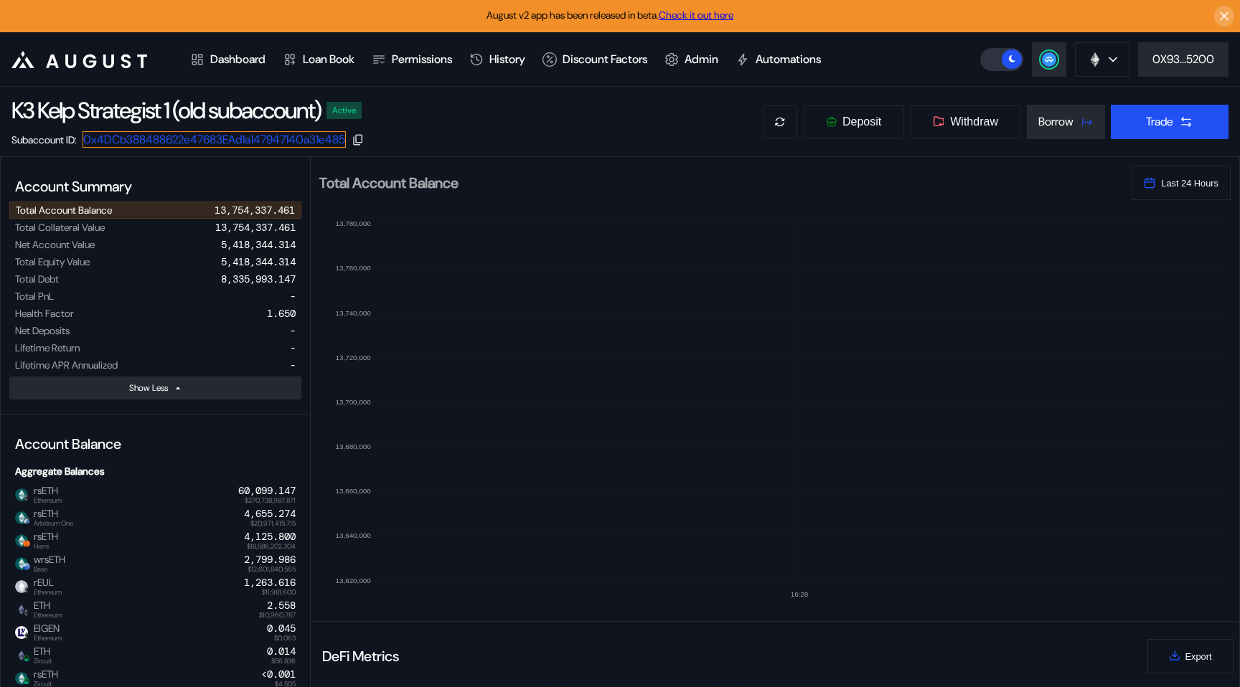
click at [228, 142] on link "0x4DCb388488622e47683EAd1a147947140a31e485" at bounding box center [213, 139] width 263 height 16
click at [233, 99] on div "K3 Kelp Strategist 1 (old subaccount)" at bounding box center [165, 110] width 309 height 30
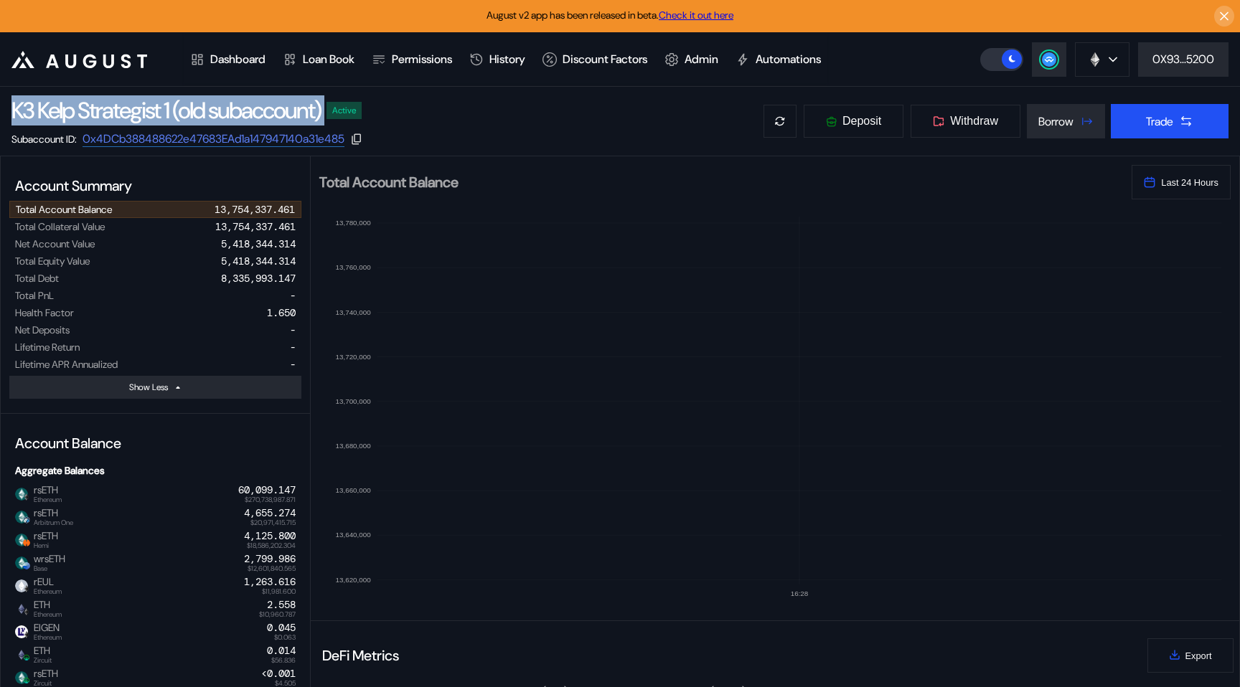
click at [233, 99] on div "K3 Kelp Strategist 1 (old subaccount)" at bounding box center [165, 110] width 309 height 30
click at [443, 127] on div "K3 Kelp Strategist 1 (old subaccount) Active Subaccount ID: 0x4DCb388488622e476…" at bounding box center [620, 121] width 1240 height 69
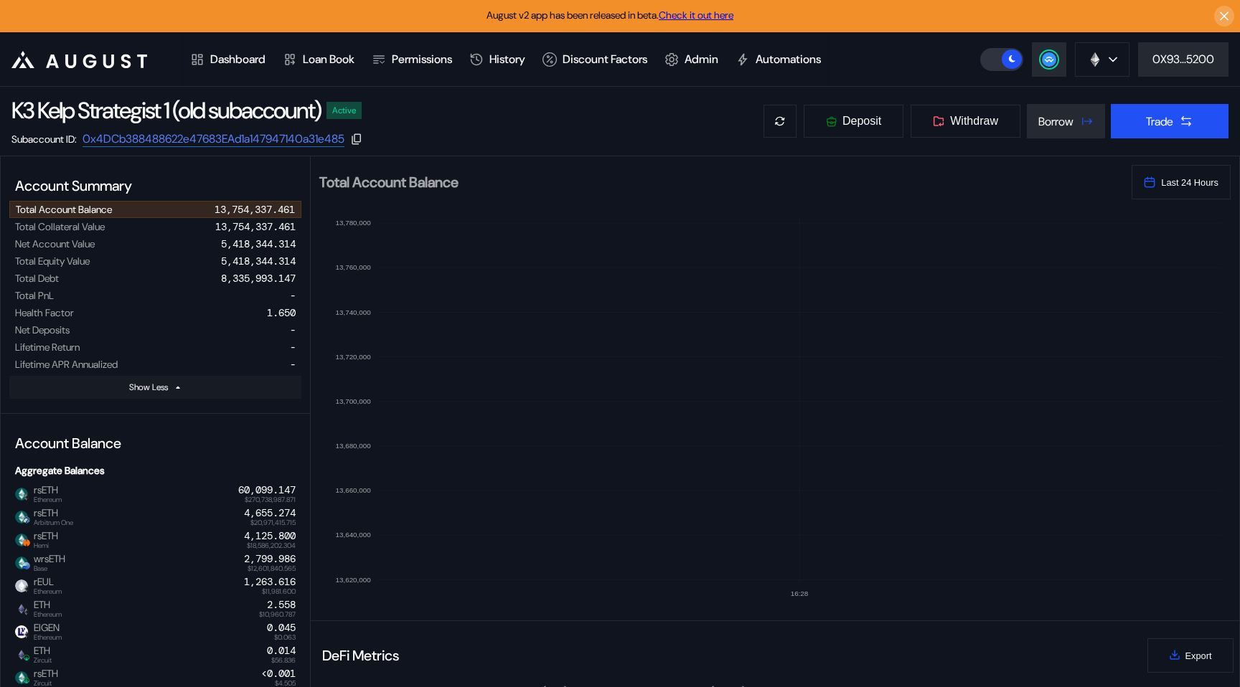
click at [253, 387] on button "Show Less" at bounding box center [155, 387] width 292 height 23
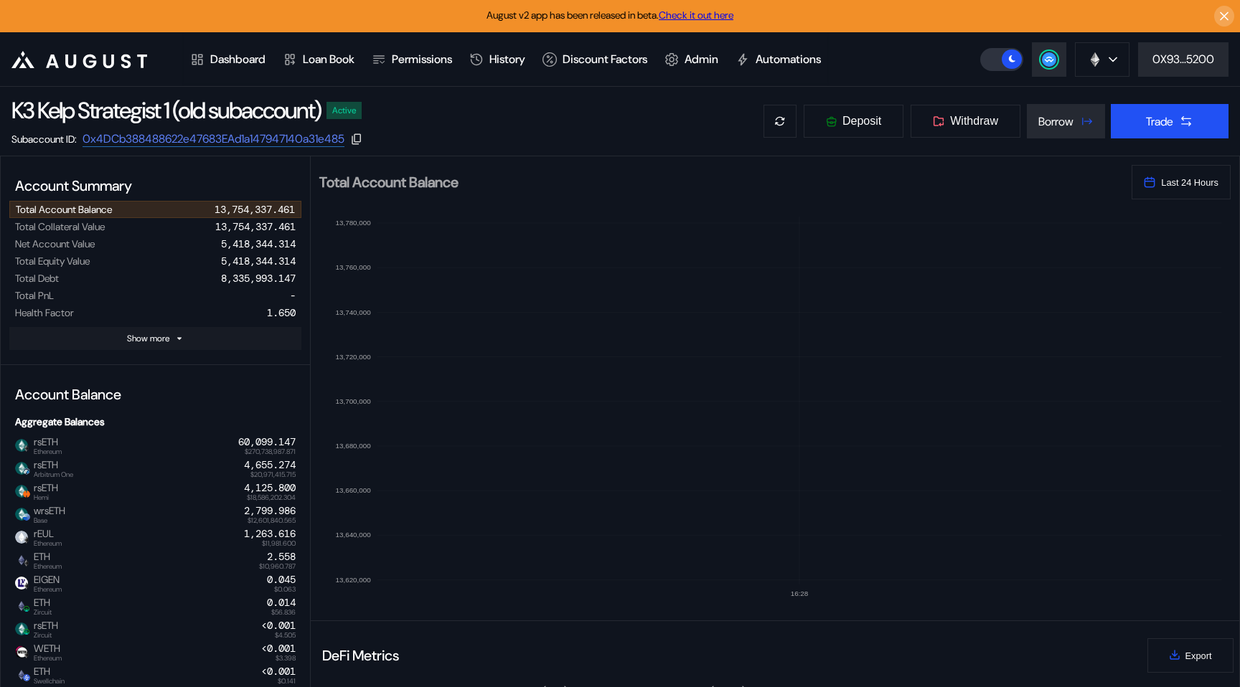
click at [229, 341] on button "Show more" at bounding box center [155, 338] width 292 height 23
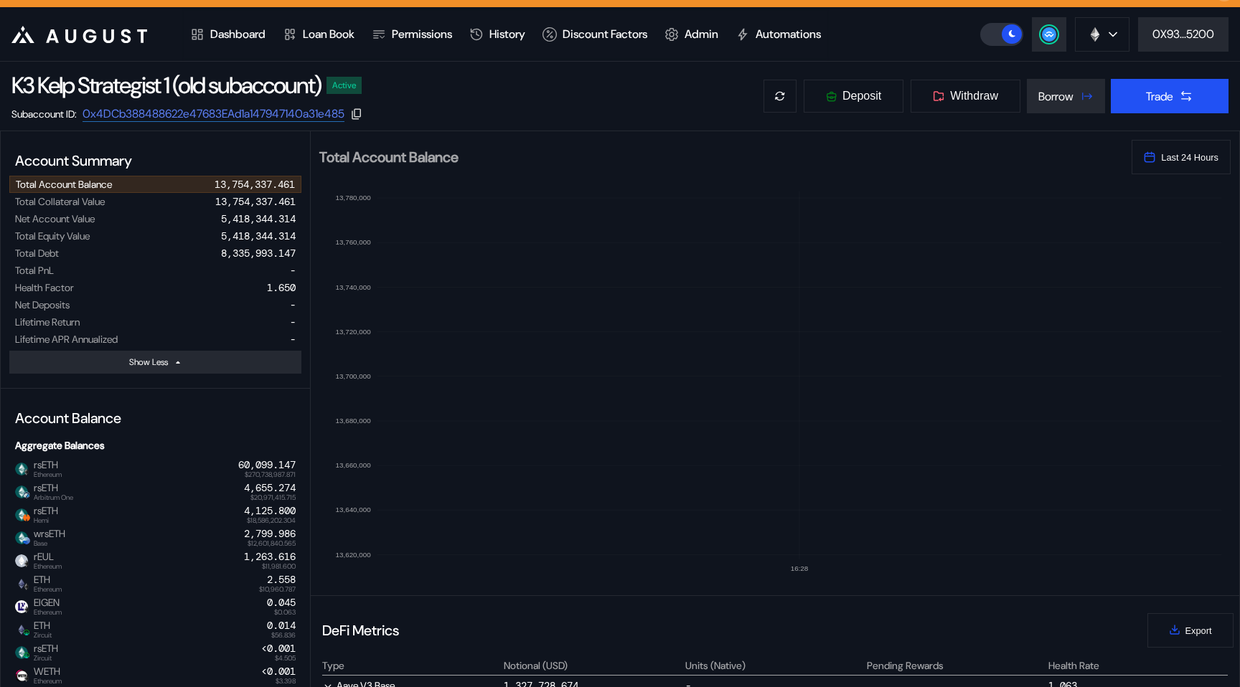
scroll to position [0, 0]
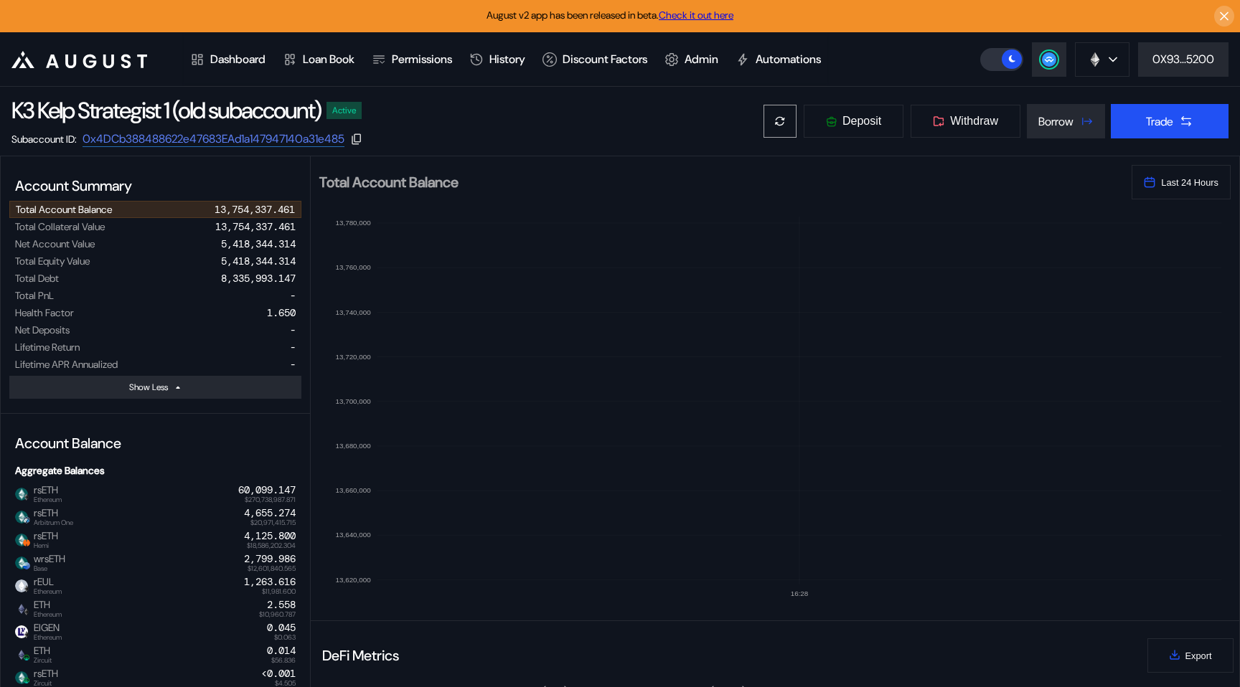
click at [776, 123] on icon at bounding box center [780, 121] width 16 height 16
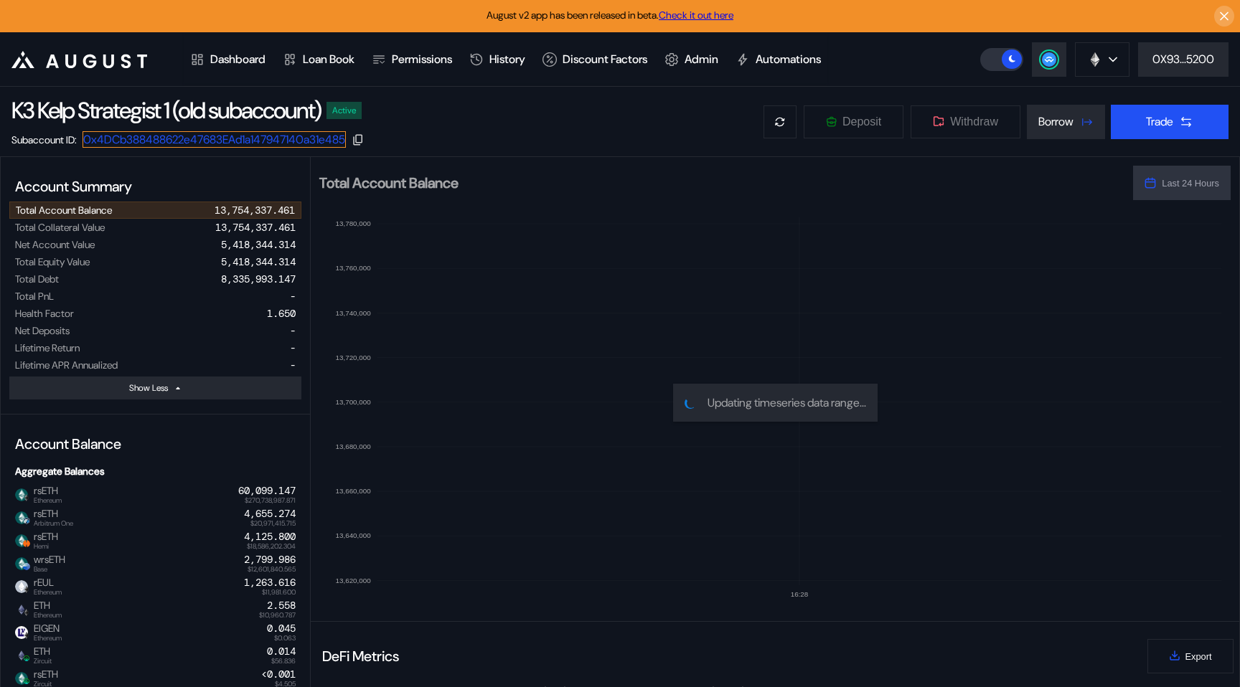
click at [245, 135] on link "0x4DCb388488622e47683EAd1a147947140a31e485" at bounding box center [213, 139] width 263 height 16
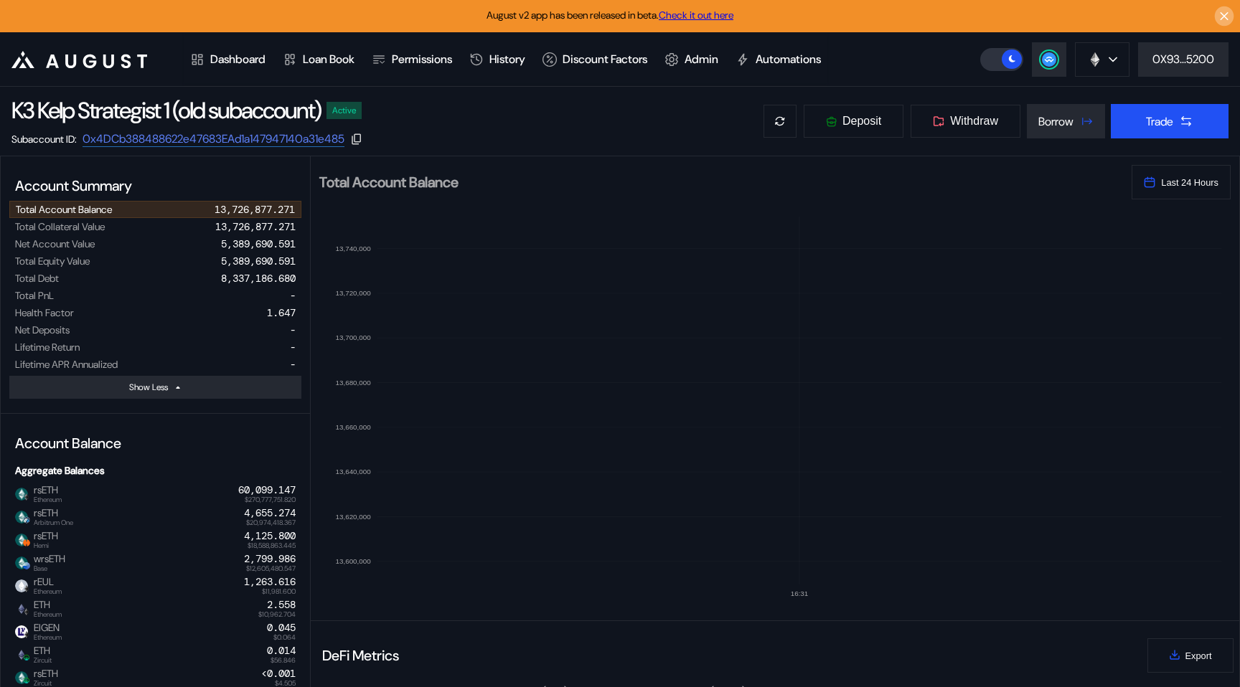
click at [1220, 19] on icon at bounding box center [1223, 16] width 7 height 7
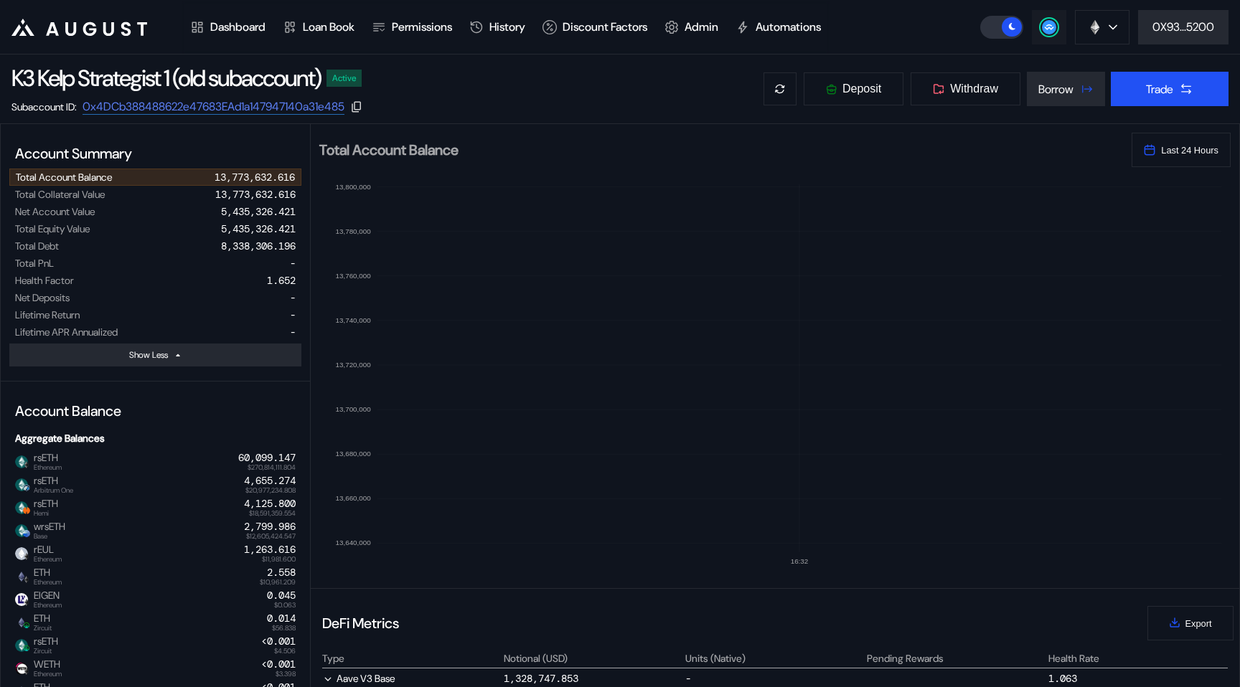
click at [1051, 23] on circle at bounding box center [1049, 27] width 14 height 14
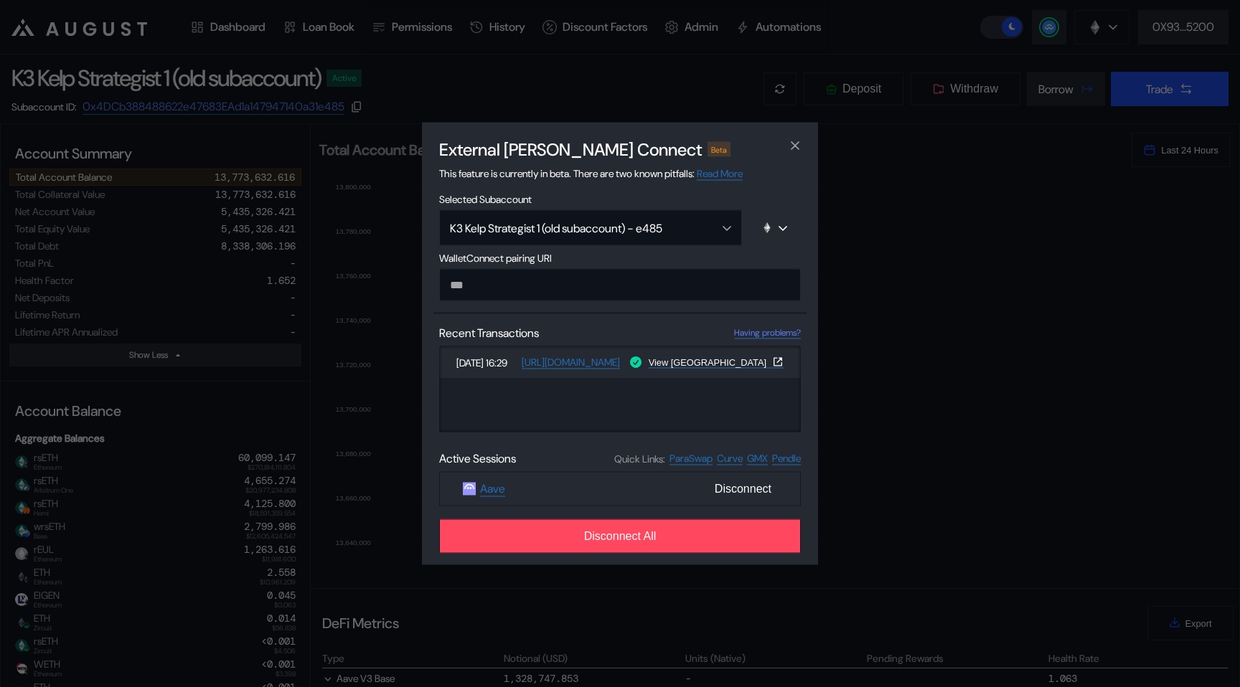
click at [709, 258] on span "WalletConnect pairing URI" at bounding box center [620, 258] width 362 height 13
click at [694, 278] on input "modal" at bounding box center [620, 285] width 362 height 32
paste input "**********"
type input "**********"
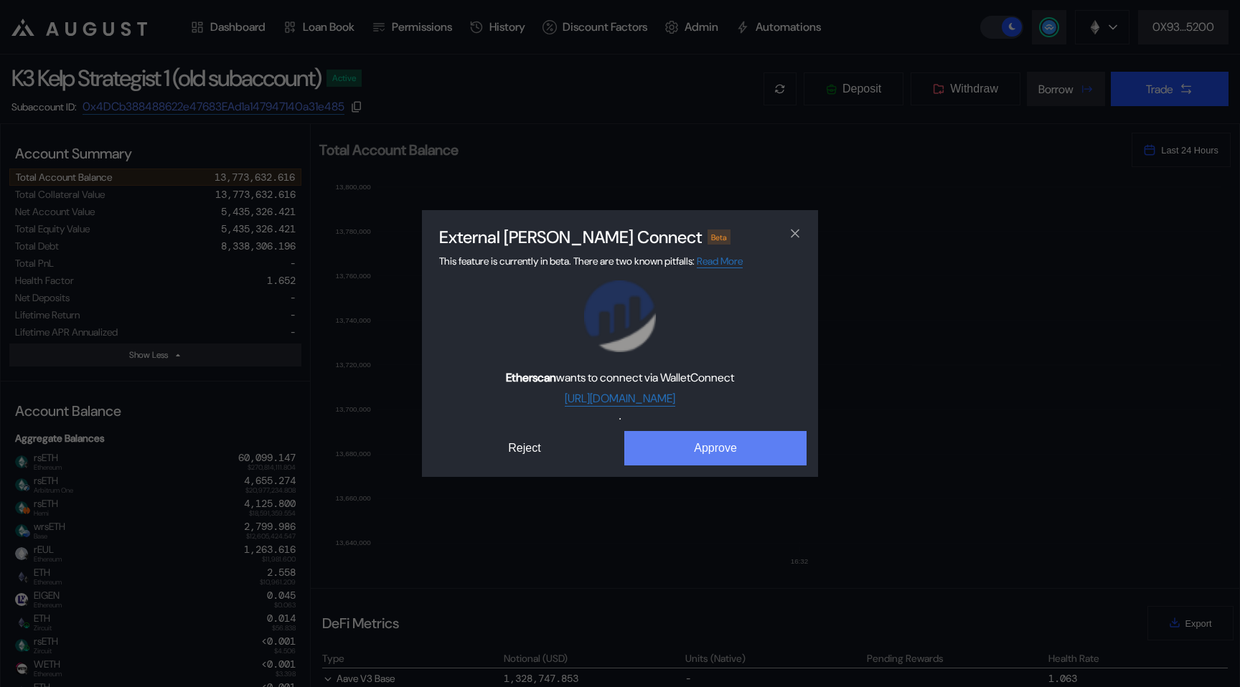
click at [694, 434] on button "Approve" at bounding box center [715, 448] width 182 height 34
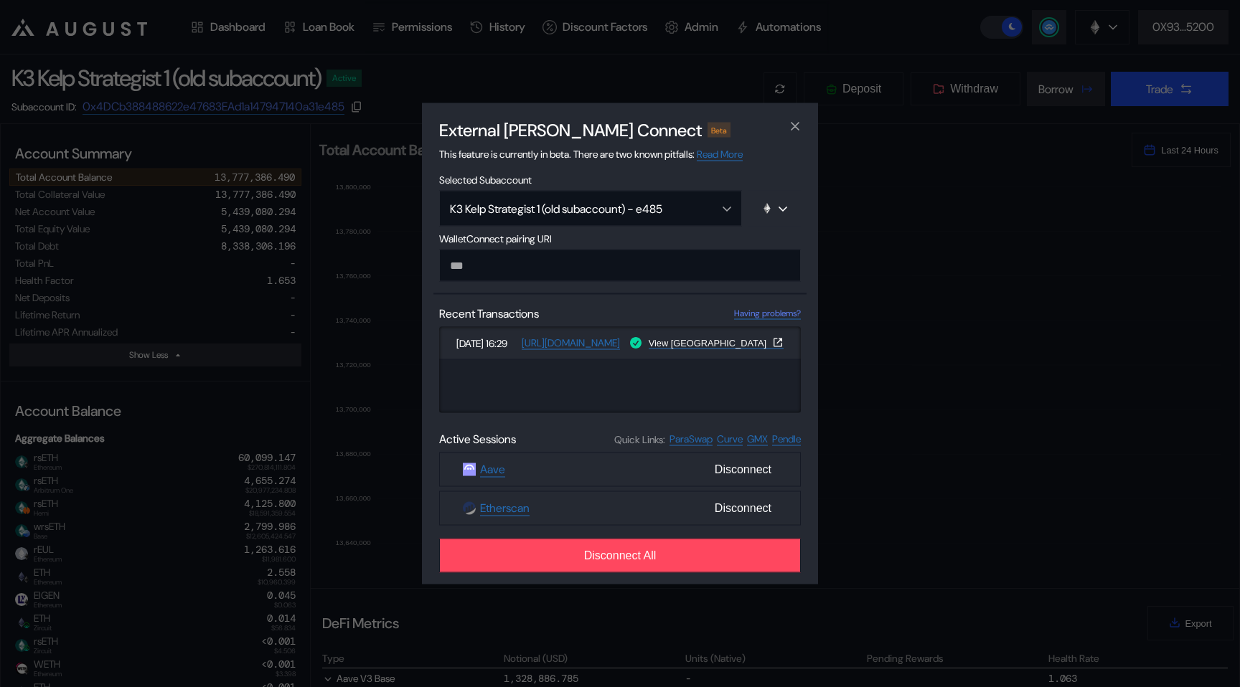
click at [313, 71] on div "External dApp Connect Beta This feature is currently in beta. There are two kno…" at bounding box center [620, 343] width 1240 height 687
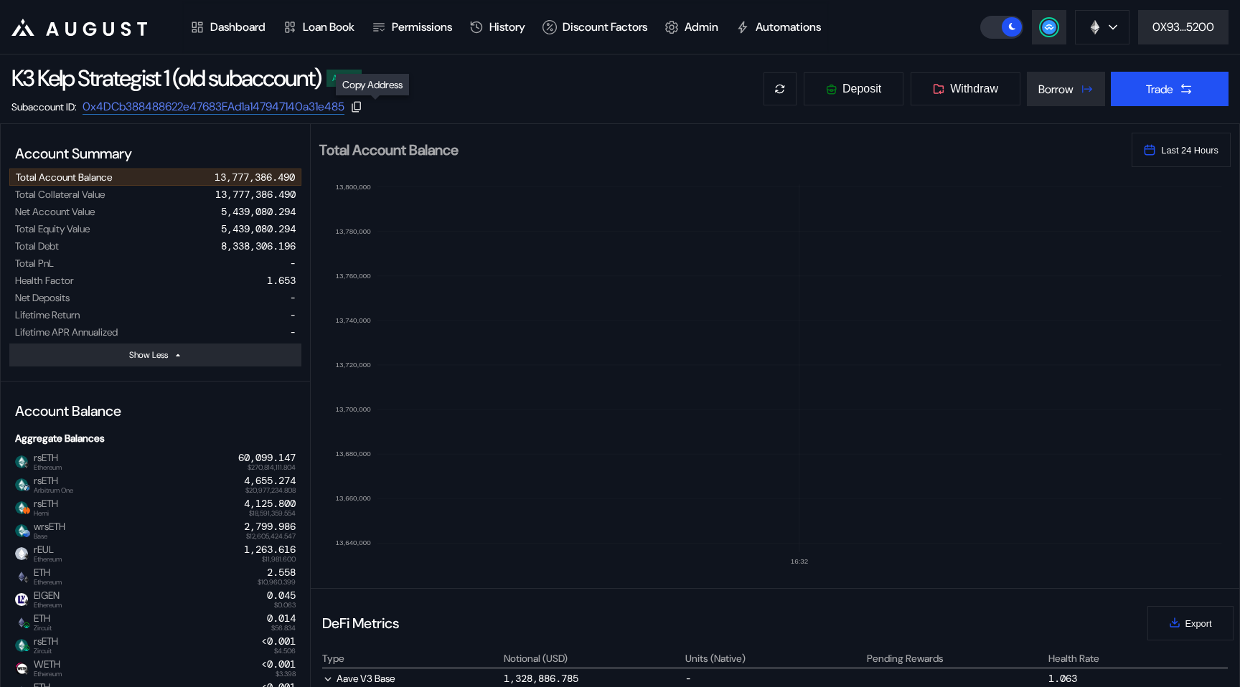
click at [363, 109] on icon at bounding box center [356, 106] width 13 height 13
click at [1040, 28] on div "1" at bounding box center [1048, 27] width 17 height 17
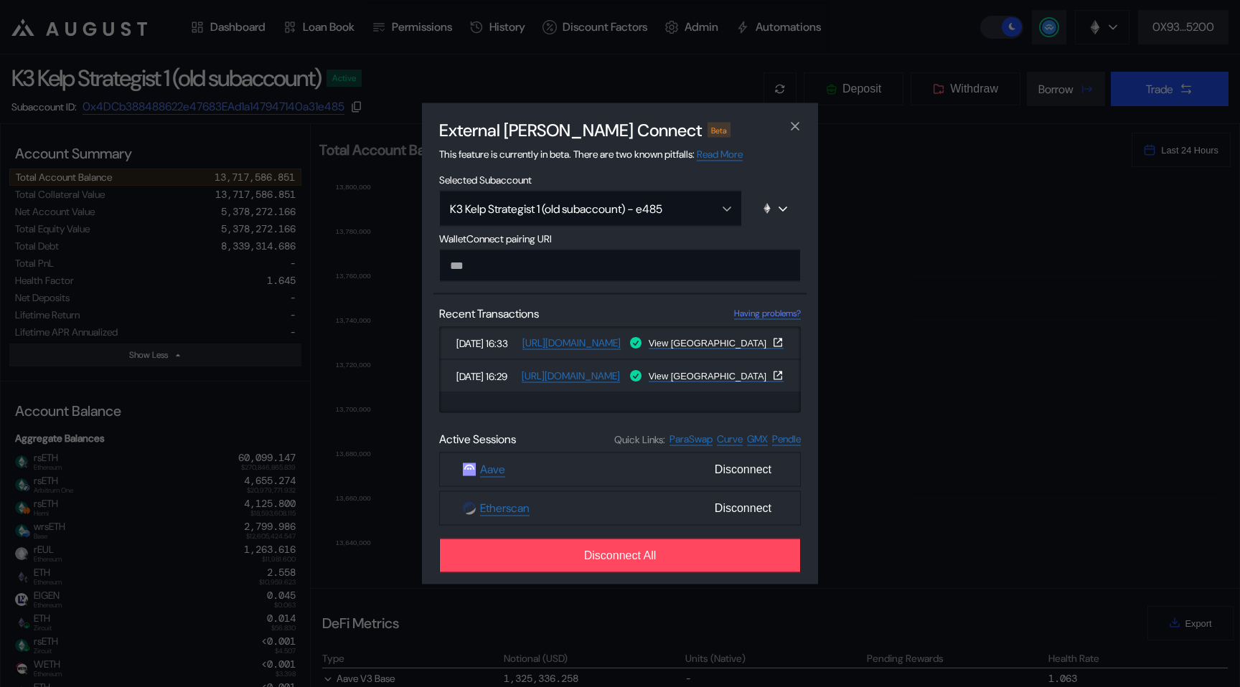
click at [374, 192] on div "External dApp Connect Beta This feature is currently in beta. There are two kno…" at bounding box center [620, 343] width 1240 height 687
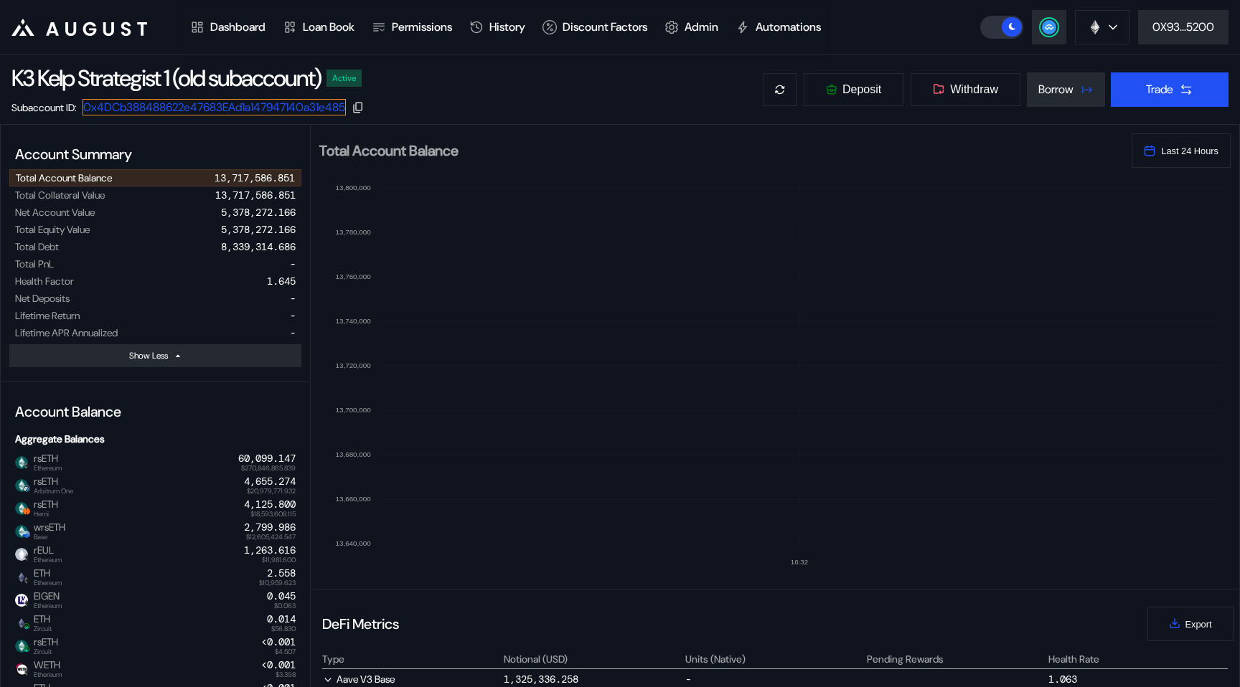
click at [316, 108] on link "0x4DCb388488622e47683EAd1a147947140a31e485" at bounding box center [213, 107] width 263 height 16
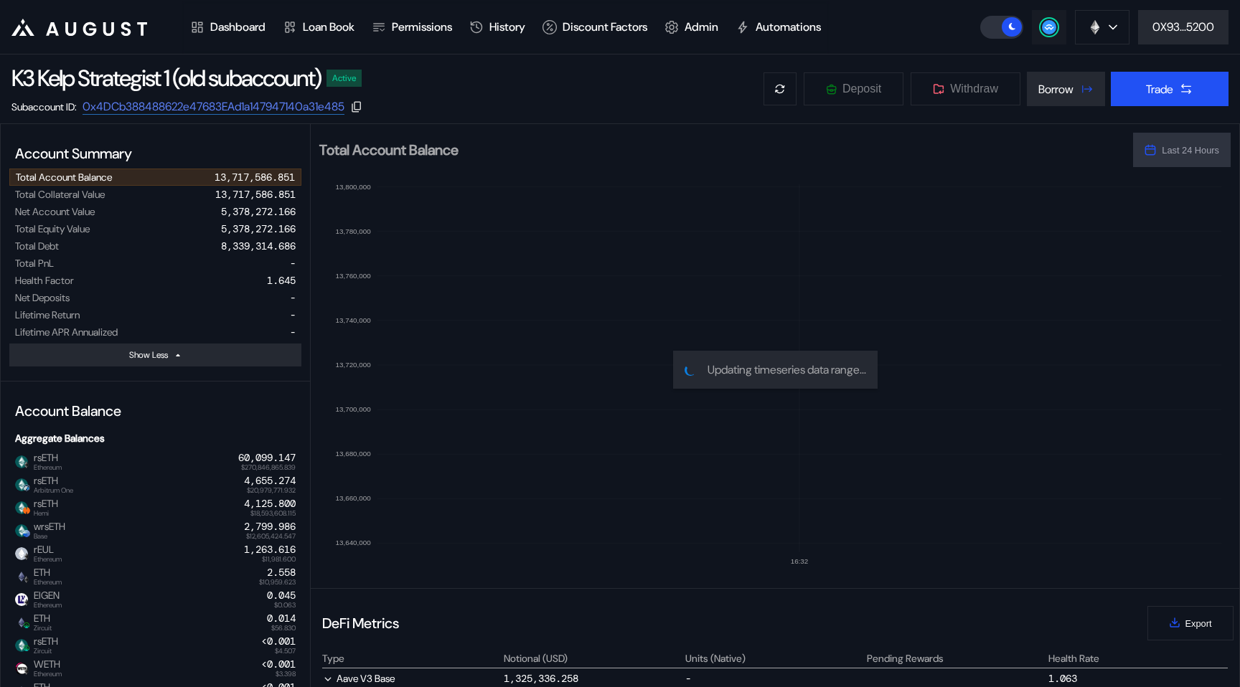
click at [1044, 24] on circle at bounding box center [1049, 27] width 14 height 14
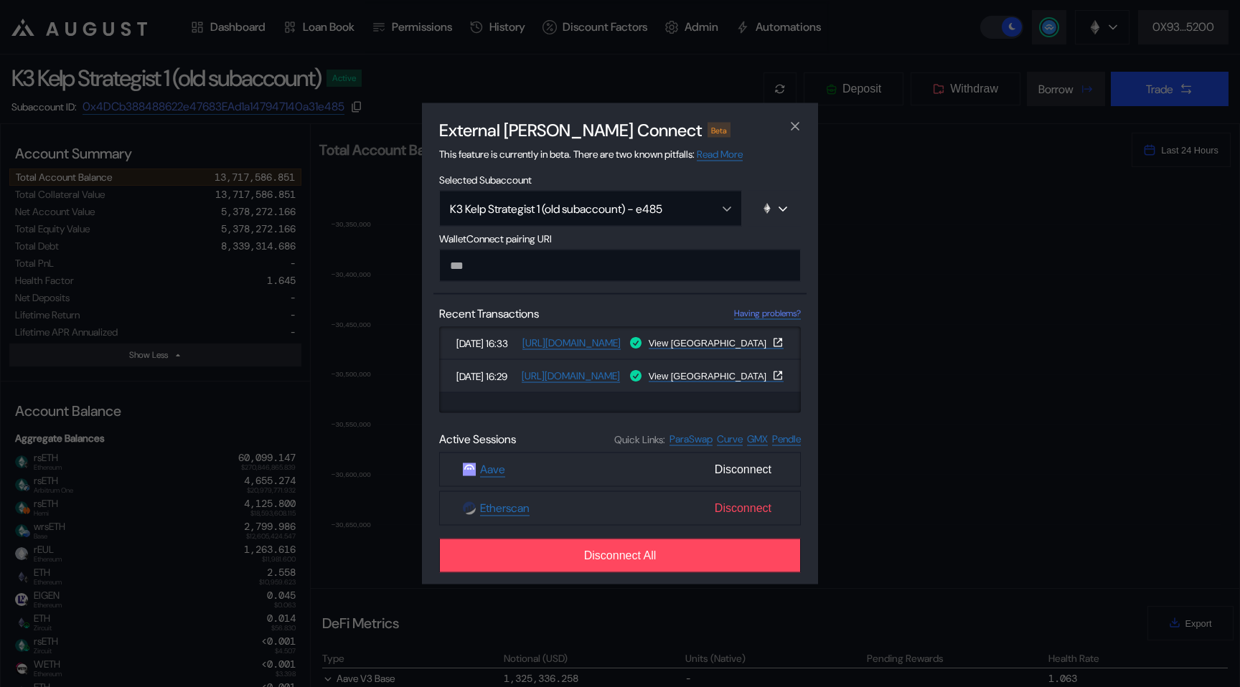
click at [731, 506] on span "Disconnect" at bounding box center [743, 508] width 68 height 24
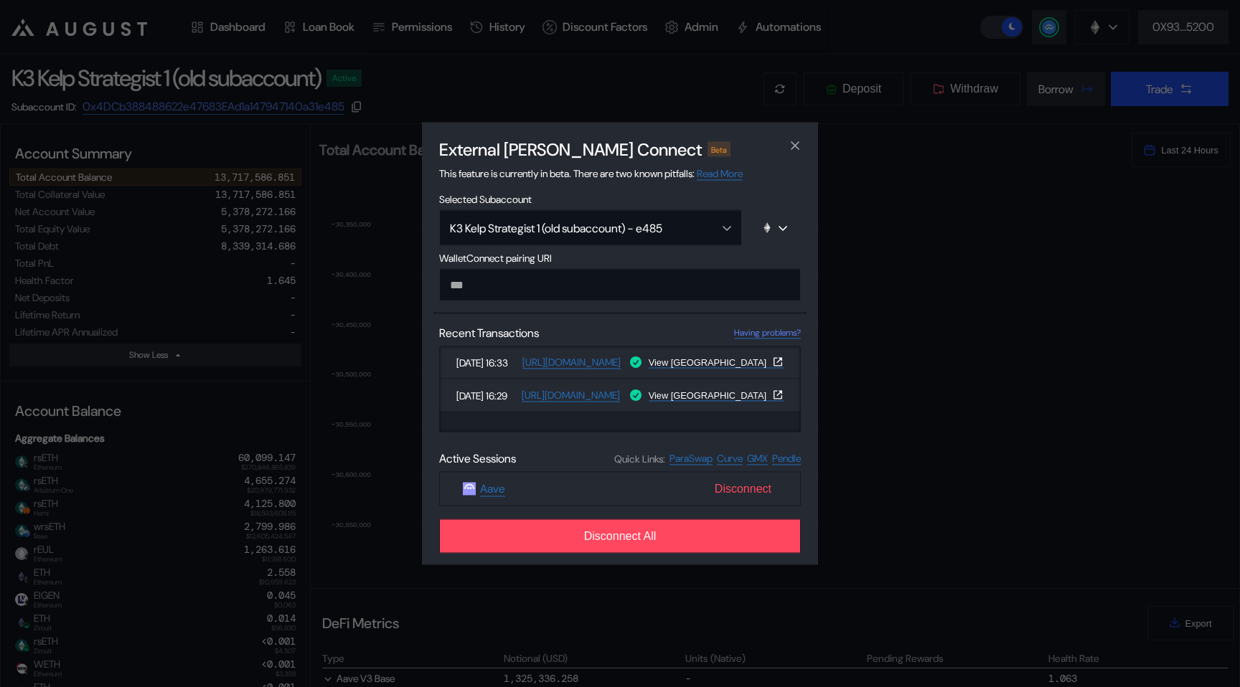
click at [736, 487] on span "Disconnect" at bounding box center [743, 489] width 68 height 24
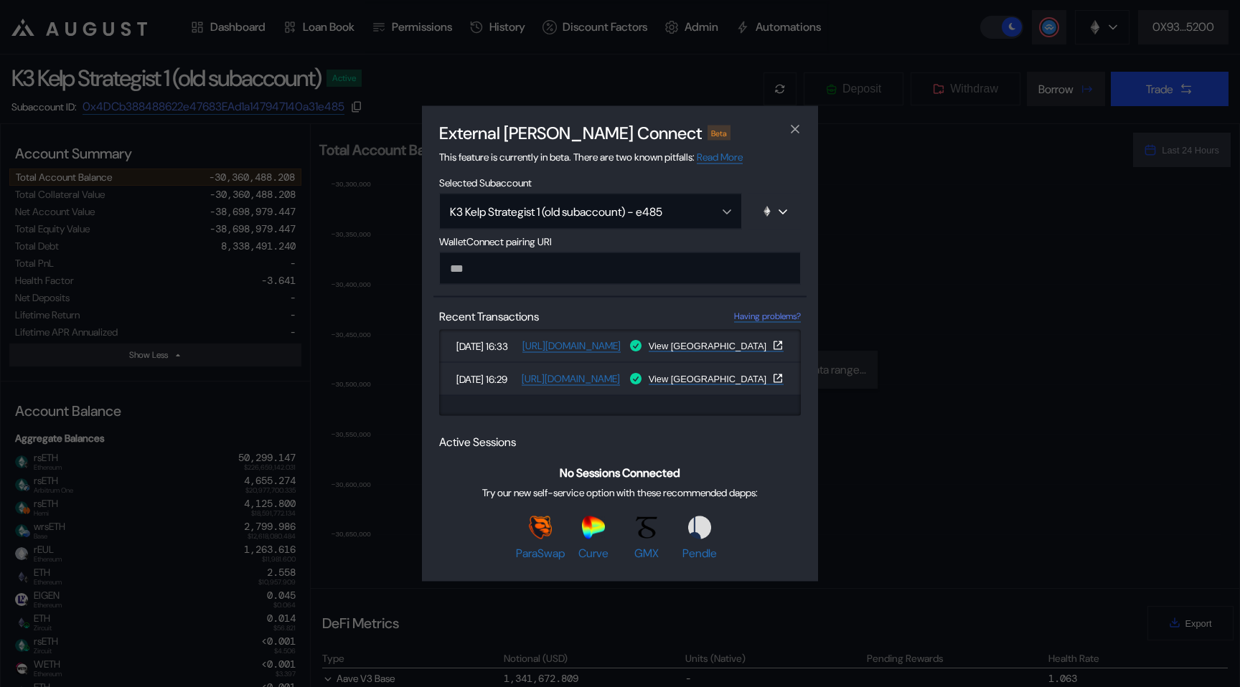
click at [301, 244] on div "External dApp Connect Beta This feature is currently in beta. There are two kno…" at bounding box center [620, 343] width 1240 height 687
click at [798, 125] on icon "close modal" at bounding box center [795, 128] width 14 height 15
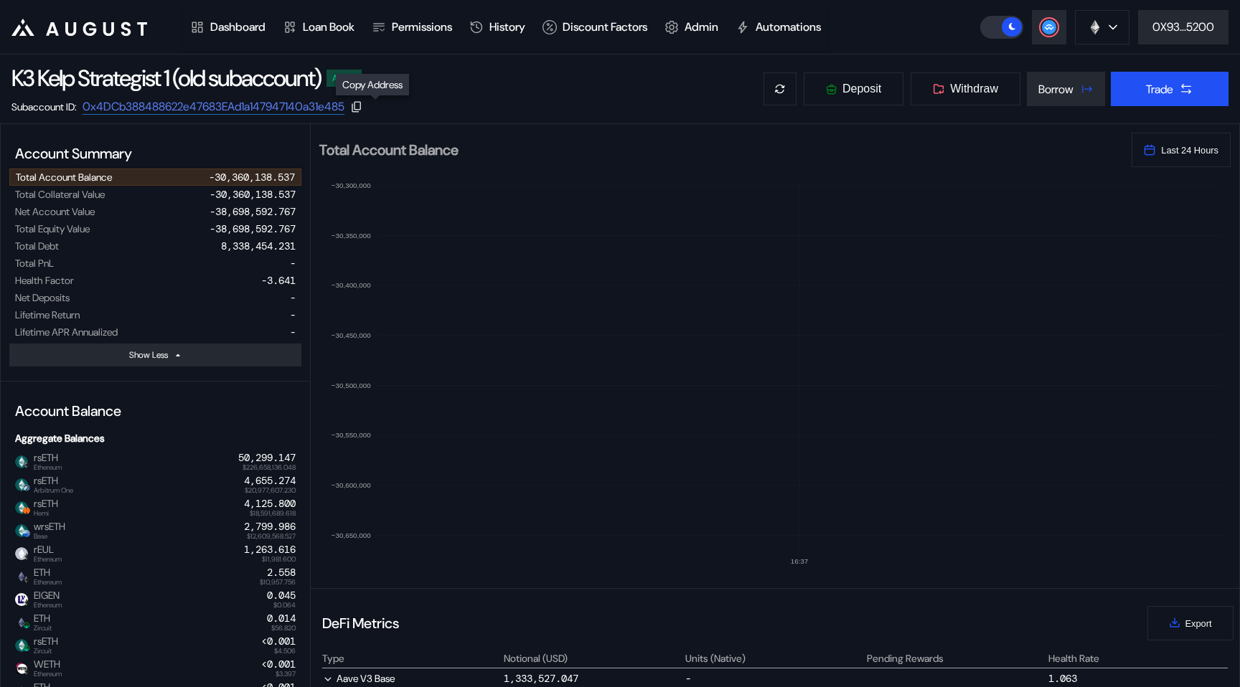
click at [363, 105] on icon at bounding box center [356, 106] width 13 height 13
click at [363, 110] on div at bounding box center [356, 106] width 13 height 13
click at [319, 102] on link "0x4DCb388488622e47683EAd1a147947140a31e485" at bounding box center [213, 107] width 263 height 16
click at [1044, 19] on div at bounding box center [1048, 27] width 17 height 17
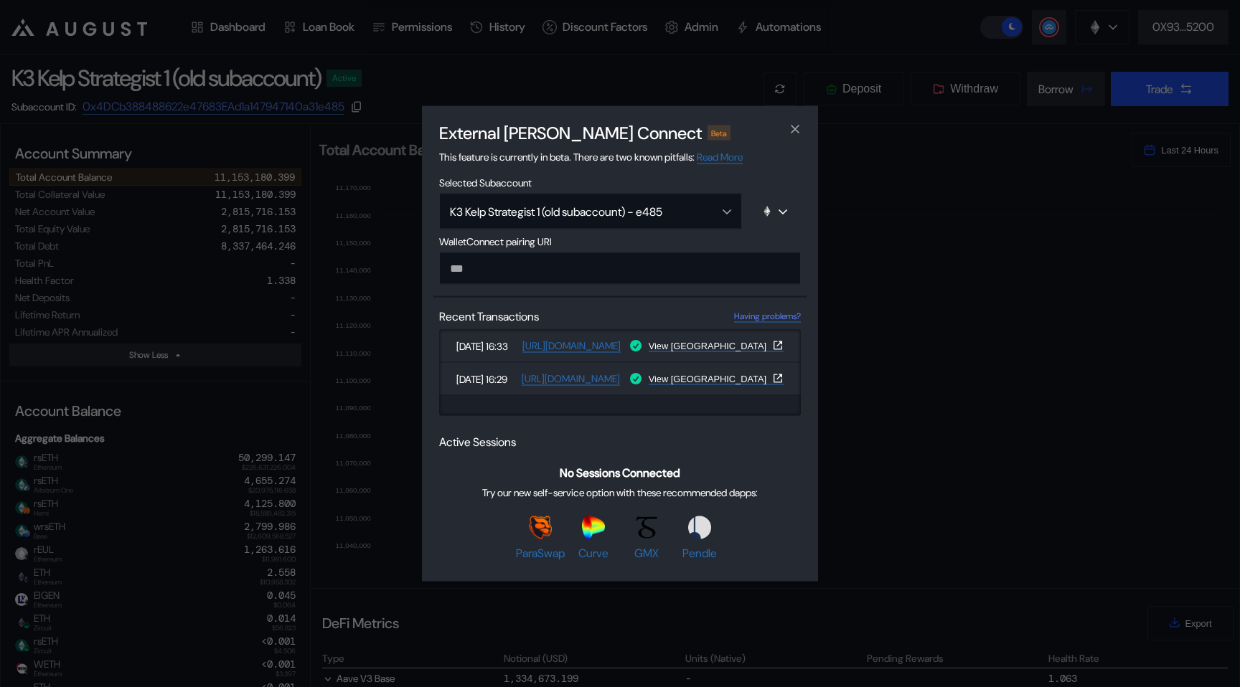
paste input "**********"
type input "**********"
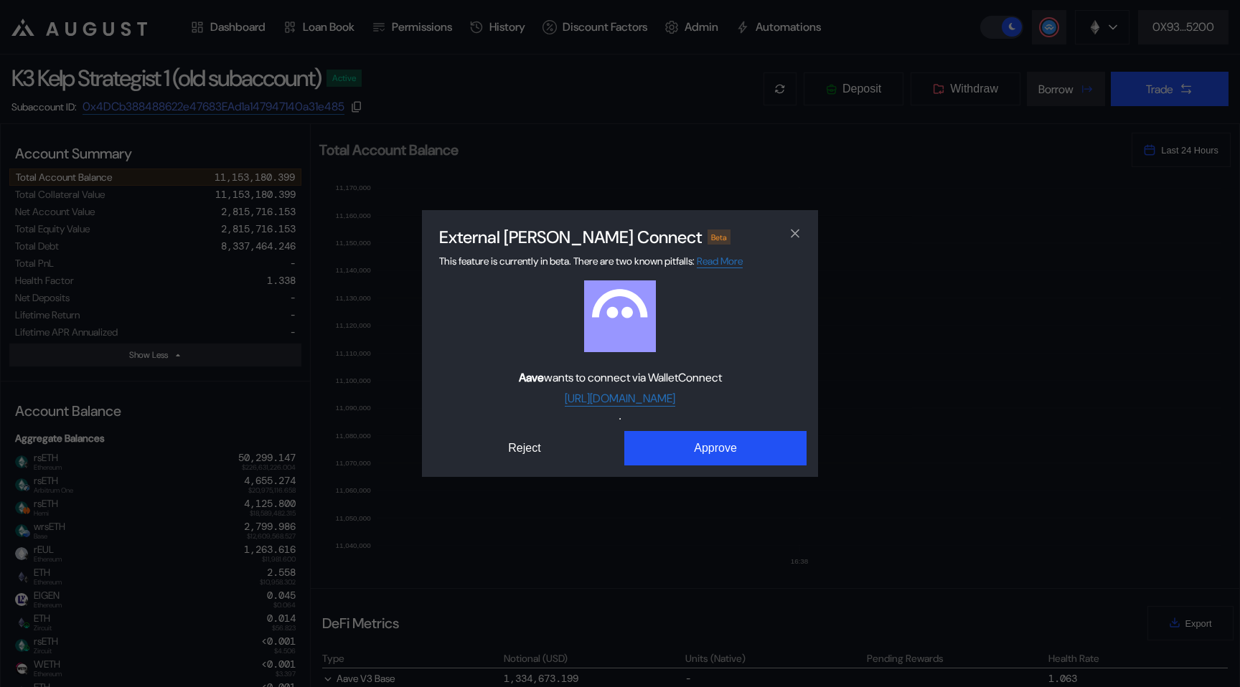
click at [651, 471] on div "External dApp Connect Beta This feature is currently in beta. There are two kno…" at bounding box center [620, 343] width 396 height 267
click at [655, 456] on button "Approve" at bounding box center [715, 448] width 182 height 34
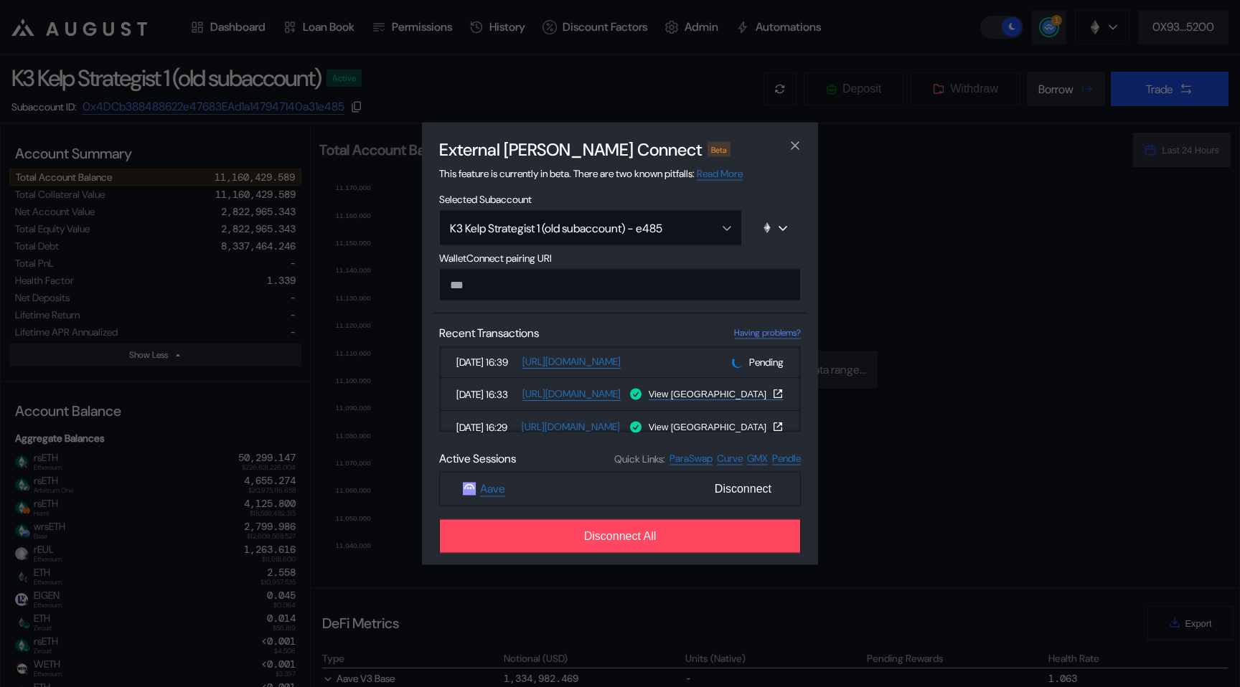
click at [293, 160] on div "External dApp Connect Beta This feature is currently in beta. There are two kno…" at bounding box center [620, 343] width 1240 height 687
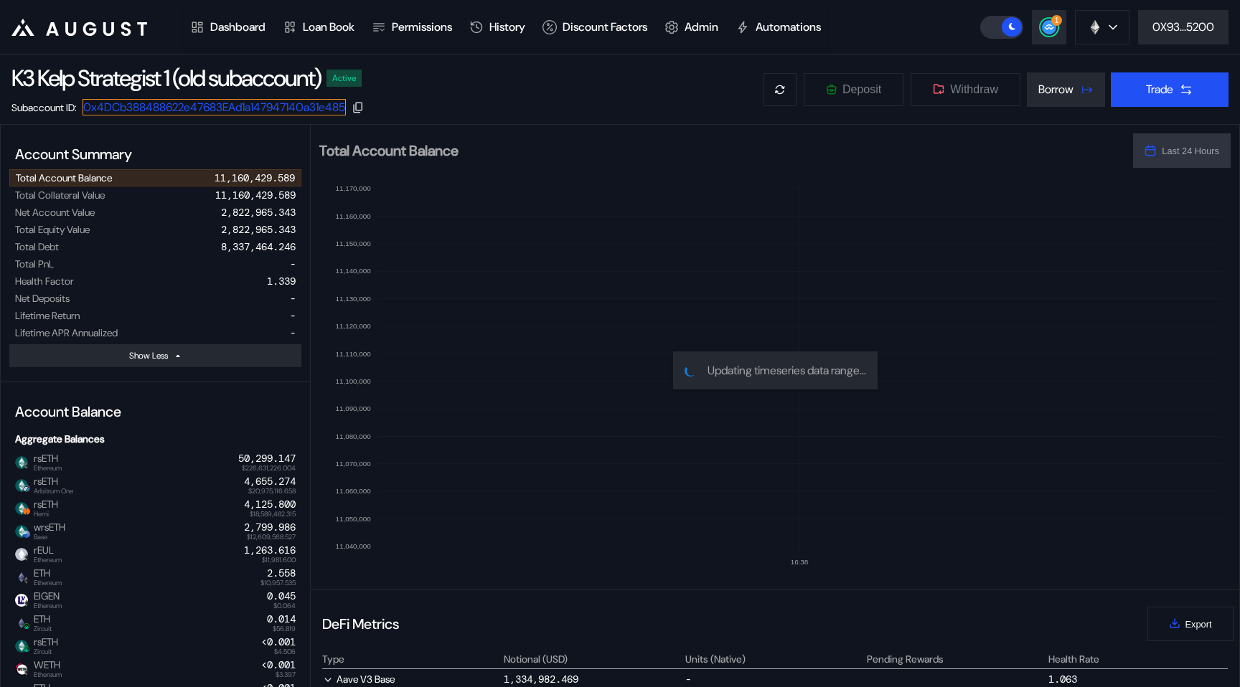
click at [293, 108] on link "0x4DCb388488622e47683EAd1a147947140a31e485" at bounding box center [213, 107] width 263 height 16
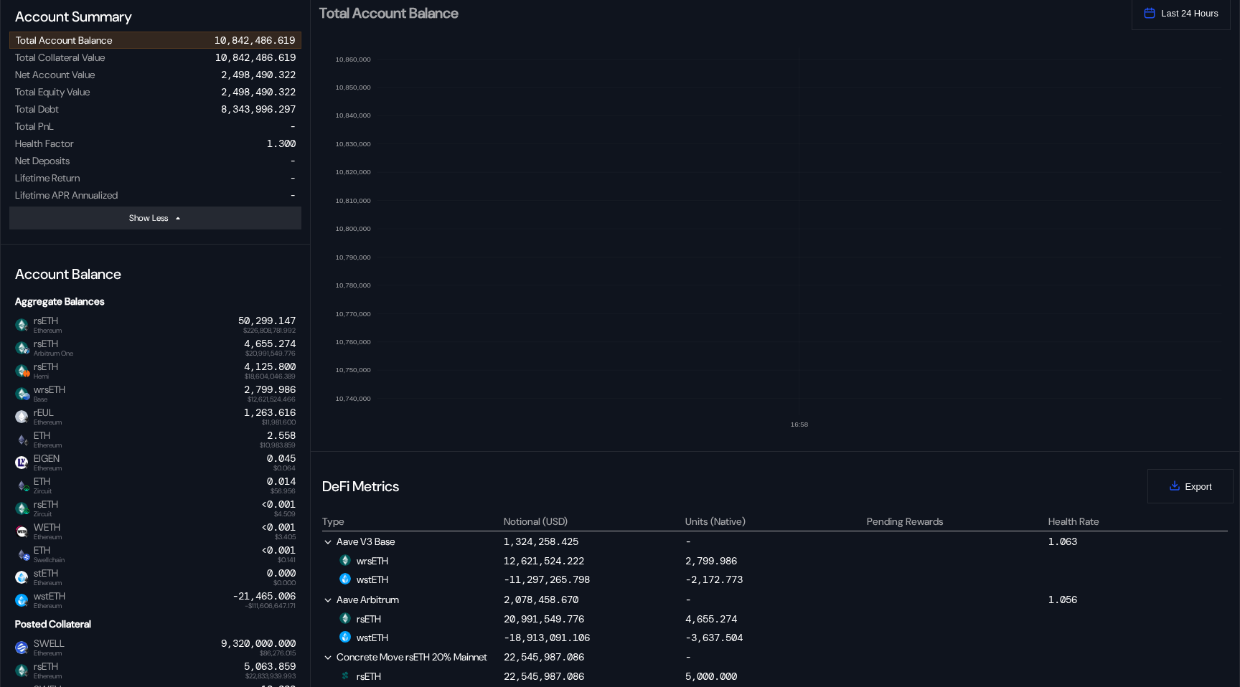
scroll to position [0, 0]
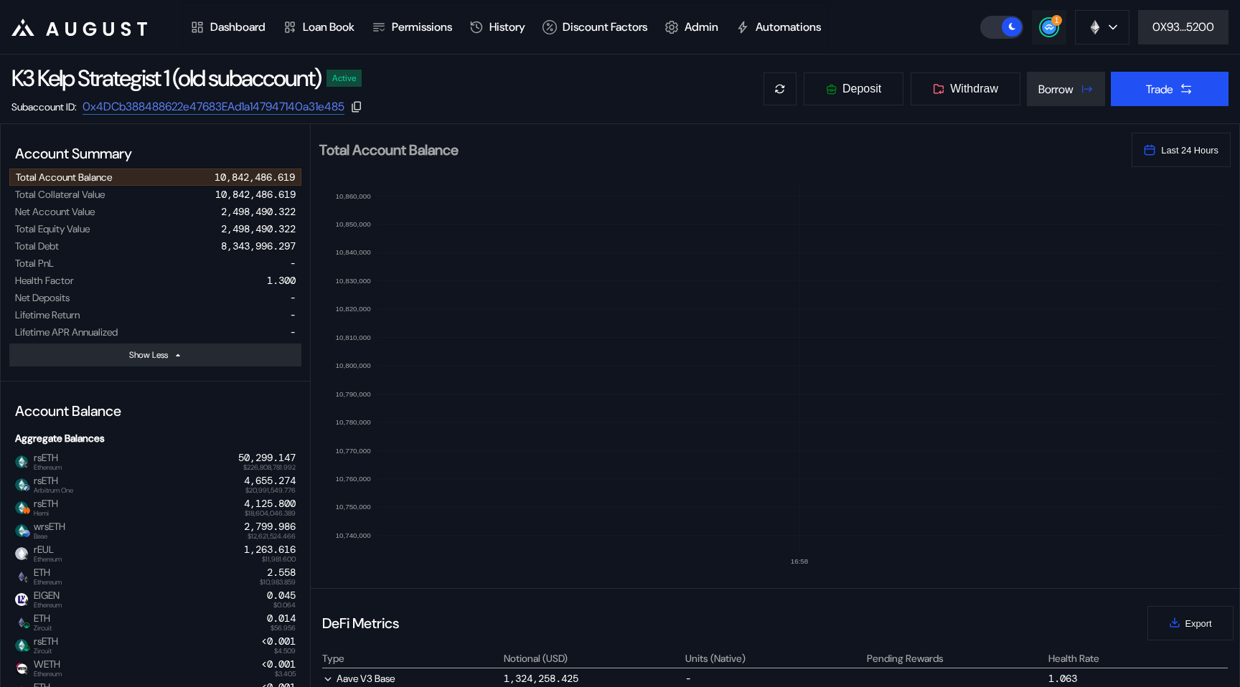
click at [1054, 22] on span "1" at bounding box center [1056, 20] width 4 height 9
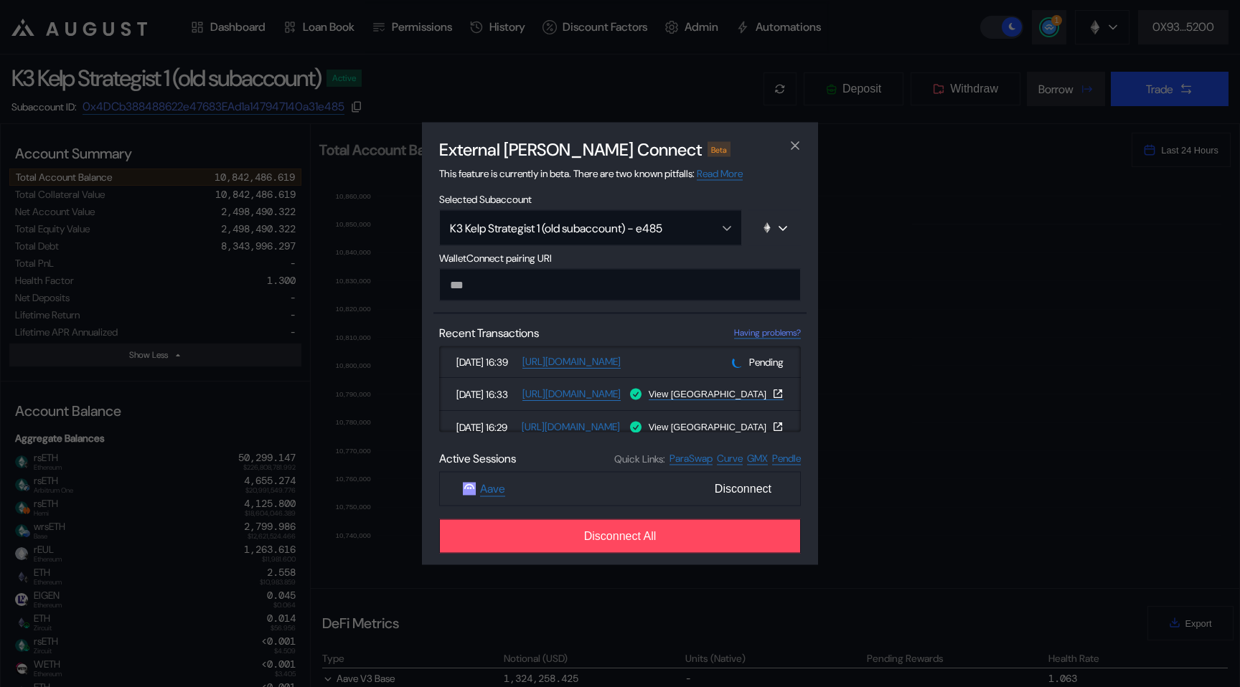
click at [287, 106] on div "External dApp Connect Beta This feature is currently in beta. There are two kno…" at bounding box center [620, 343] width 1240 height 687
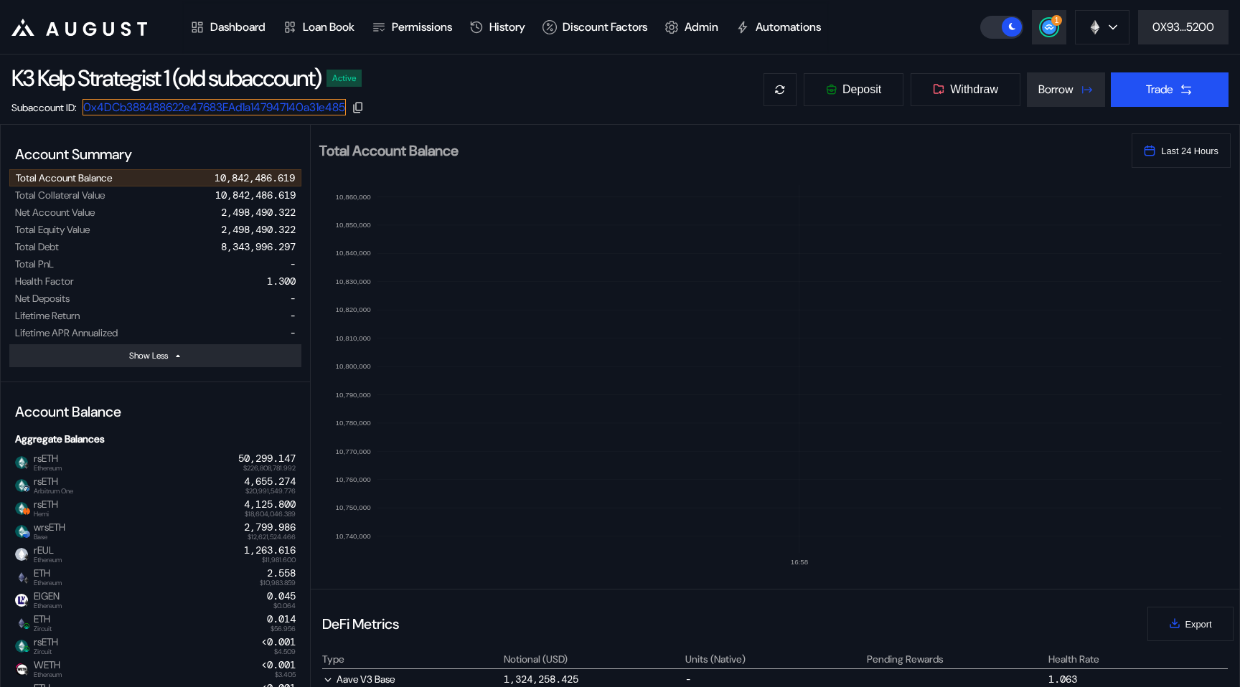
click at [268, 113] on link "0x4DCb388488622e47683EAd1a147947140a31e485" at bounding box center [213, 107] width 263 height 16
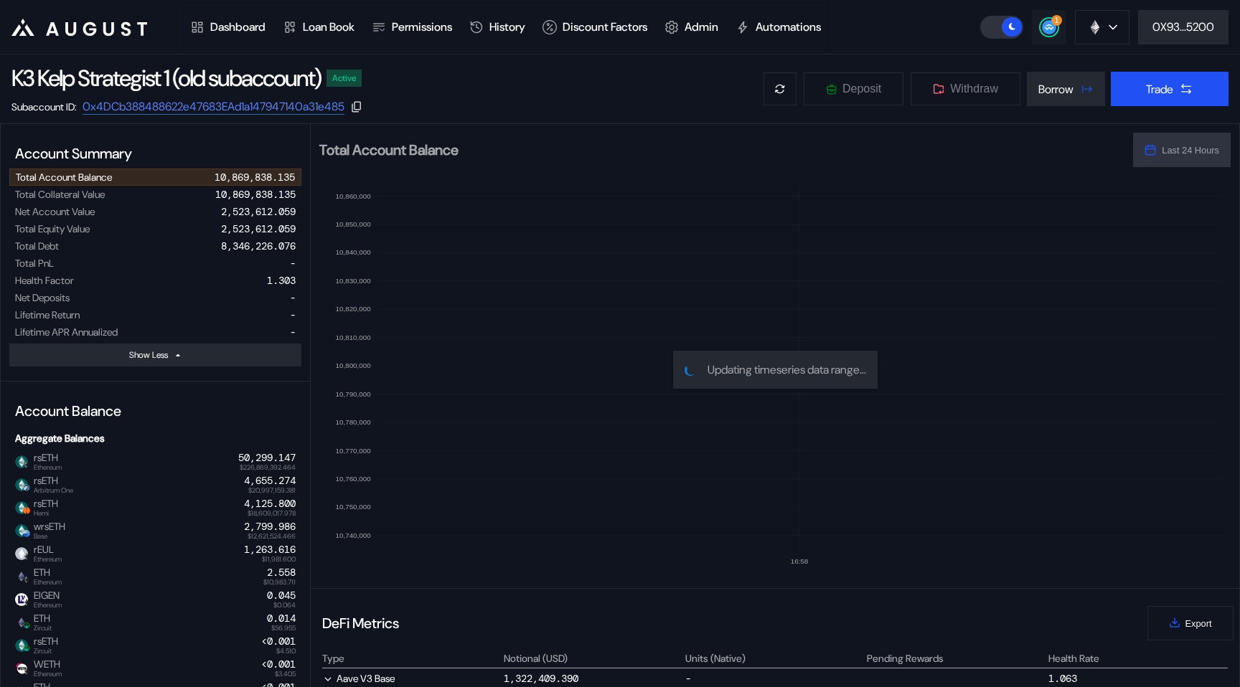
click at [1045, 27] on circle at bounding box center [1049, 27] width 14 height 14
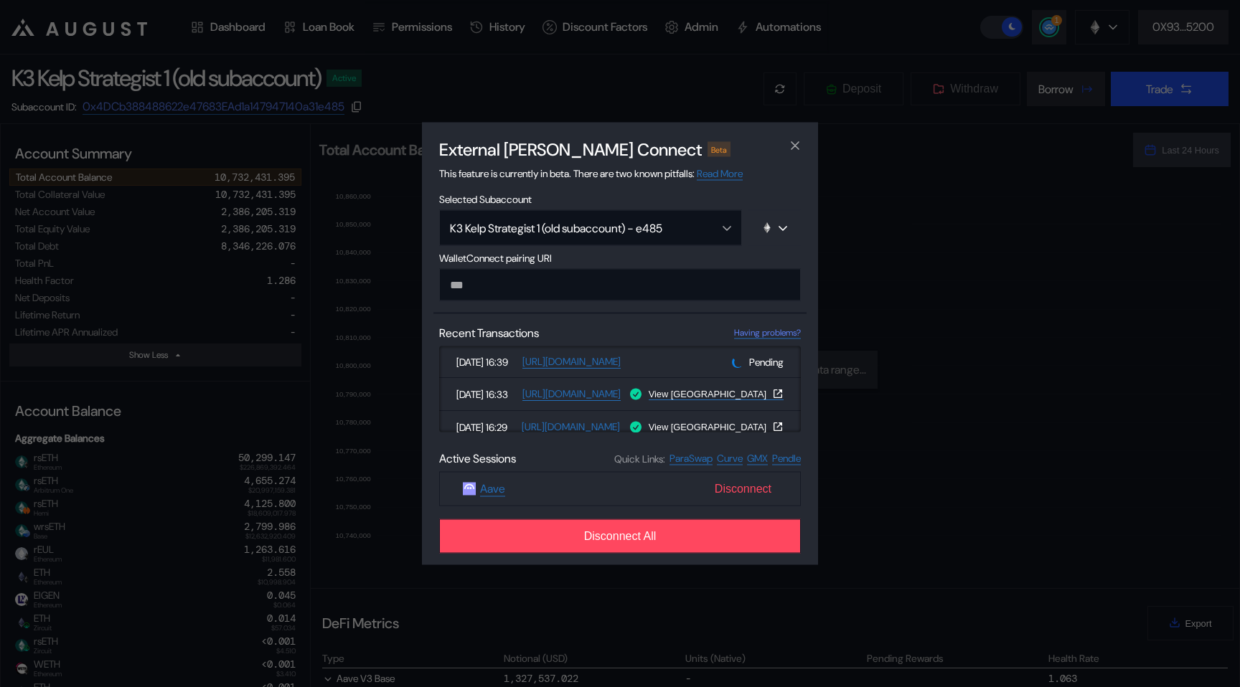
click at [735, 493] on span "Disconnect" at bounding box center [743, 489] width 68 height 24
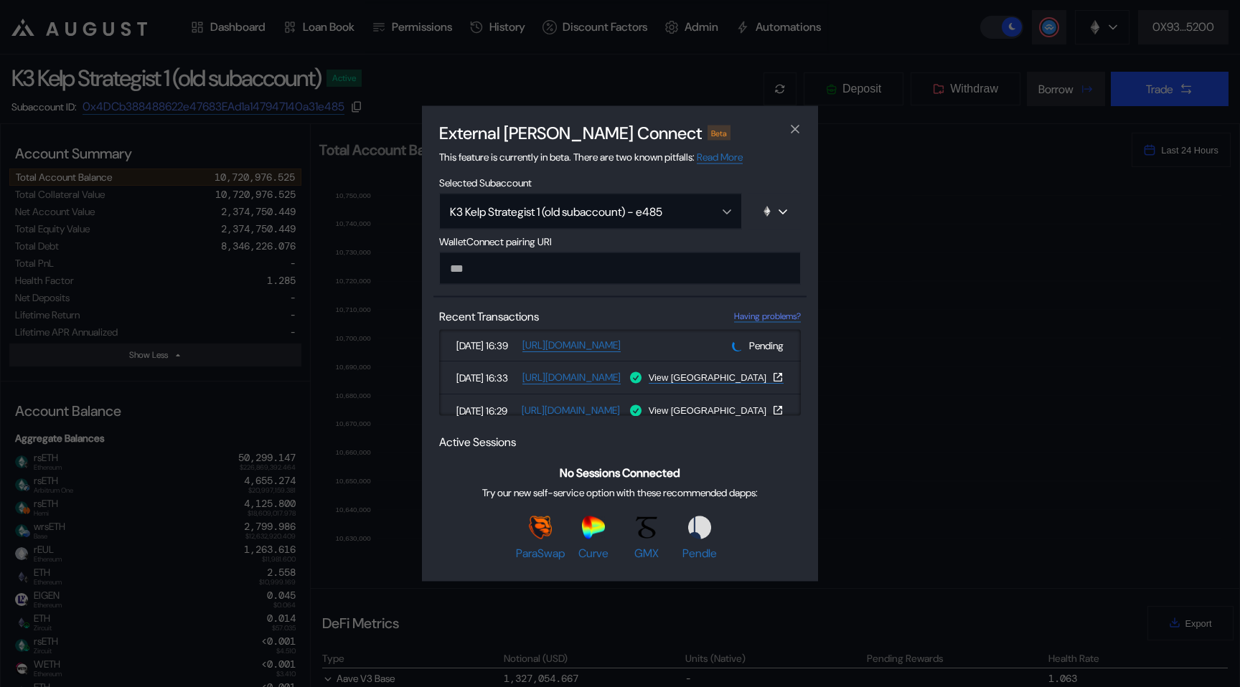
paste input "**********"
type input "**********"
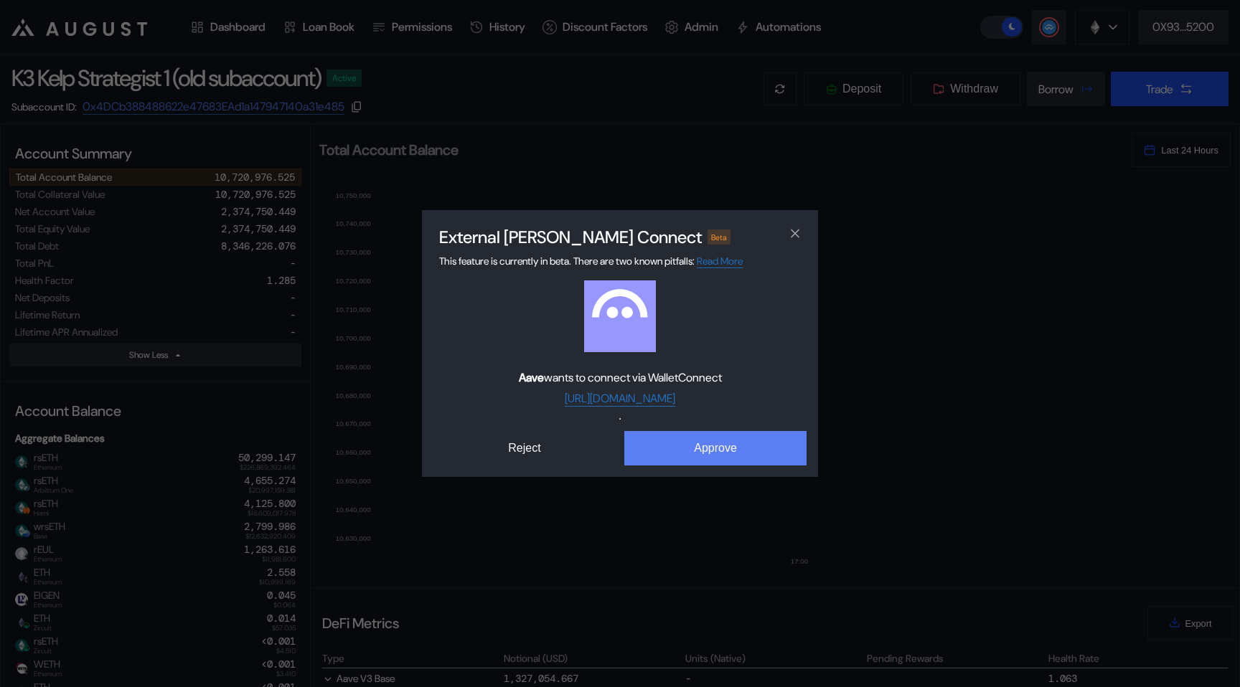
click at [688, 432] on button "Approve" at bounding box center [715, 448] width 182 height 34
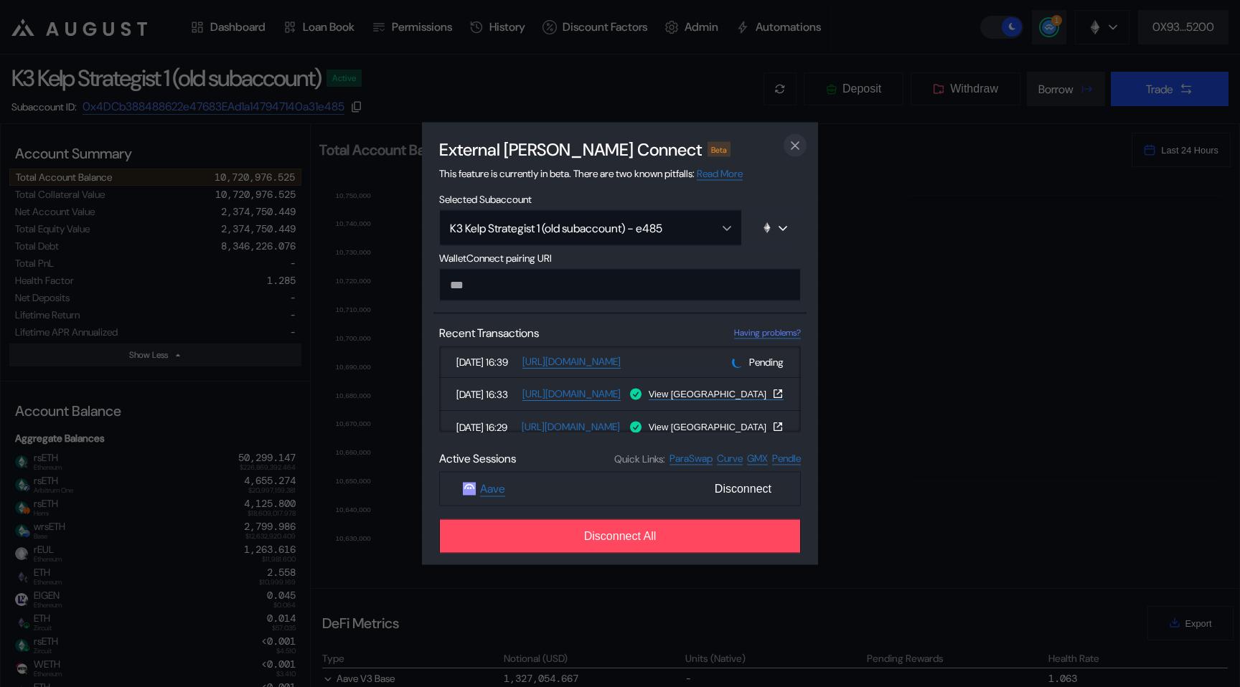
click at [788, 146] on icon "close modal" at bounding box center [795, 145] width 14 height 15
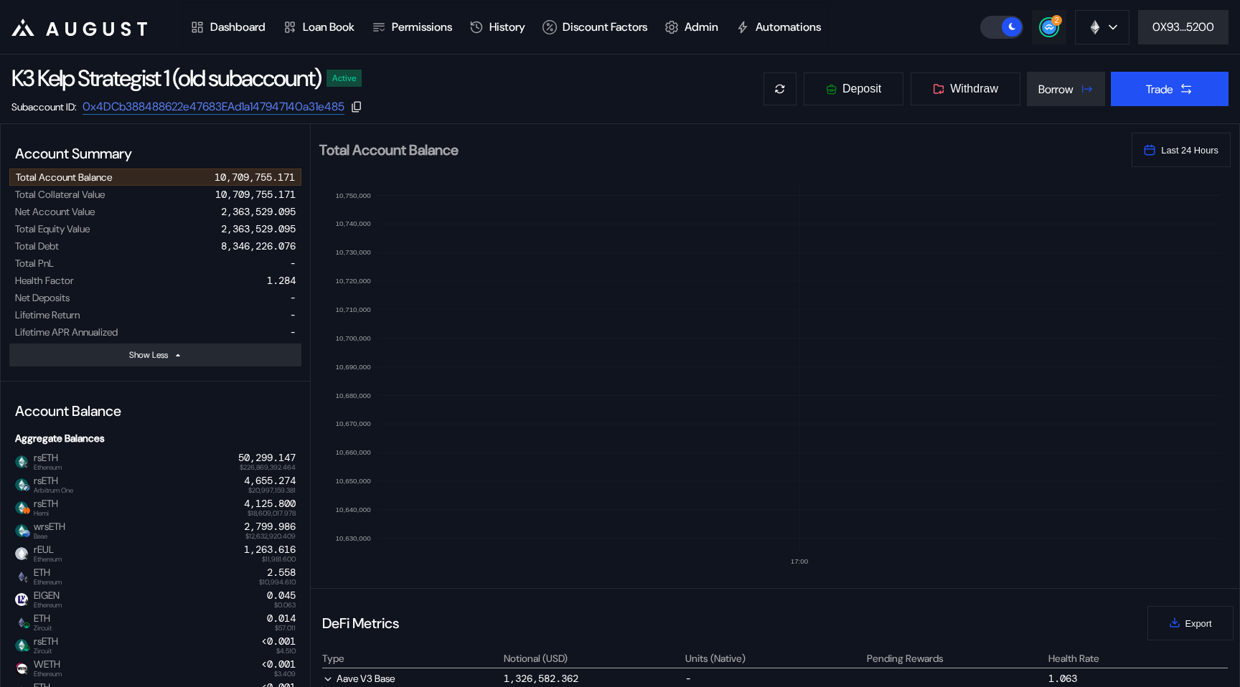
click at [1048, 15] on button "2" at bounding box center [1049, 27] width 34 height 34
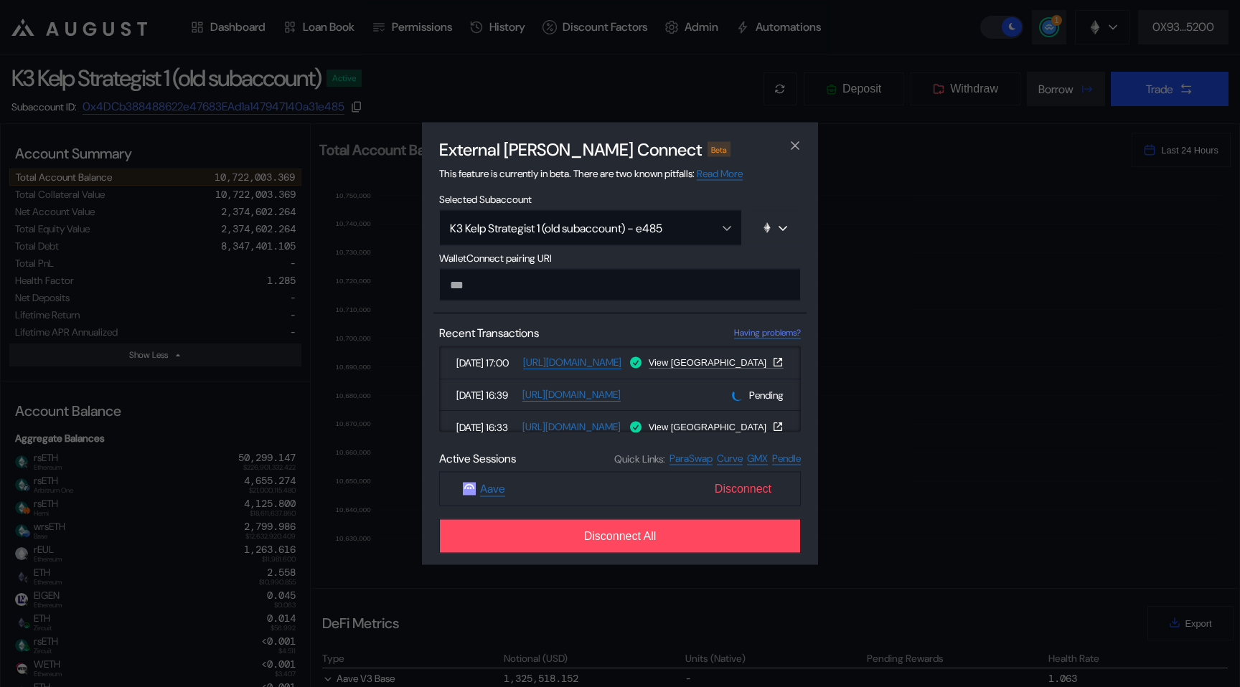
click at [720, 489] on span "Disconnect" at bounding box center [743, 489] width 68 height 24
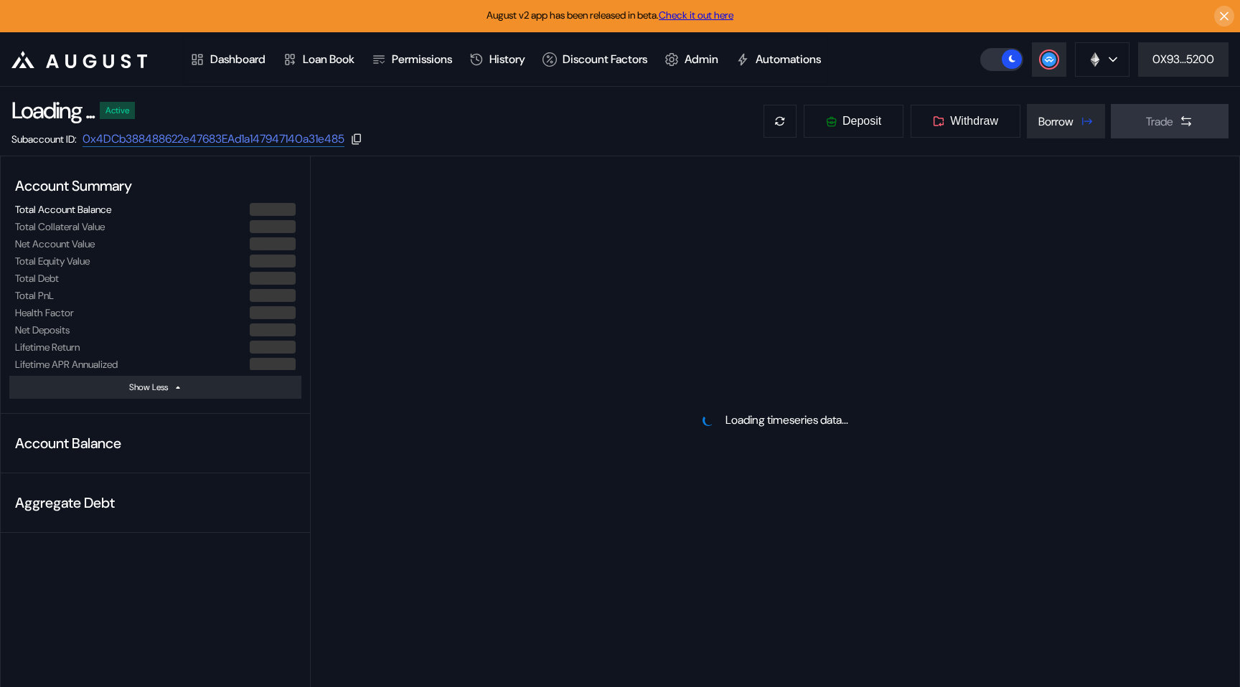
select select "*"
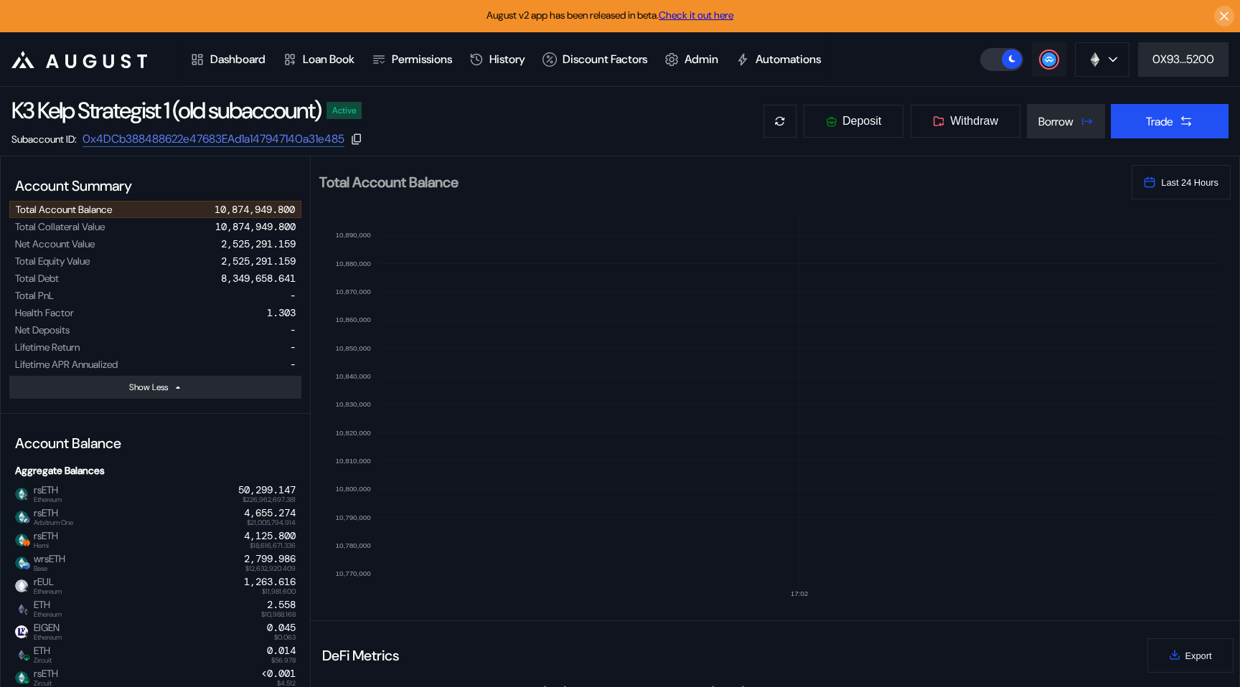
click at [1053, 65] on icon at bounding box center [1049, 59] width 14 height 14
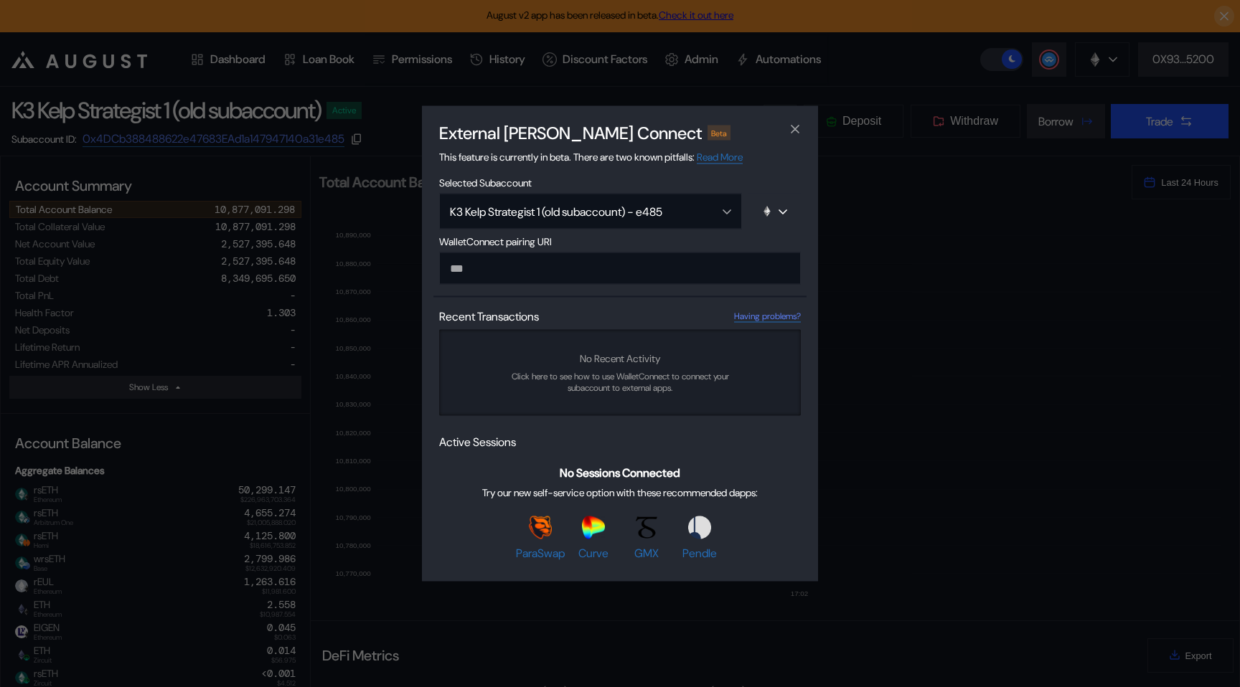
type input "**********"
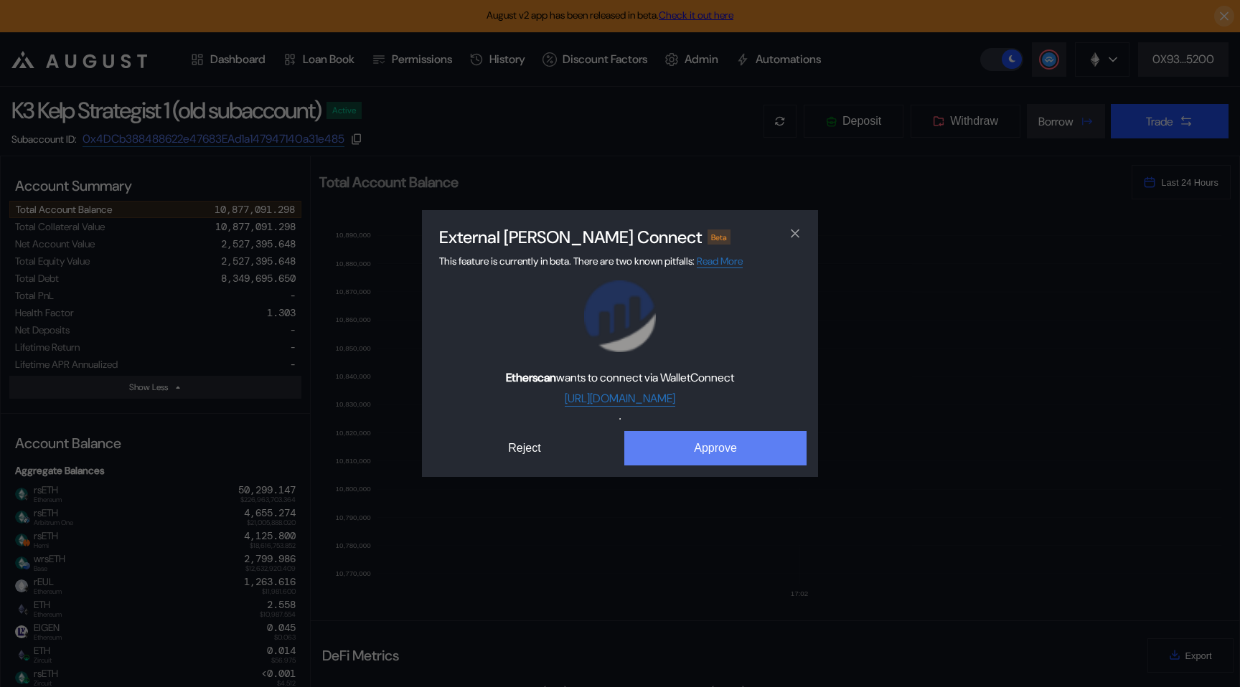
click at [678, 440] on button "Approve" at bounding box center [715, 448] width 182 height 34
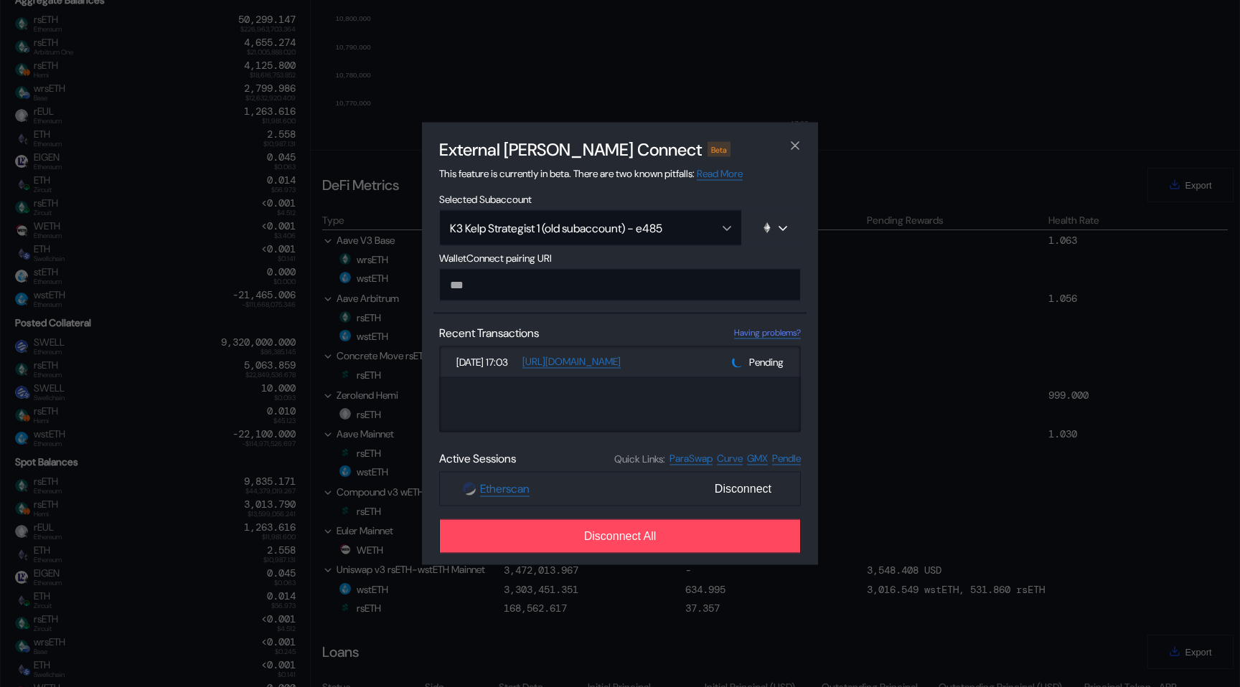
scroll to position [484, 0]
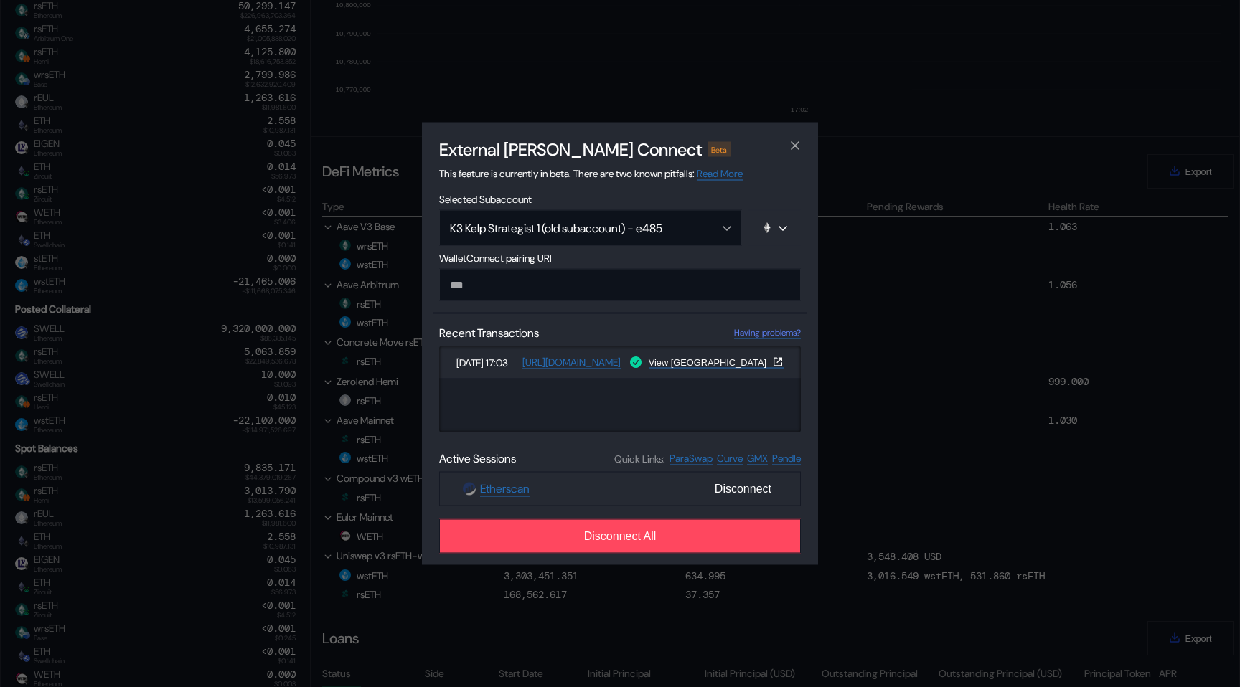
click at [362, 437] on div "External [PERSON_NAME] Connect Beta This feature is currently in beta. There ar…" at bounding box center [620, 343] width 1240 height 687
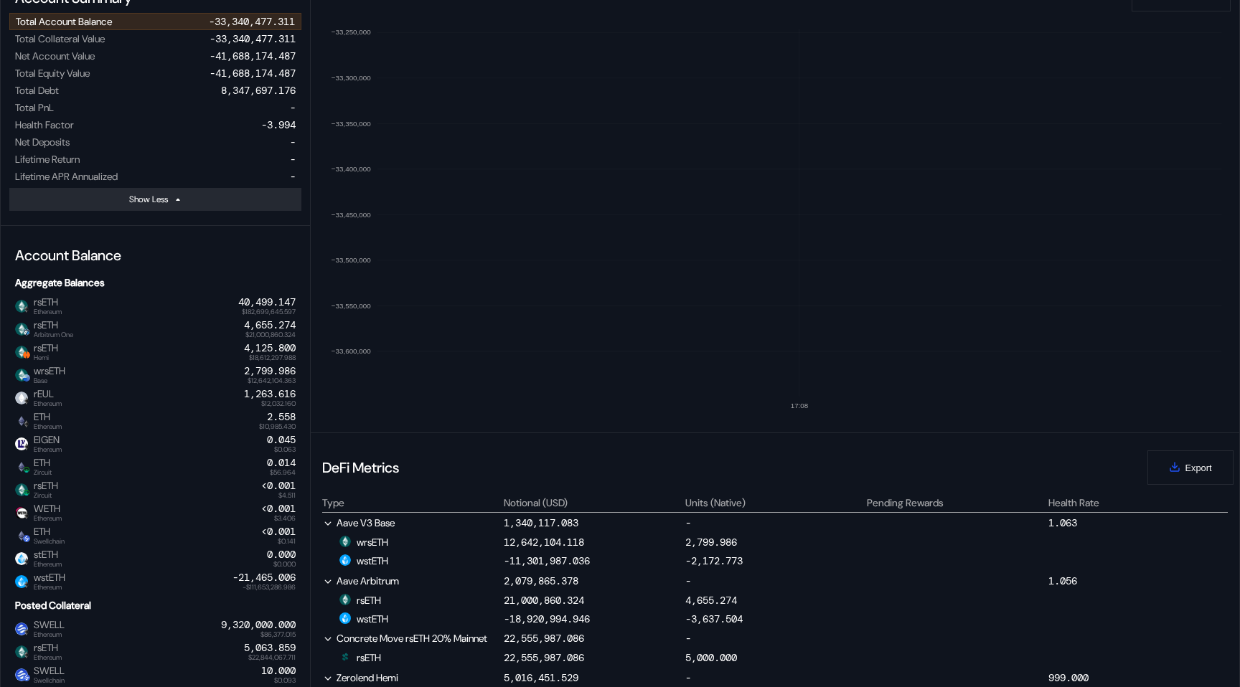
scroll to position [0, 0]
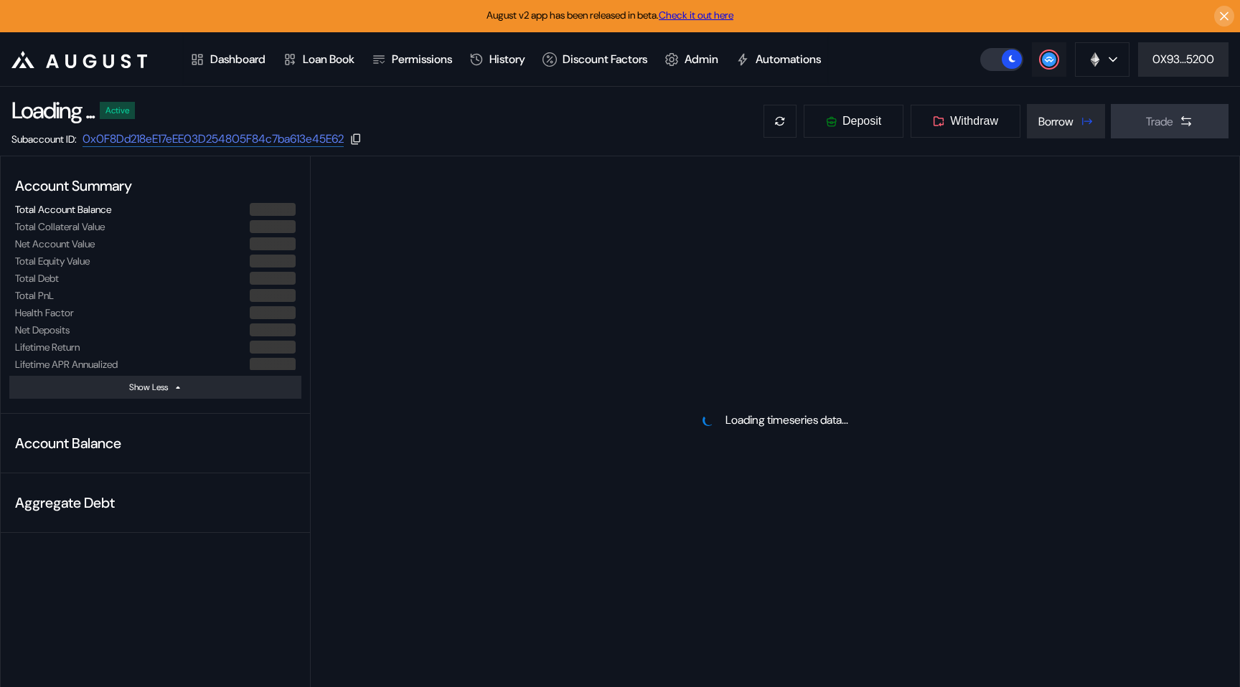
click at [1042, 62] on circle at bounding box center [1049, 59] width 14 height 14
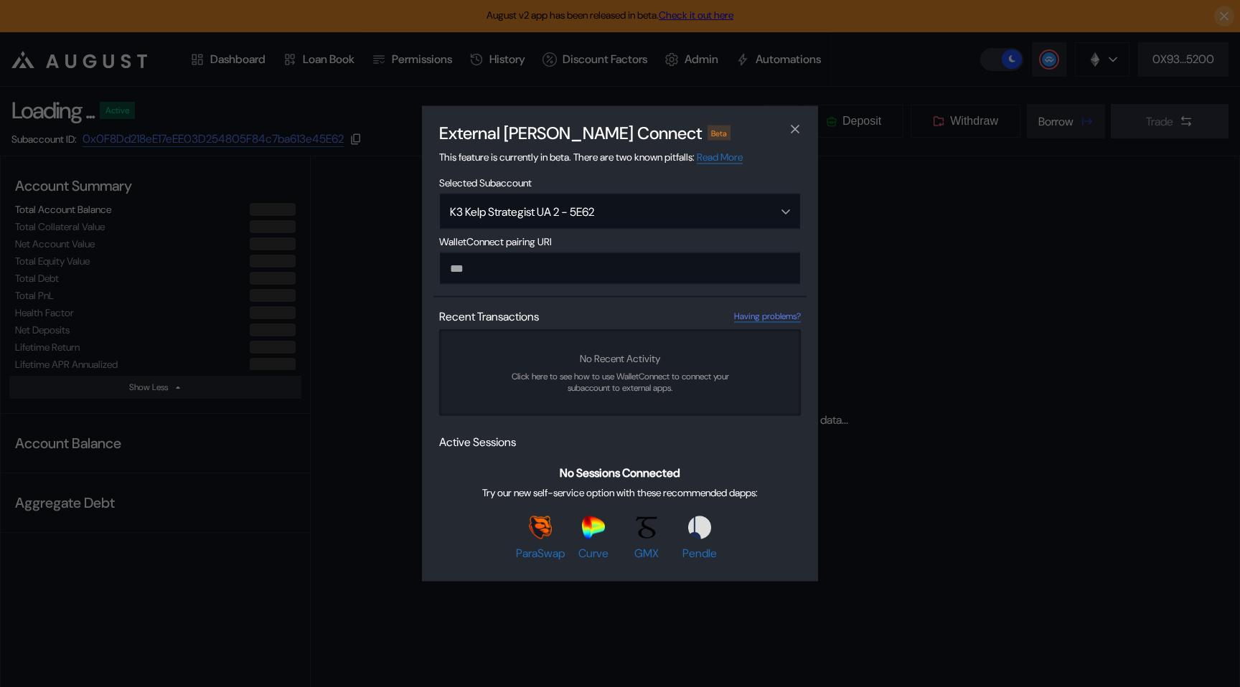
type input "**********"
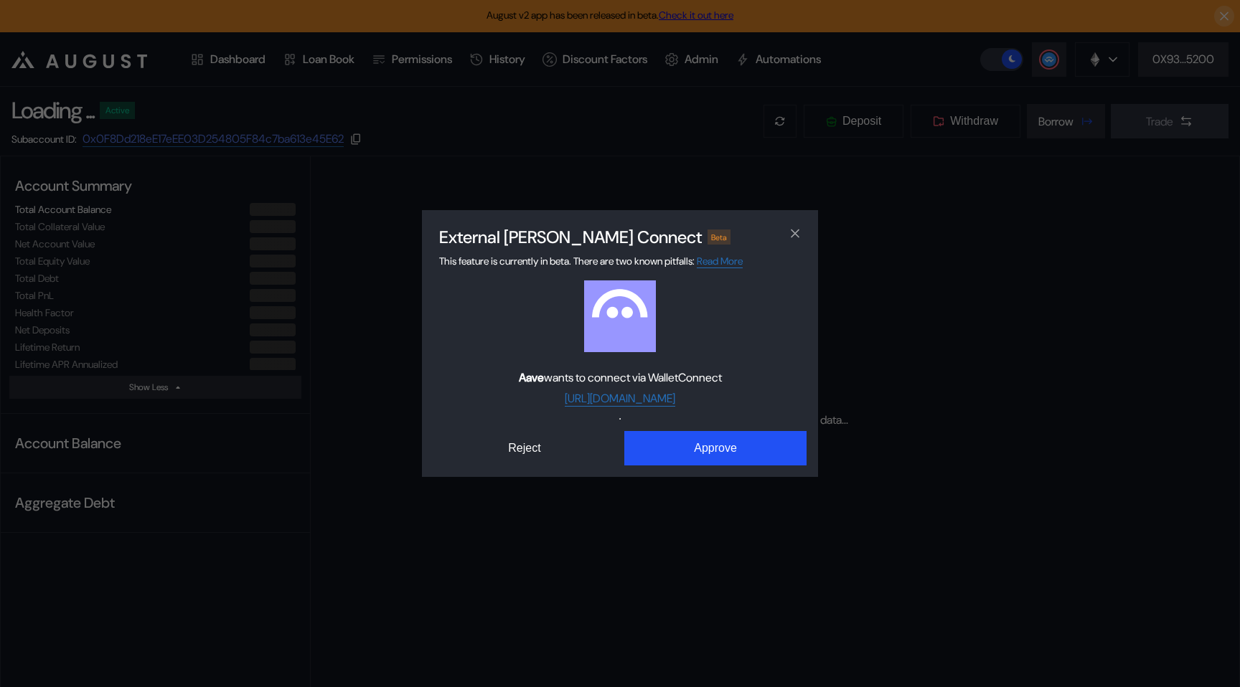
select select "*"
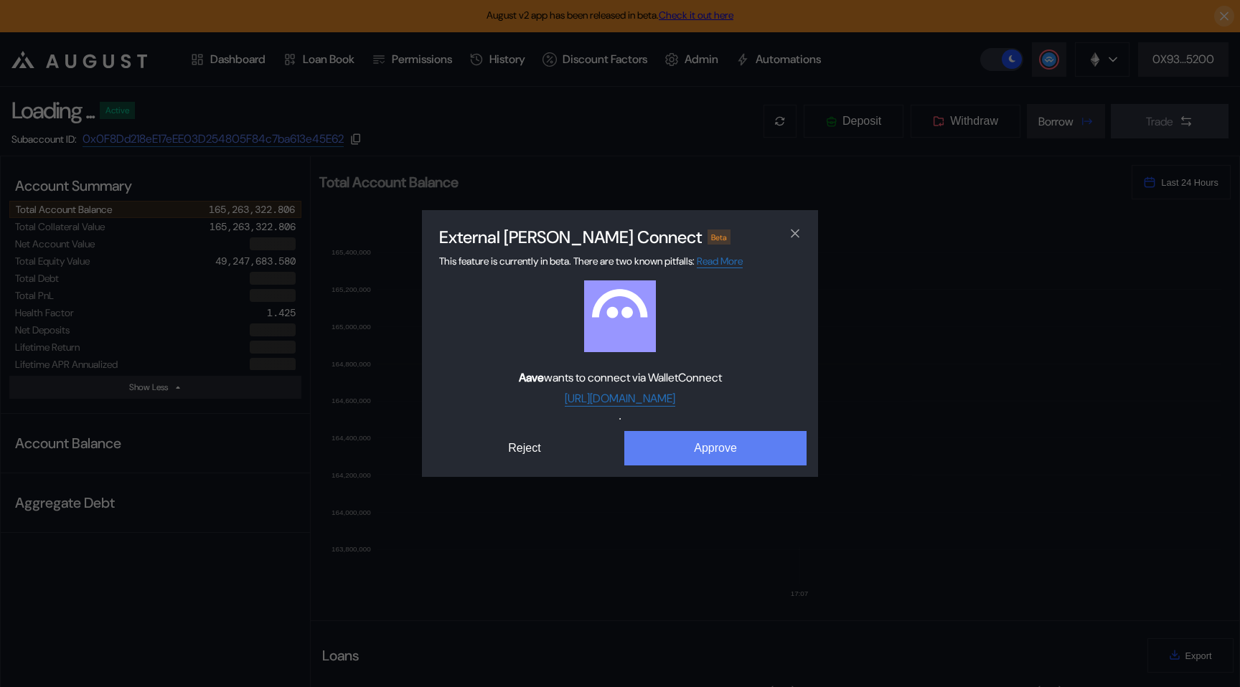
click at [702, 451] on button "Approve" at bounding box center [715, 448] width 182 height 34
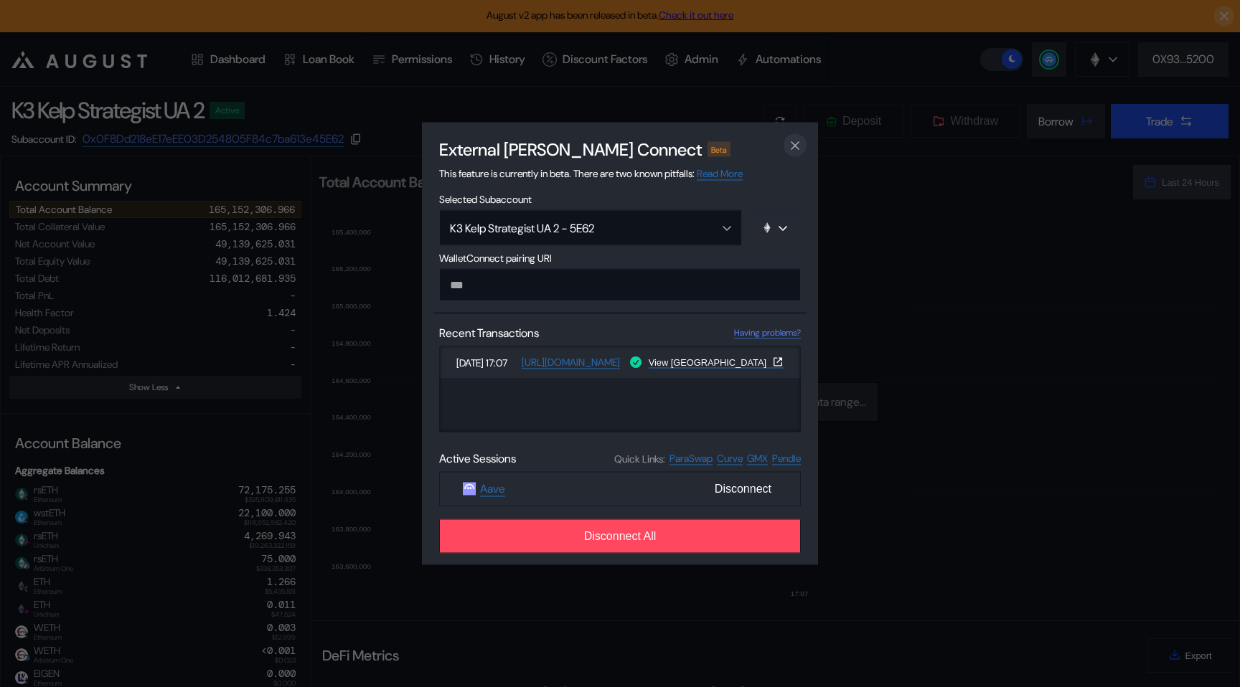
click at [790, 148] on icon "close modal" at bounding box center [795, 145] width 14 height 15
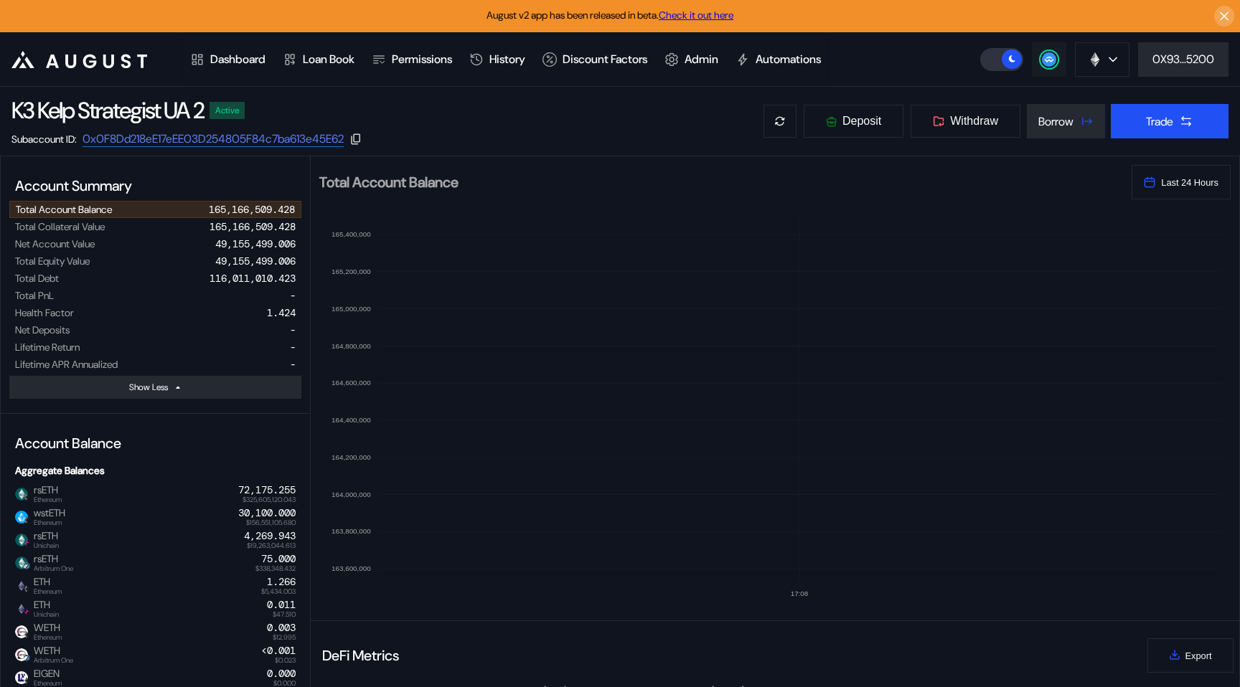
click at [1036, 57] on button at bounding box center [1049, 59] width 34 height 34
